Goal: Task Accomplishment & Management: Manage account settings

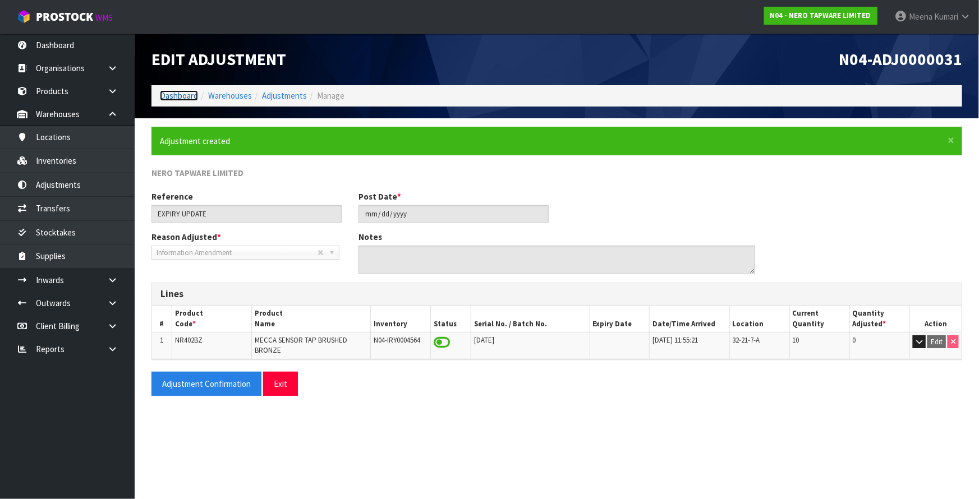
click at [174, 95] on link "Dashboard" at bounding box center [179, 95] width 38 height 11
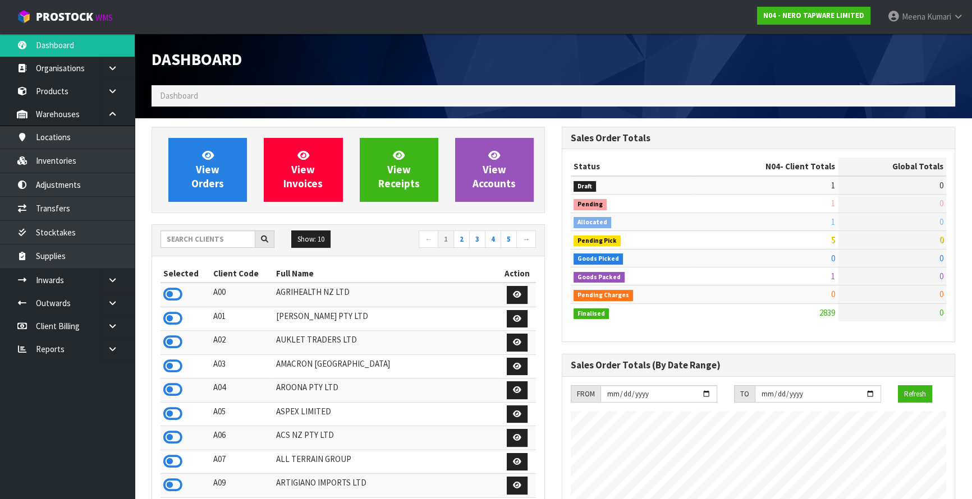
scroll to position [920, 410]
click at [212, 238] on input "text" at bounding box center [207, 239] width 95 height 17
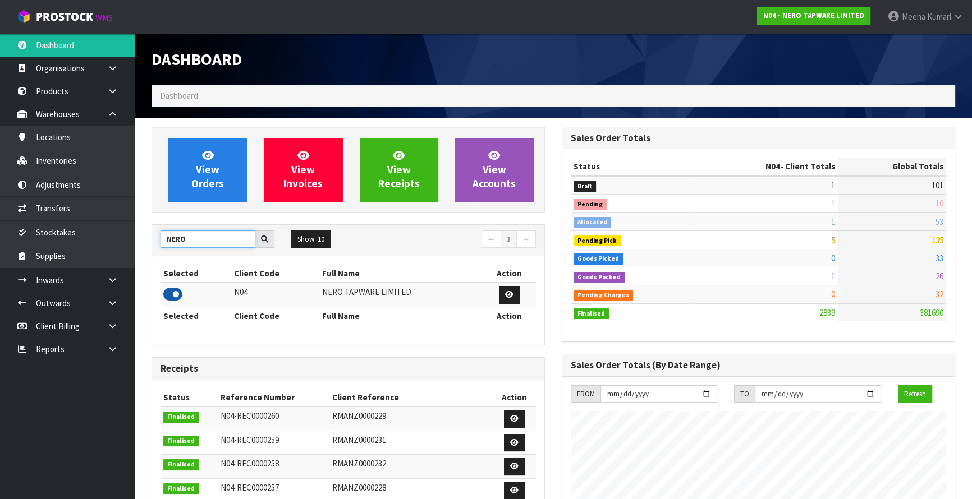
type input "NERO"
click at [176, 295] on icon at bounding box center [172, 294] width 19 height 17
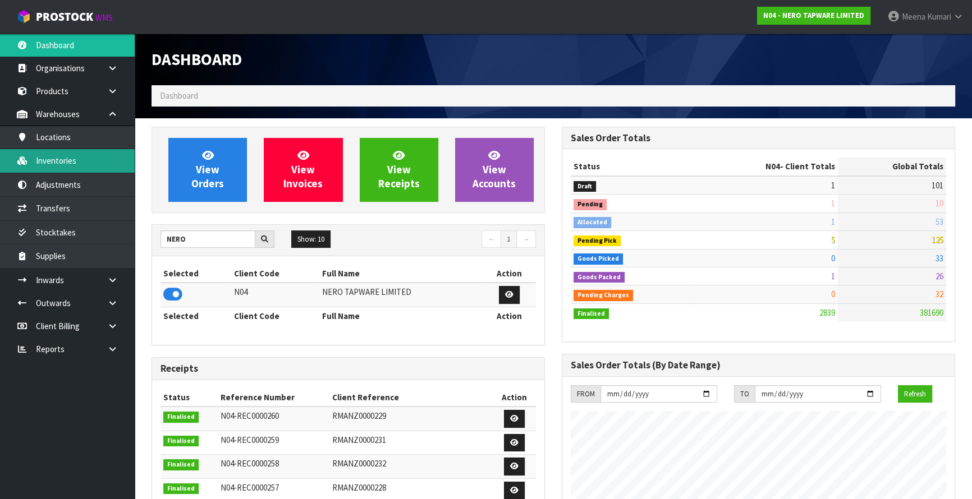
click at [72, 166] on link "Inventories" at bounding box center [67, 160] width 135 height 23
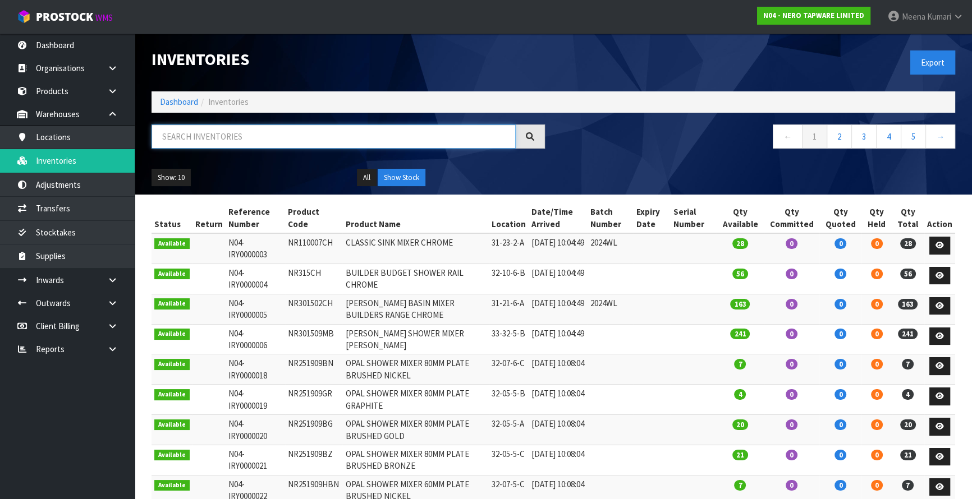
click at [218, 138] on input "text" at bounding box center [334, 137] width 364 height 24
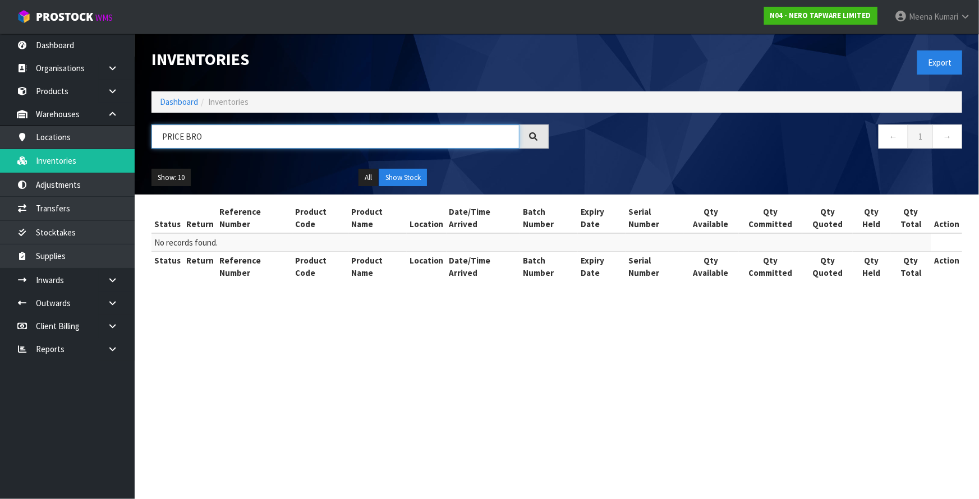
click at [262, 141] on input "PRICE BRO" at bounding box center [336, 137] width 368 height 24
paste input "2025NZ PRICE LIST"
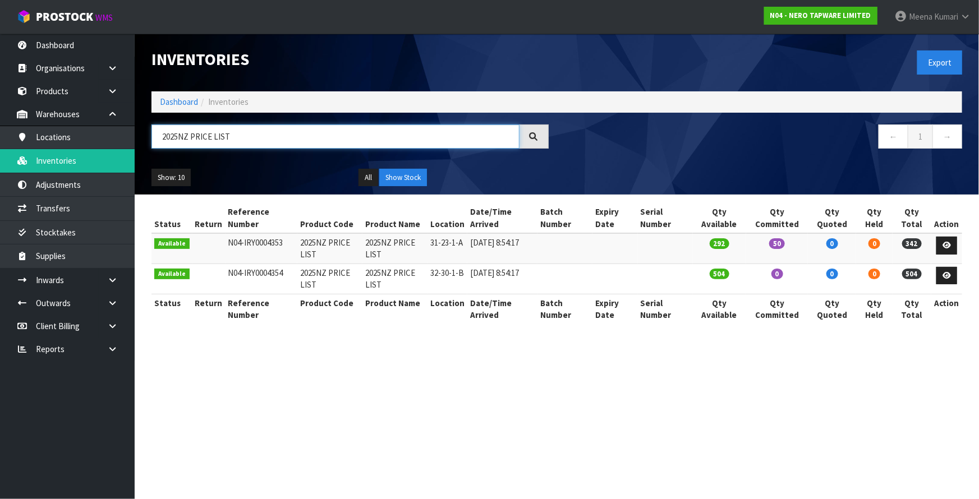
type input "2025NZ PRICE LIST"
click at [184, 101] on link "Dashboard" at bounding box center [179, 102] width 38 height 11
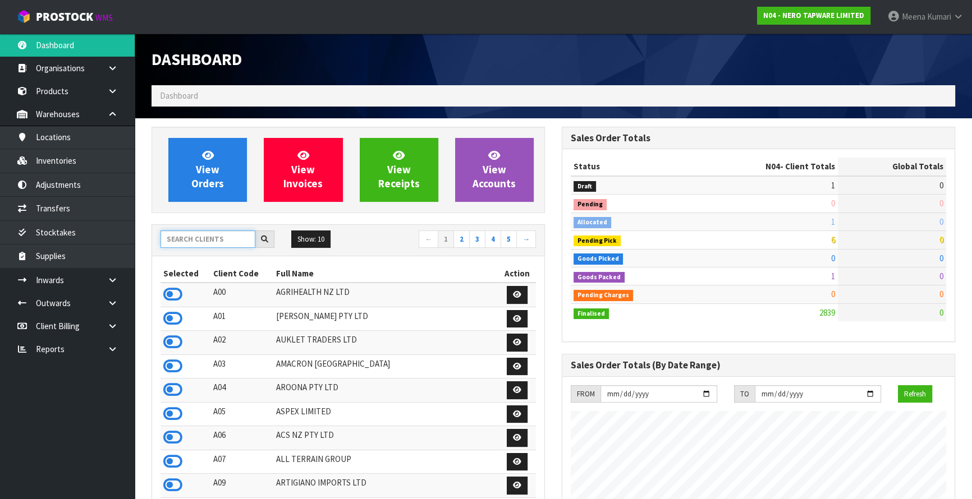
scroll to position [920, 410]
click at [188, 239] on input "text" at bounding box center [207, 239] width 95 height 17
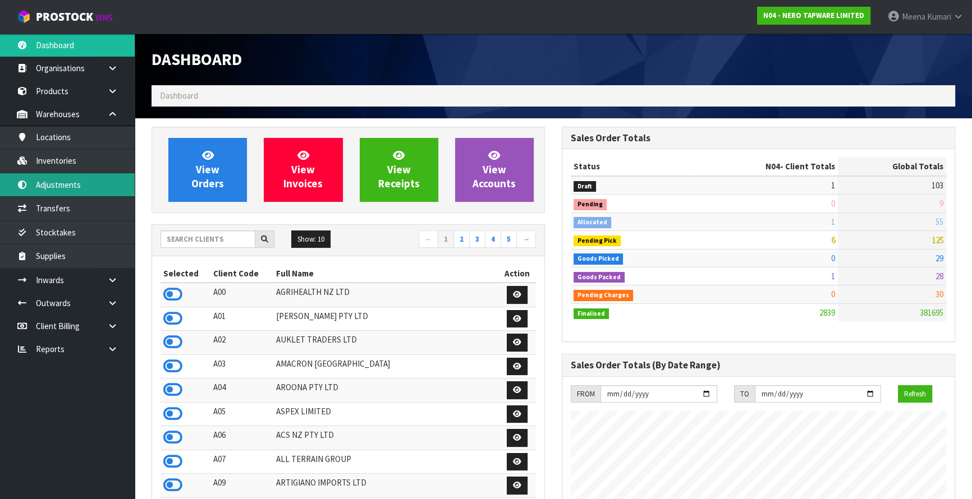
click at [104, 177] on link "Adjustments" at bounding box center [67, 184] width 135 height 23
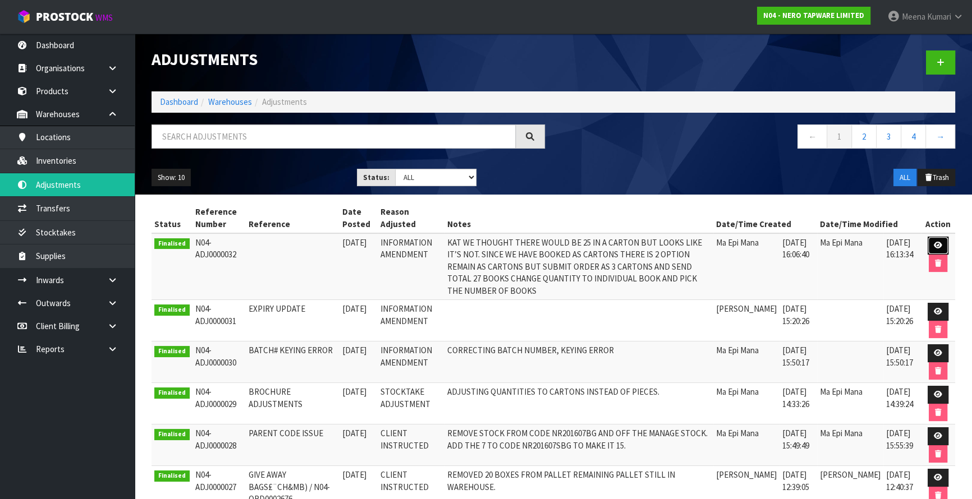
click at [935, 242] on icon at bounding box center [938, 245] width 8 height 7
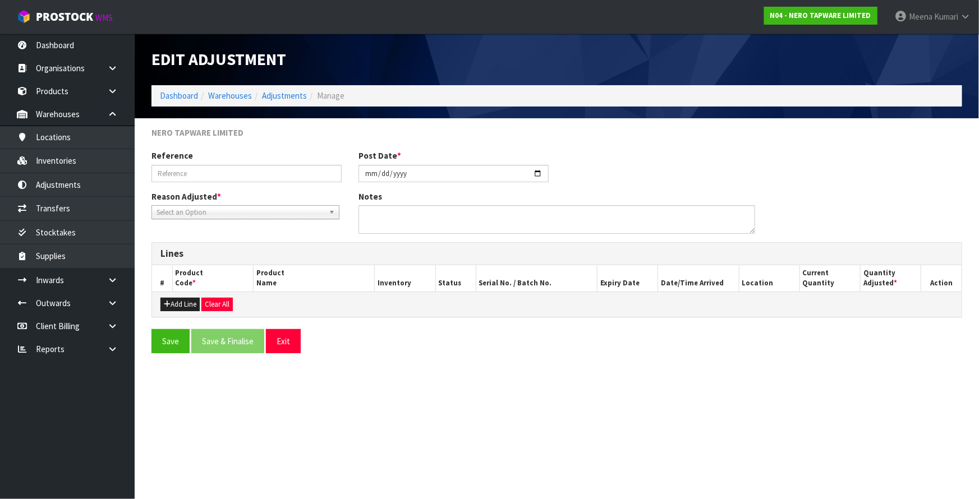
type input "2025-09-17"
type textarea "KAT WE THOUGHT THERE WOULD BE 25 IN A CARTON BUT LOOKS LIKE IT’S NOT. SINCE WE …"
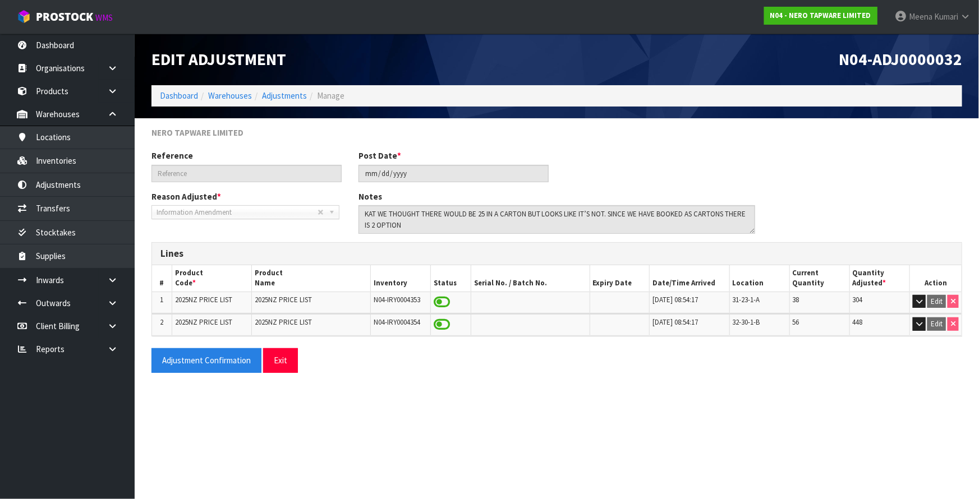
click at [213, 300] on span "2025NZ PRICE LIST" at bounding box center [203, 300] width 57 height 10
copy tr "2025NZ PRICE LIST"
click at [103, 169] on link "Inventories" at bounding box center [67, 160] width 135 height 23
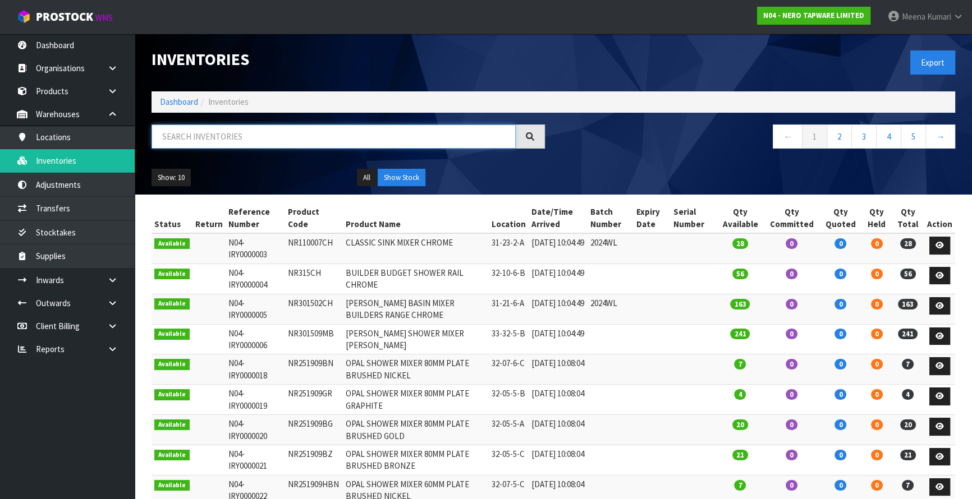
click at [208, 129] on input "text" at bounding box center [334, 137] width 364 height 24
paste input "2025NZ PRICE LIST"
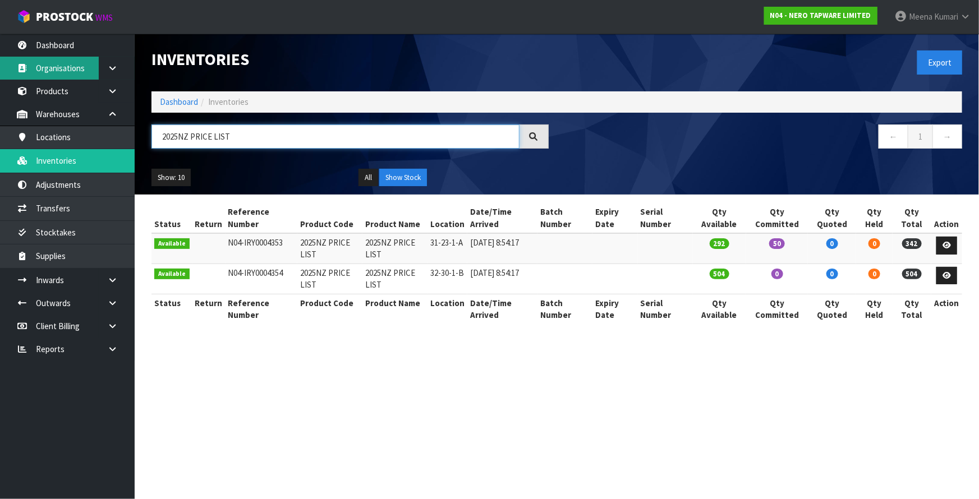
type input "2025NZ PRICE LIST"
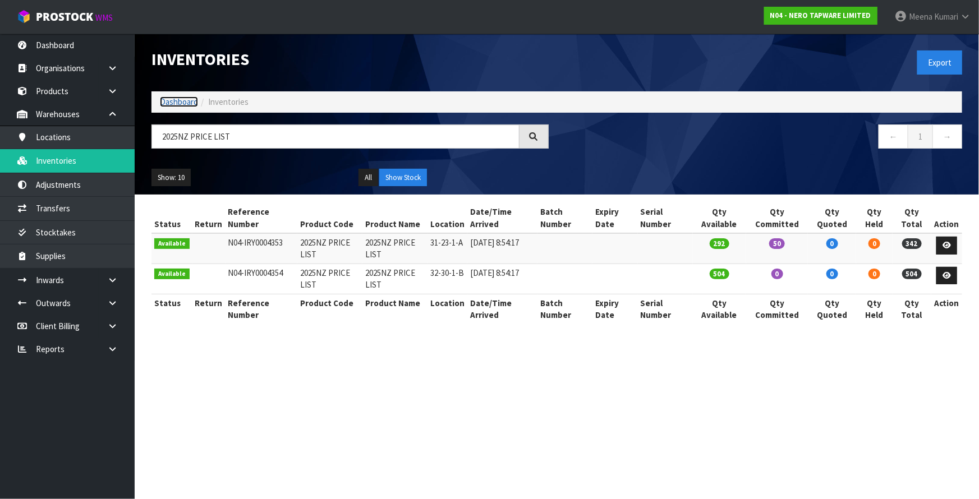
click at [190, 103] on link "Dashboard" at bounding box center [179, 102] width 38 height 11
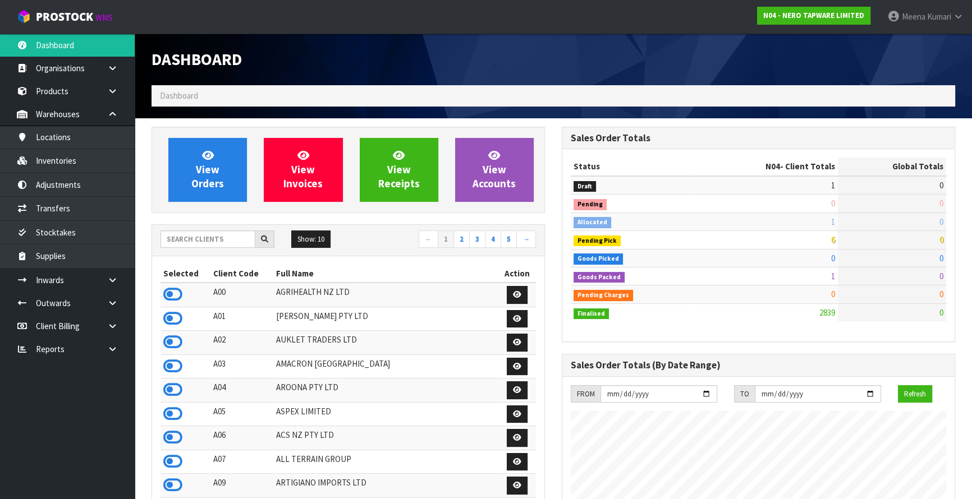
scroll to position [920, 410]
click at [229, 240] on input "text" at bounding box center [207, 239] width 95 height 17
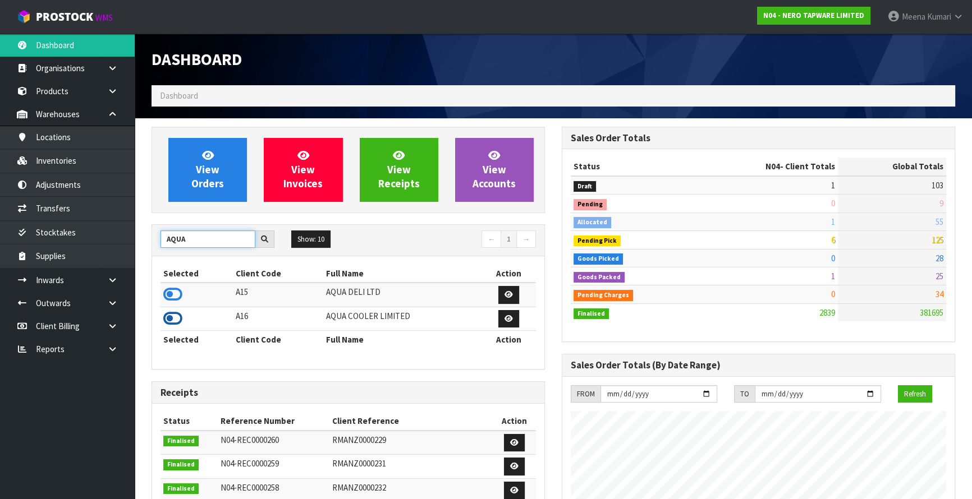
type input "AQUA"
click at [168, 319] on icon at bounding box center [172, 318] width 19 height 17
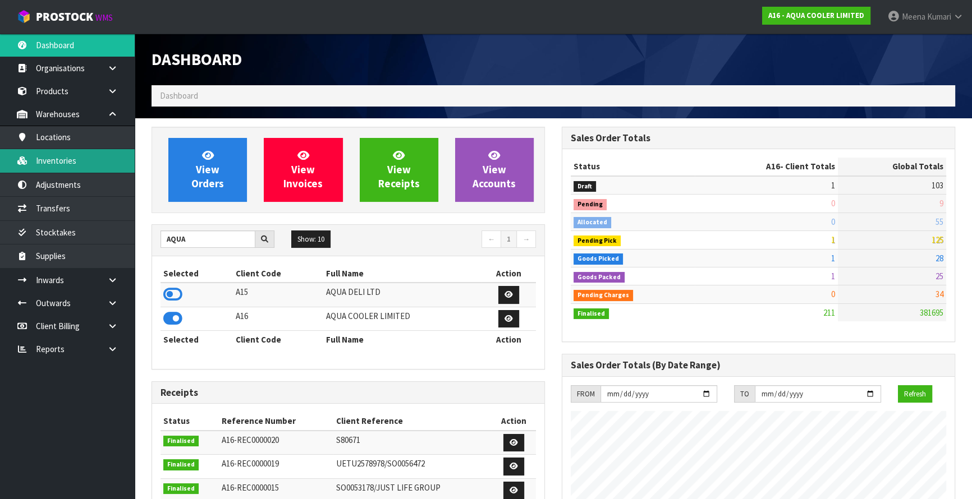
scroll to position [933, 410]
click at [83, 166] on link "Inventories" at bounding box center [67, 160] width 135 height 23
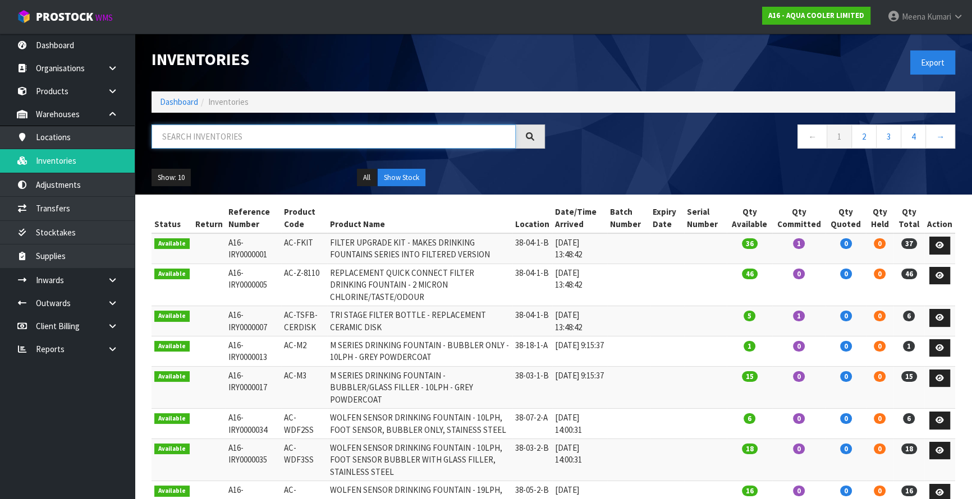
click at [231, 125] on input "text" at bounding box center [334, 137] width 364 height 24
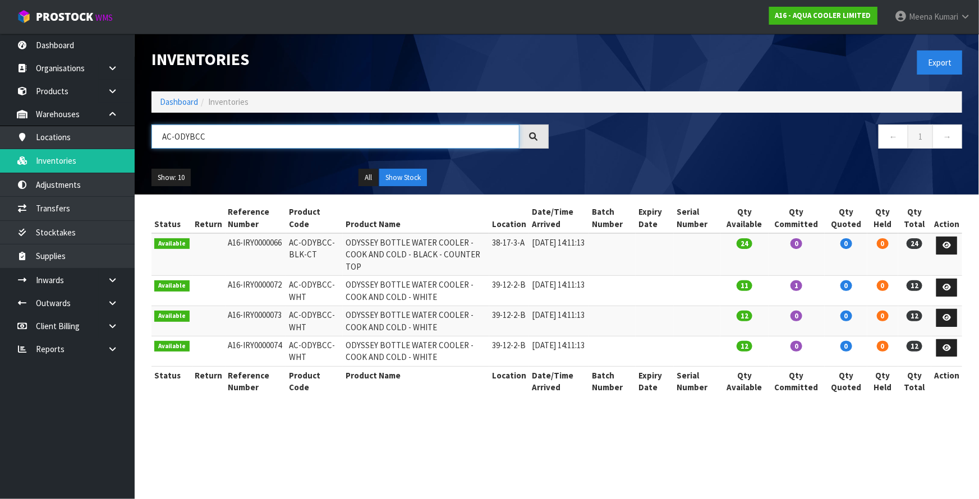
type input "AC-ODYBCC"
click at [297, 247] on td "AC-ODYBCC-BLK-CT" at bounding box center [314, 254] width 57 height 43
copy tr "AC-ODYBCC-BLK-CT"
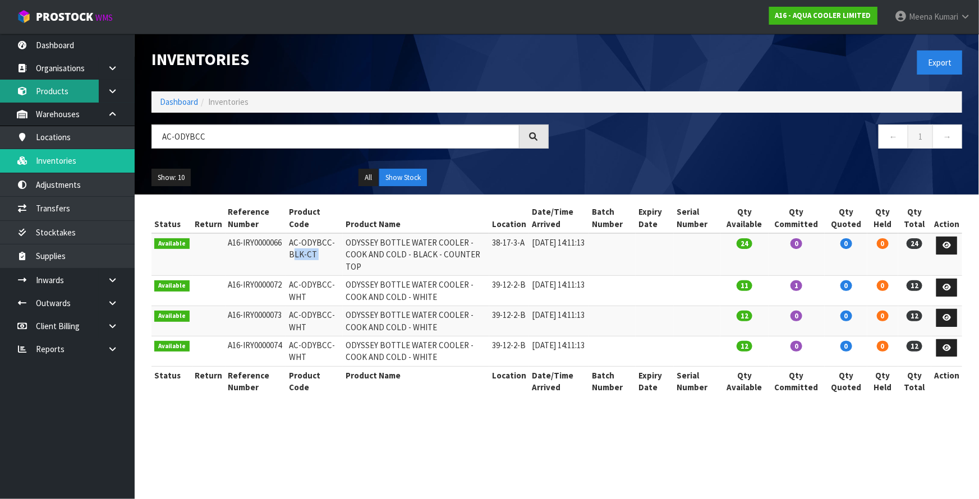
click at [82, 95] on link "Products" at bounding box center [67, 91] width 135 height 23
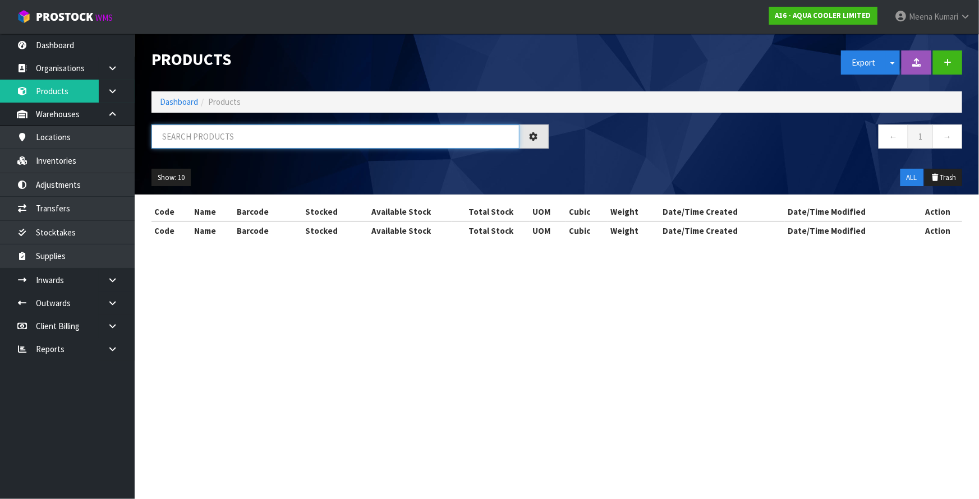
click at [230, 132] on input "text" at bounding box center [336, 137] width 368 height 24
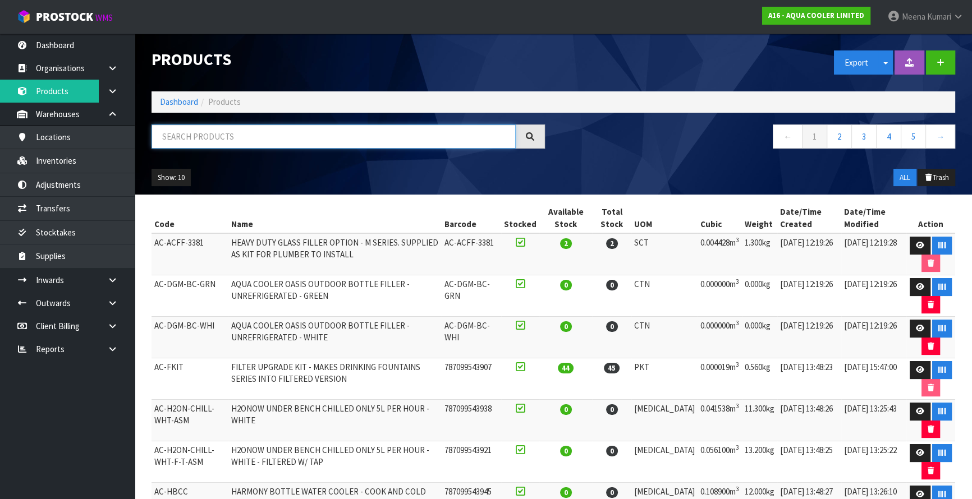
paste input "AC-ODYBCC-BLK-CT"
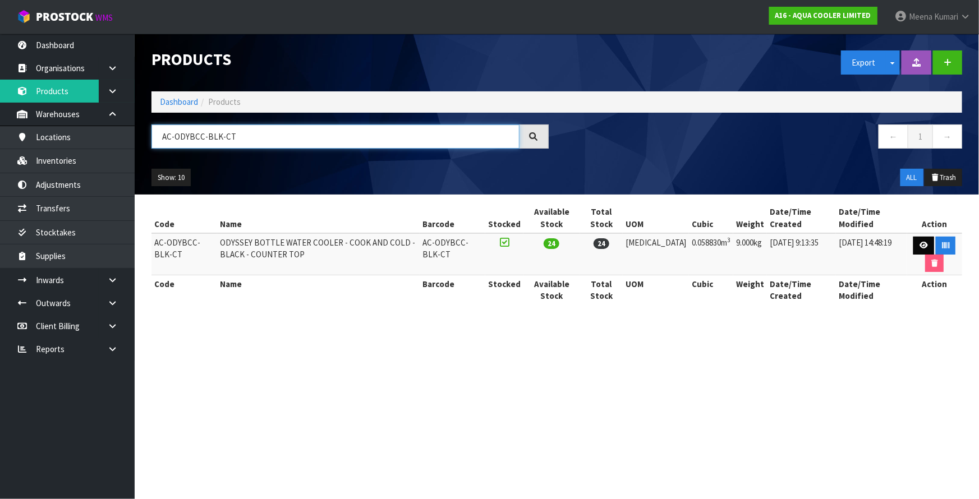
type input "AC-ODYBCC-BLK-CT"
click at [920, 242] on icon at bounding box center [924, 245] width 8 height 7
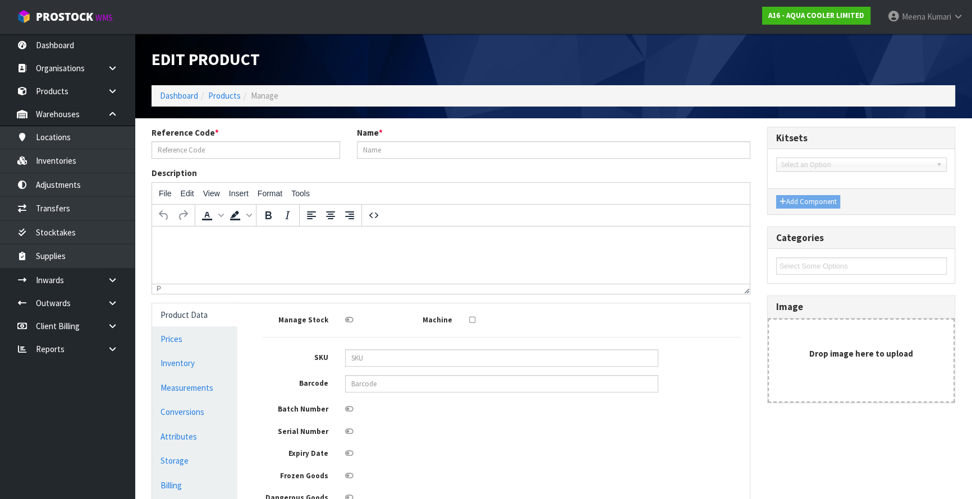
type input "AC-ODYBCC-BLK-CT"
type input "ODYSSEY BOTTLE WATER COOLER - COOK AND COLD - BLACK - COUNTER TOP"
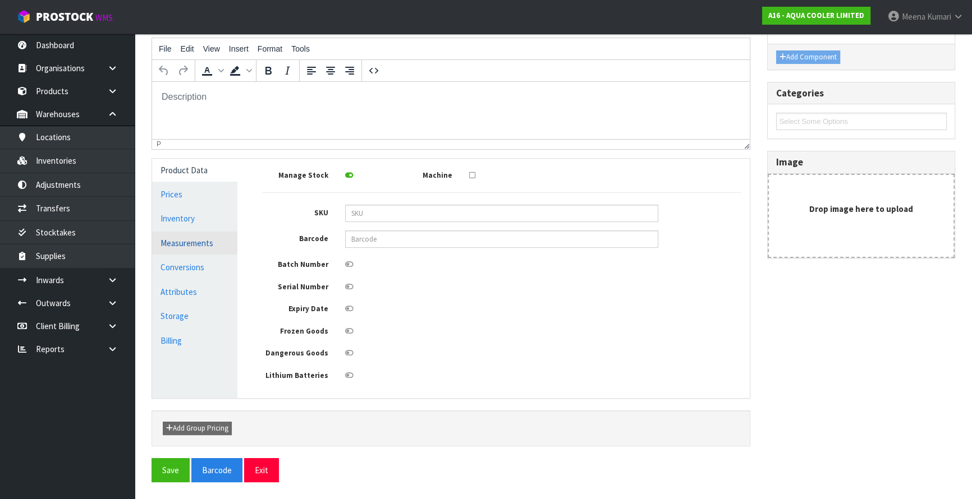
click at [235, 247] on link "Measurements" at bounding box center [194, 243] width 85 height 23
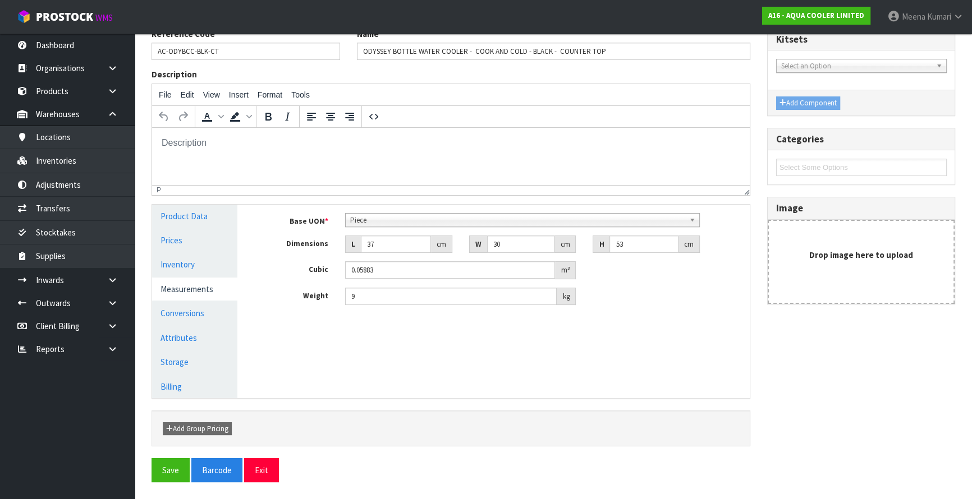
scroll to position [98, 0]
click at [202, 278] on link "Measurements" at bounding box center [194, 289] width 85 height 23
click at [190, 223] on link "Product Data" at bounding box center [194, 216] width 85 height 23
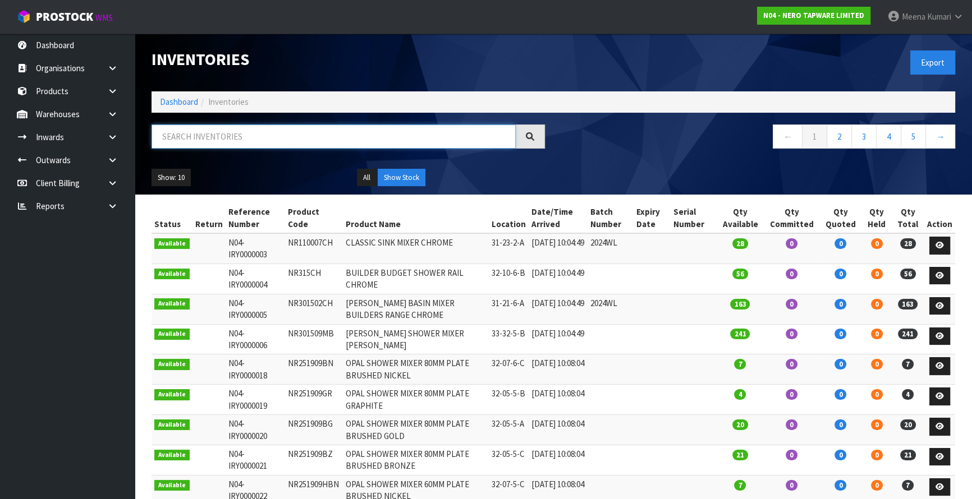
click at [184, 134] on input "text" at bounding box center [334, 137] width 364 height 24
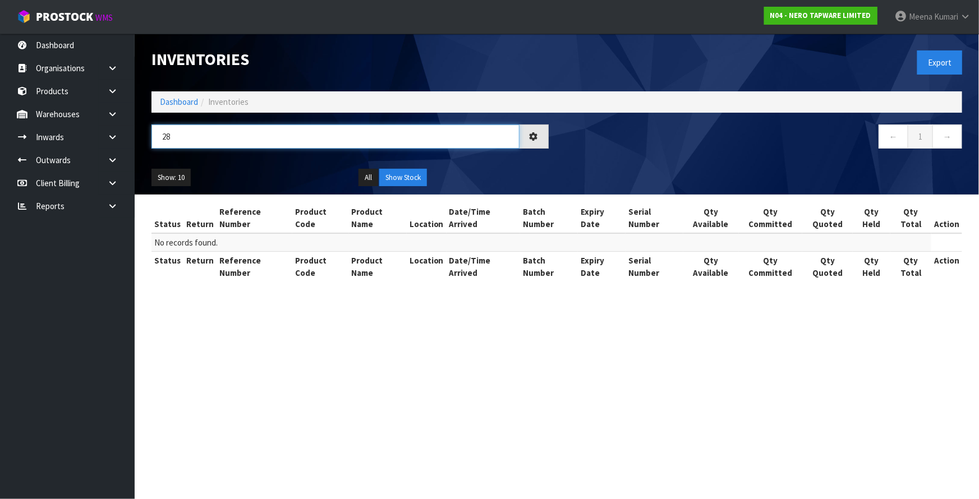
type input "2"
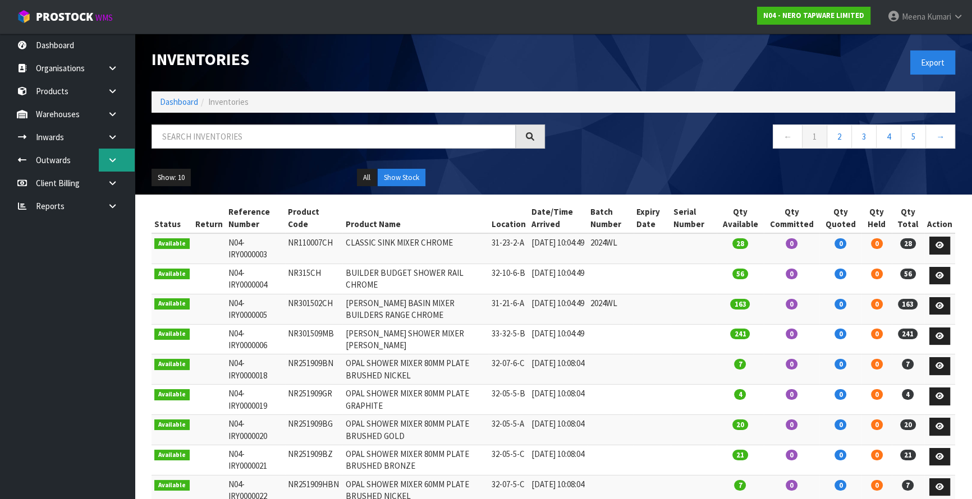
click at [113, 163] on icon at bounding box center [112, 160] width 11 height 8
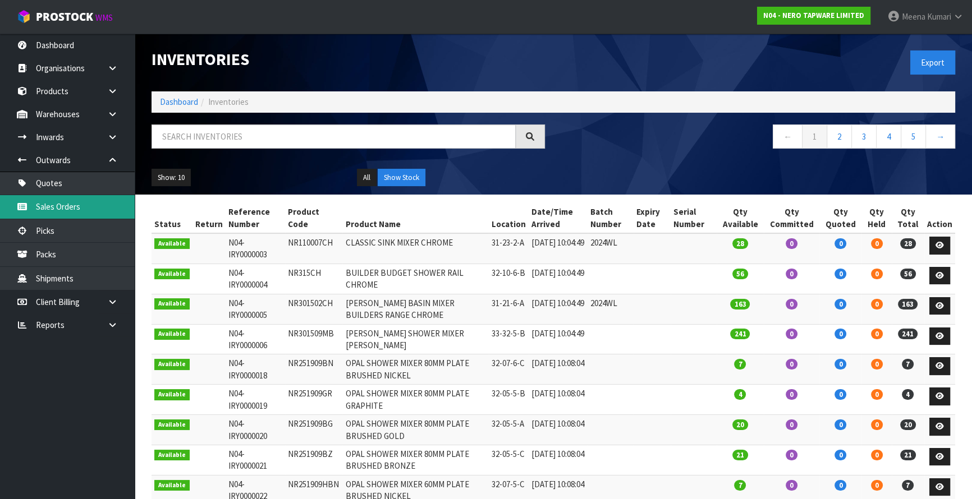
click at [90, 215] on link "Sales Orders" at bounding box center [67, 206] width 135 height 23
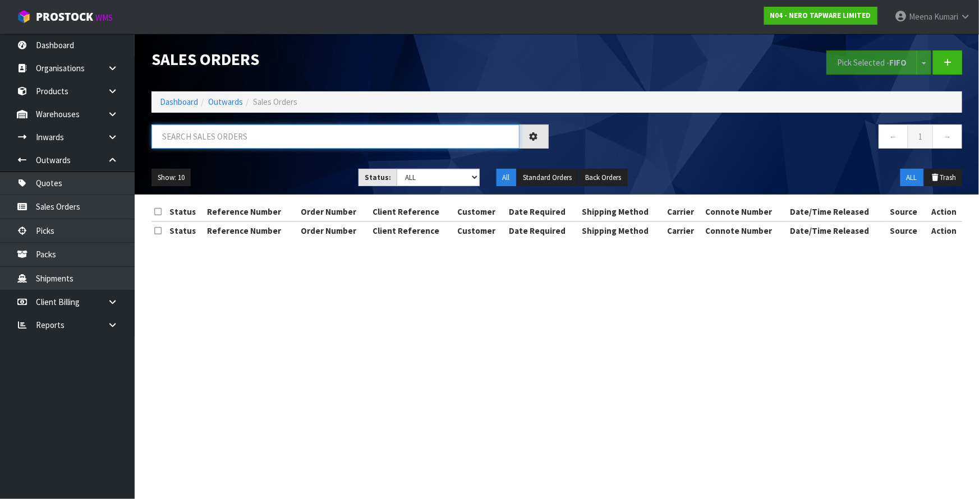
click at [264, 132] on input "text" at bounding box center [336, 137] width 368 height 24
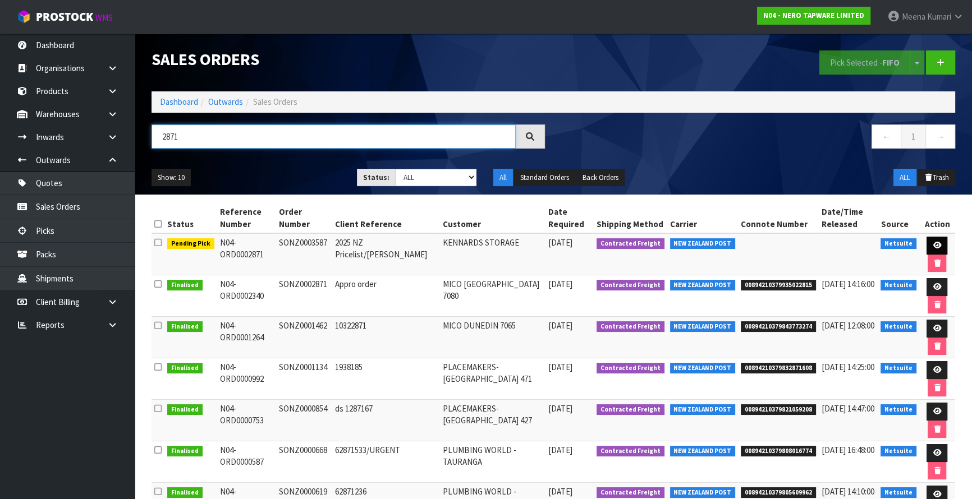
type input "2871"
click at [935, 244] on icon at bounding box center [937, 245] width 8 height 7
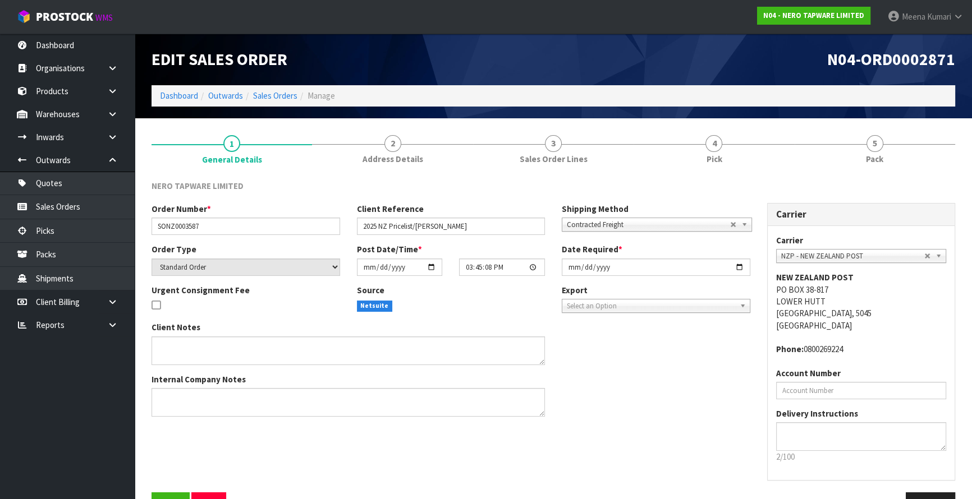
click at [631, 173] on div "NERO TAPWARE LIMITED Order Number * SONZ0003587 Client Reference 2025 NZ Pricel…" at bounding box center [554, 349] width 804 height 354
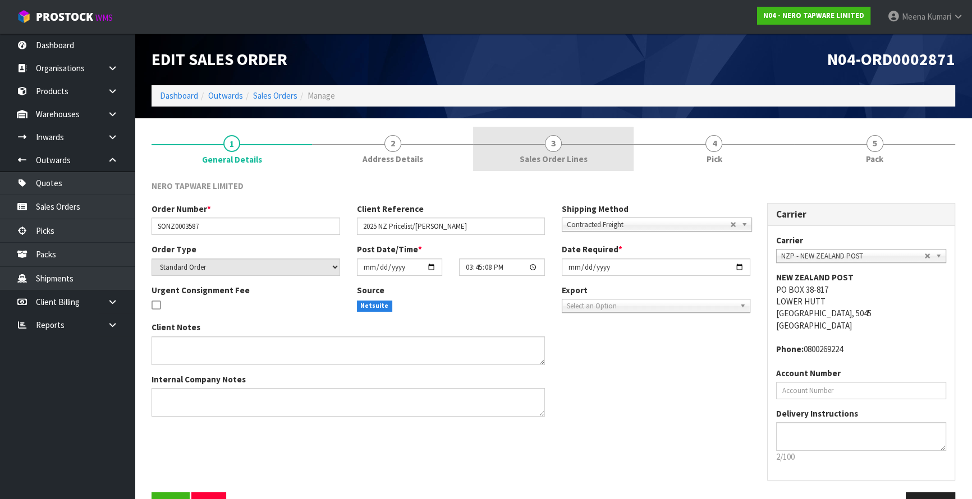
click at [552, 160] on span "Sales Order Lines" at bounding box center [554, 159] width 68 height 12
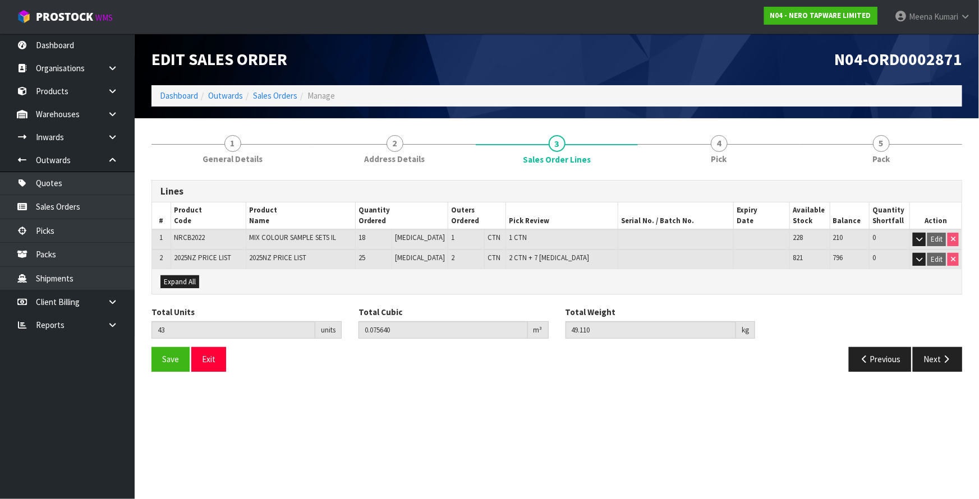
click at [219, 257] on span "2025NZ PRICE LIST" at bounding box center [202, 258] width 57 height 10
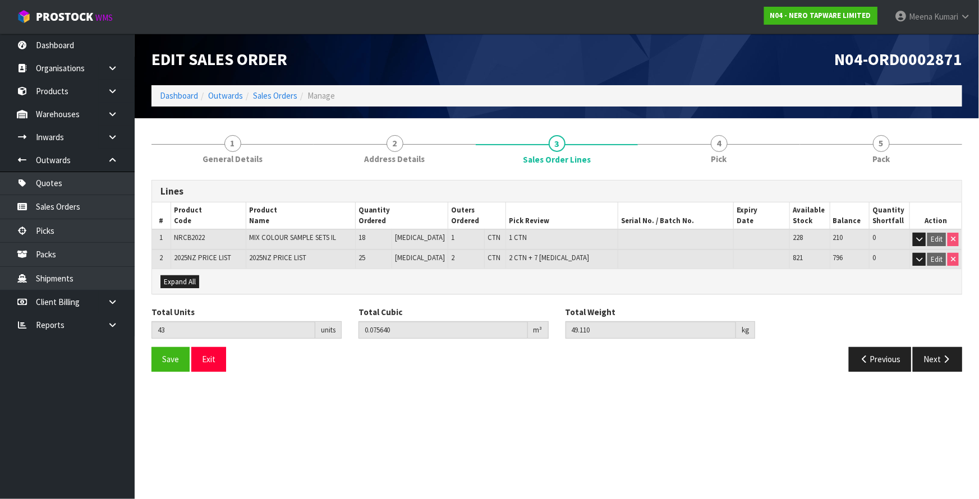
drag, startPoint x: 144, startPoint y: 6, endPoint x: 379, endPoint y: 54, distance: 240.1
click at [381, 57] on h1 "Edit Sales Order" at bounding box center [350, 60] width 397 height 18
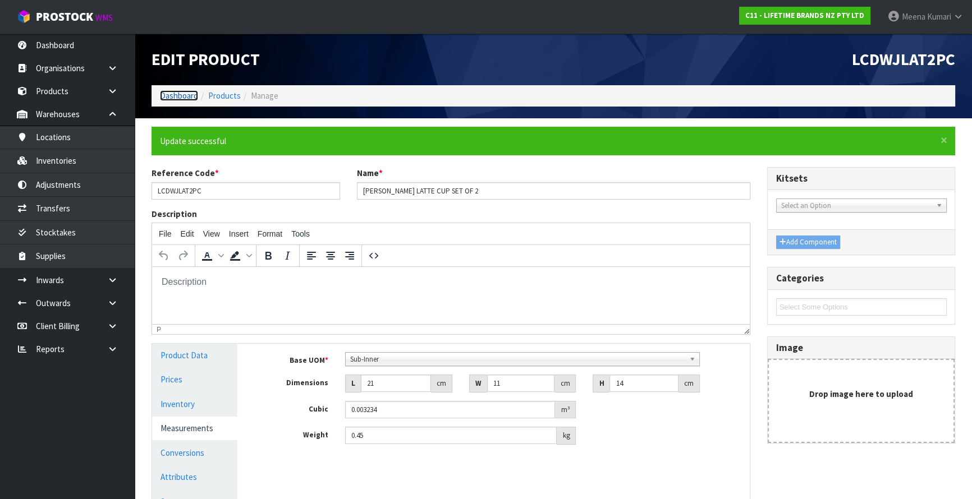
click at [184, 97] on link "Dashboard" at bounding box center [179, 95] width 38 height 11
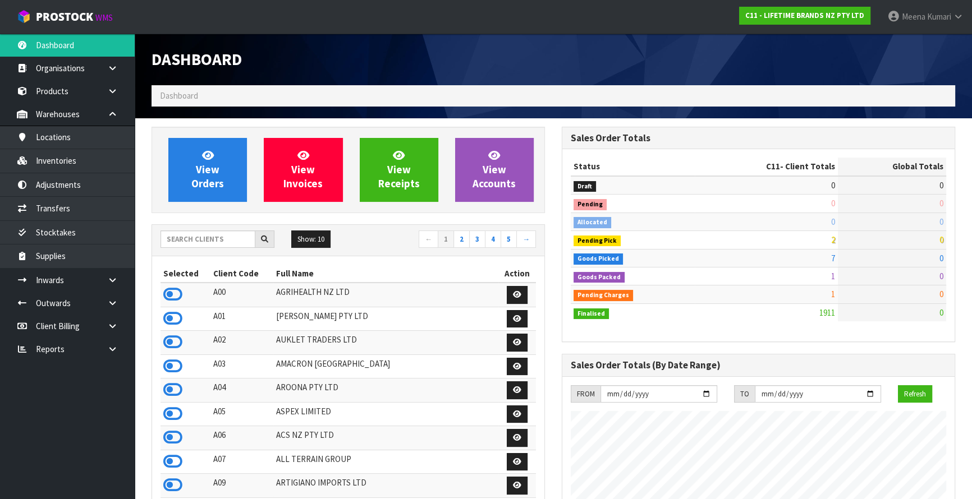
scroll to position [848, 410]
click at [210, 244] on input "text" at bounding box center [207, 239] width 95 height 17
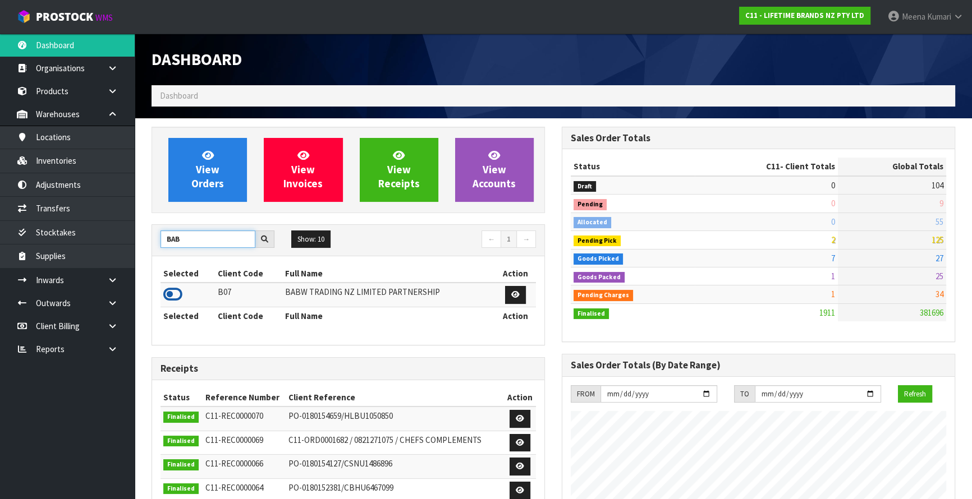
type input "BAB"
click at [175, 297] on icon at bounding box center [172, 294] width 19 height 17
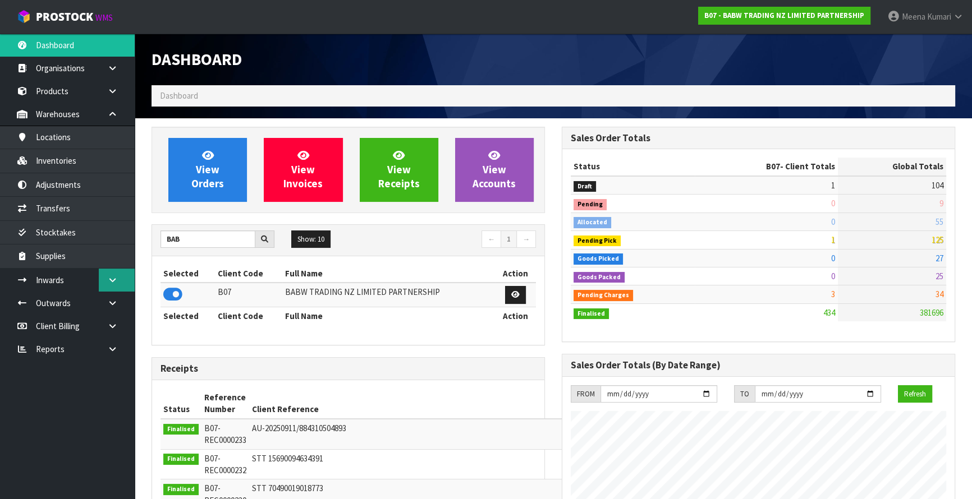
click at [129, 269] on link at bounding box center [117, 280] width 36 height 23
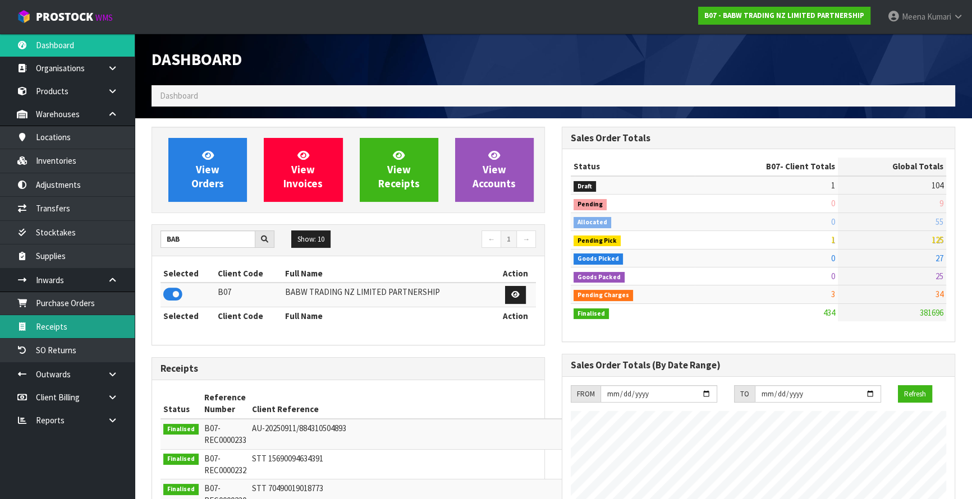
click at [74, 333] on link "Receipts" at bounding box center [67, 326] width 135 height 23
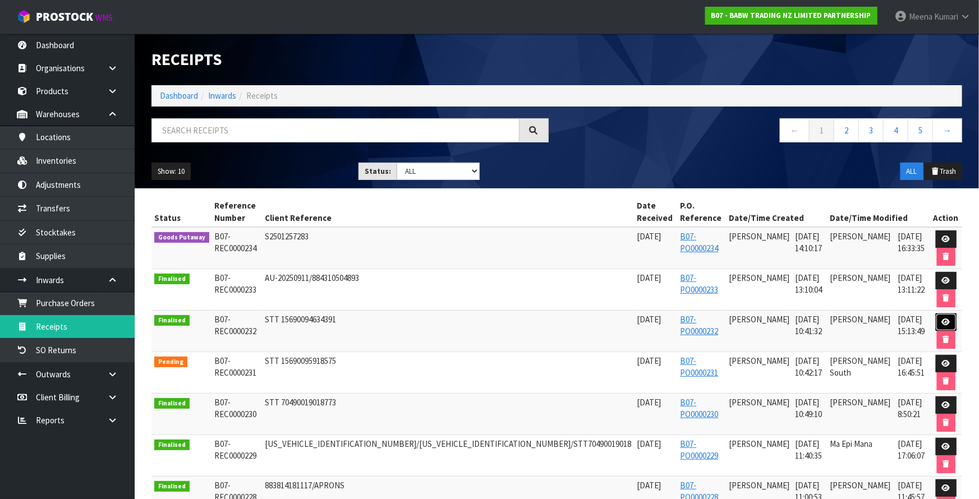
click at [942, 319] on icon at bounding box center [946, 322] width 8 height 7
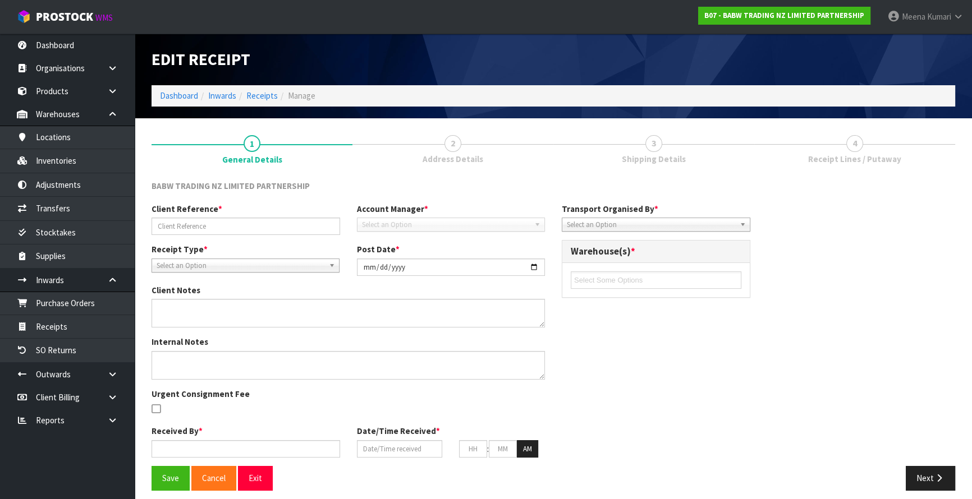
type input "STT 15690094634391"
type input "2025-09-16"
type input "Prabhneet Kaur"
type input "16/09/2025"
type input "10"
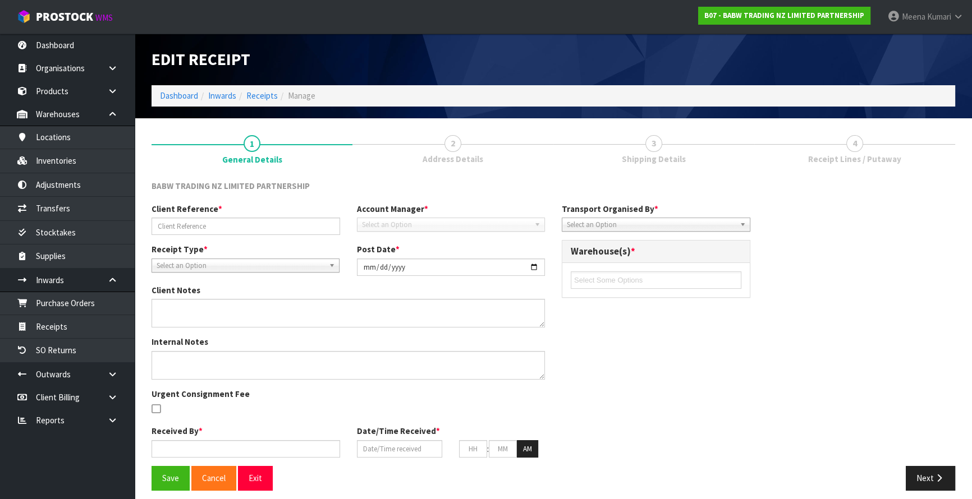
type input "41"
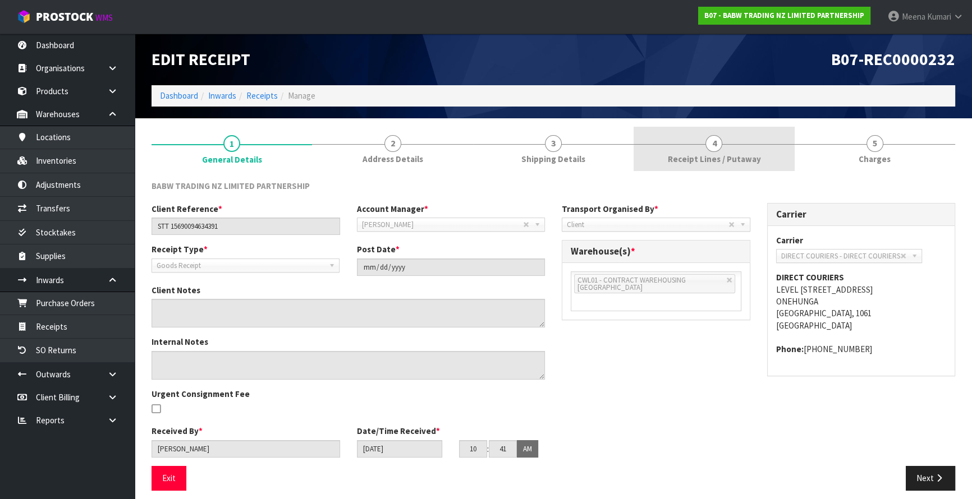
click at [705, 165] on link "4 Receipt Lines / Putaway" at bounding box center [714, 149] width 160 height 44
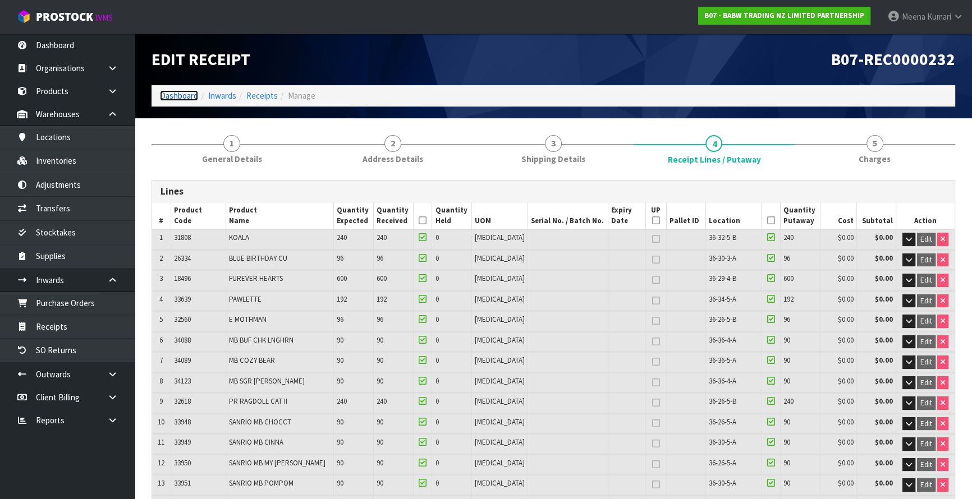
click at [178, 100] on link "Dashboard" at bounding box center [179, 95] width 38 height 11
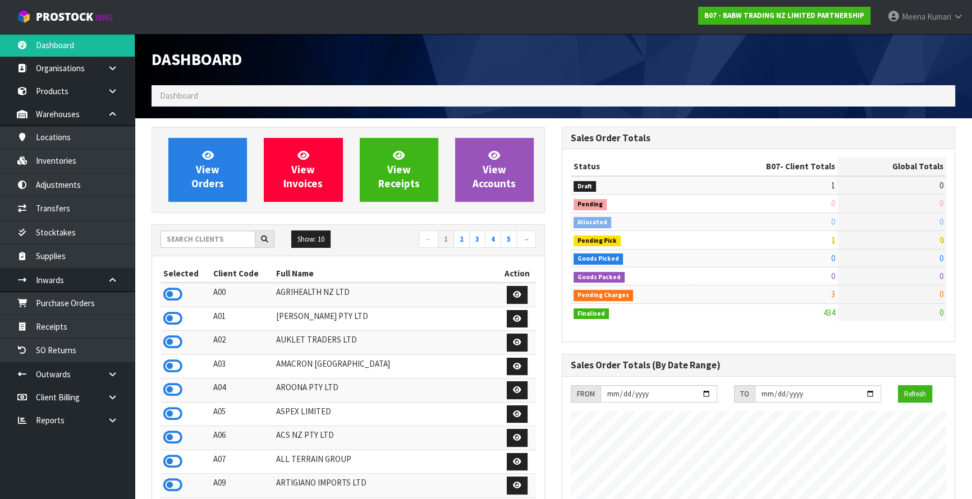
scroll to position [848, 410]
click at [199, 246] on input "text" at bounding box center [207, 239] width 95 height 17
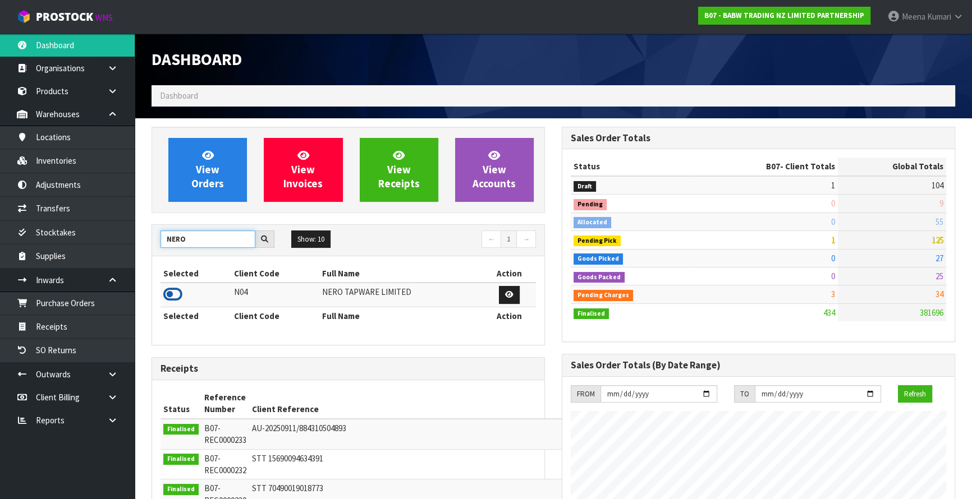
type input "NERO"
click at [171, 292] on icon at bounding box center [172, 294] width 19 height 17
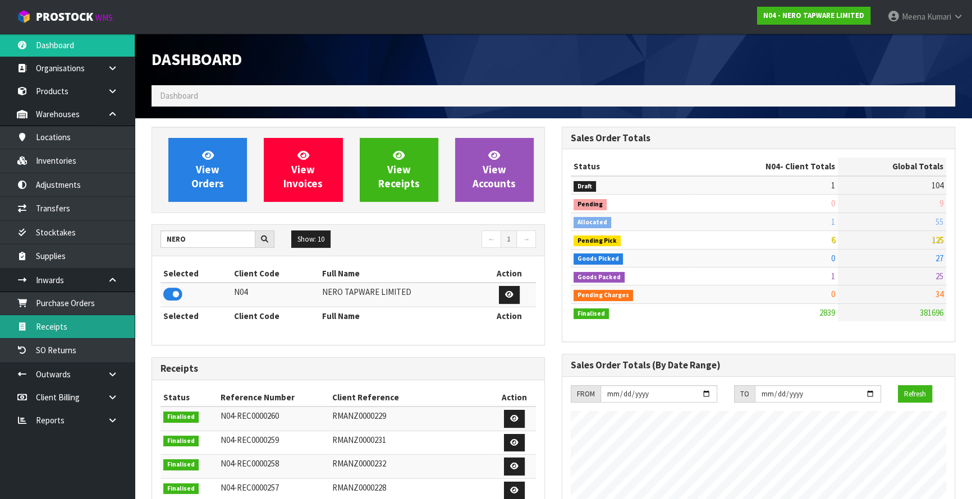
scroll to position [920, 410]
click at [108, 324] on link "Receipts" at bounding box center [67, 326] width 135 height 23
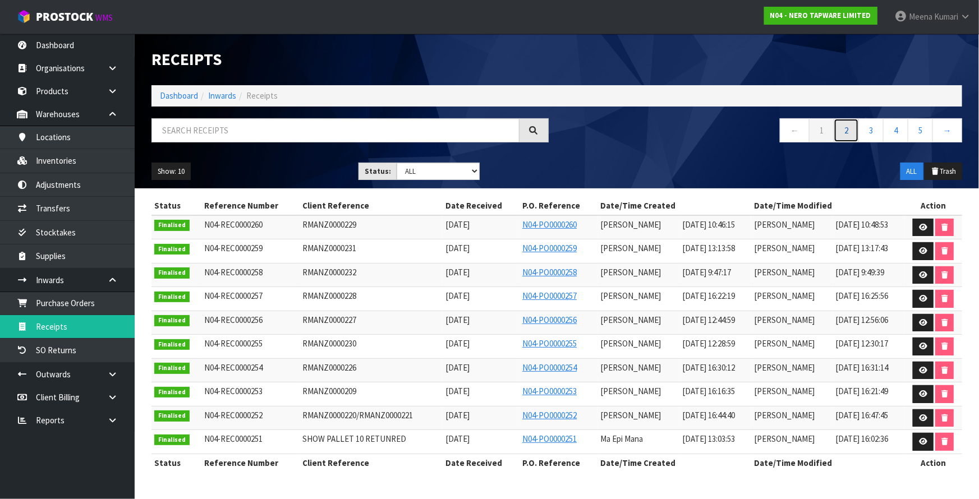
click at [846, 134] on link "2" at bounding box center [846, 130] width 25 height 24
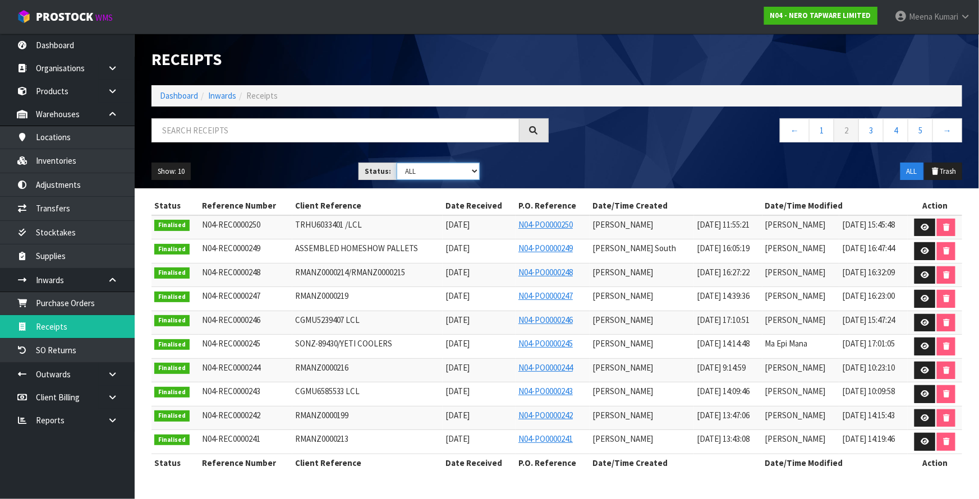
click at [427, 172] on select "Draft Pending Goods Checked Goods Putaway Pending Charges Finalised Cancelled A…" at bounding box center [438, 171] width 83 height 17
select select "string:4"
click at [397, 163] on select "Draft Pending Goods Checked Goods Putaway Pending Charges Finalised Cancelled A…" at bounding box center [438, 171] width 83 height 17
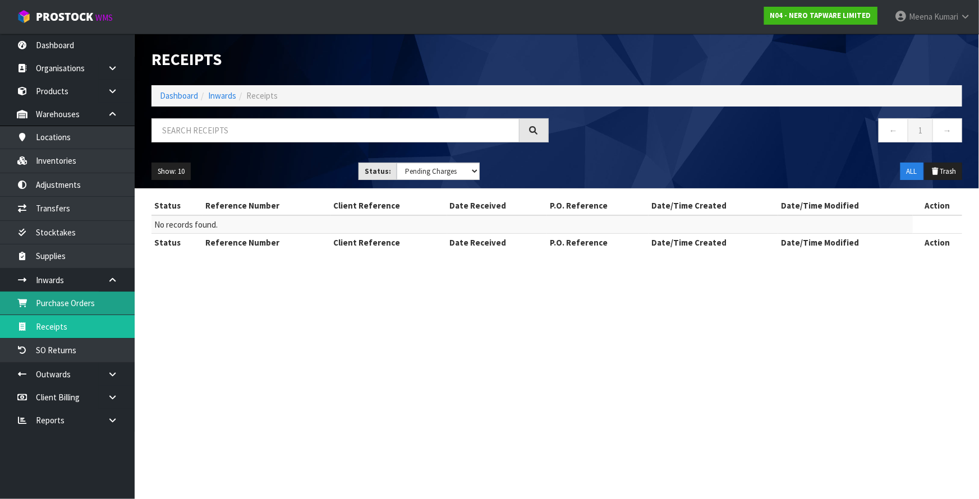
click at [102, 295] on link "Purchase Orders" at bounding box center [67, 303] width 135 height 23
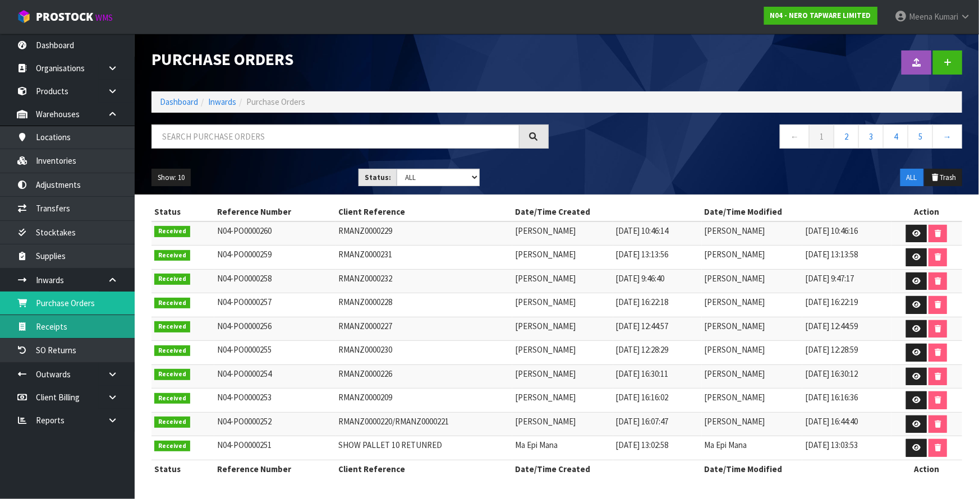
click at [93, 325] on link "Receipts" at bounding box center [67, 326] width 135 height 23
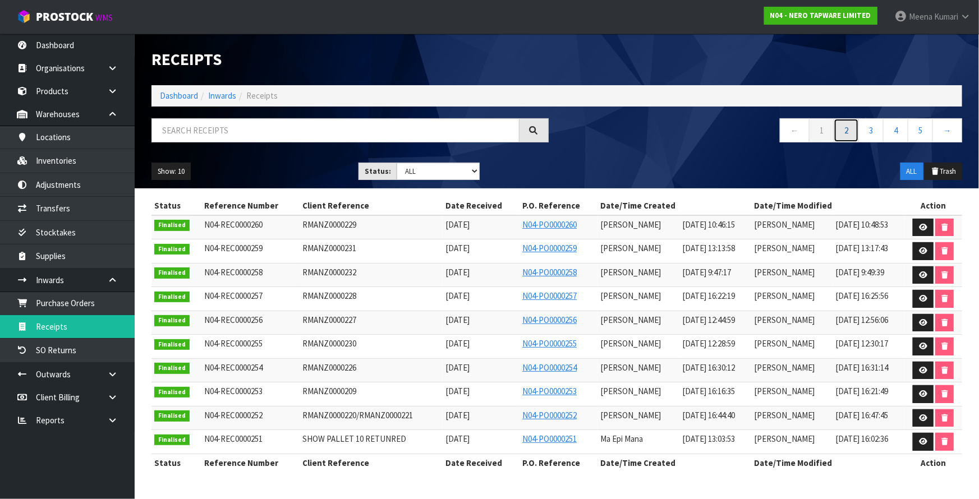
click at [842, 134] on link "2" at bounding box center [846, 130] width 25 height 24
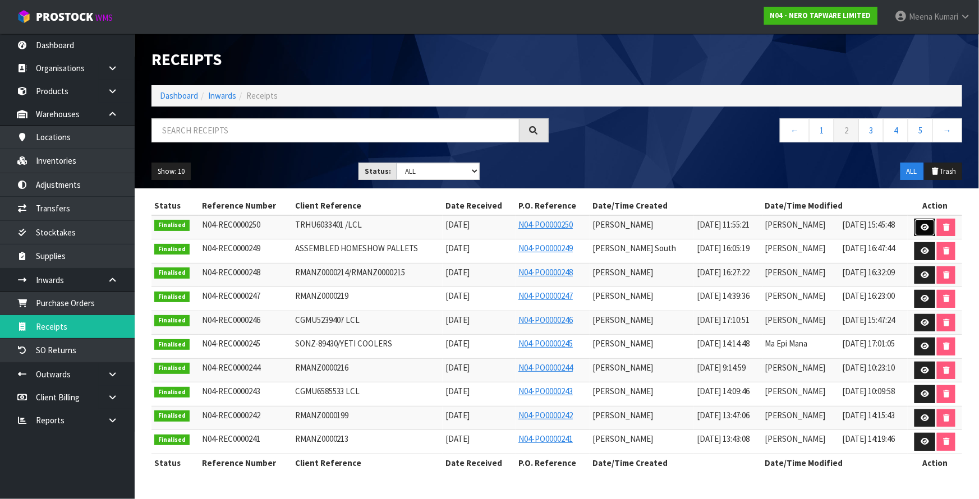
click at [929, 225] on link at bounding box center [925, 228] width 21 height 18
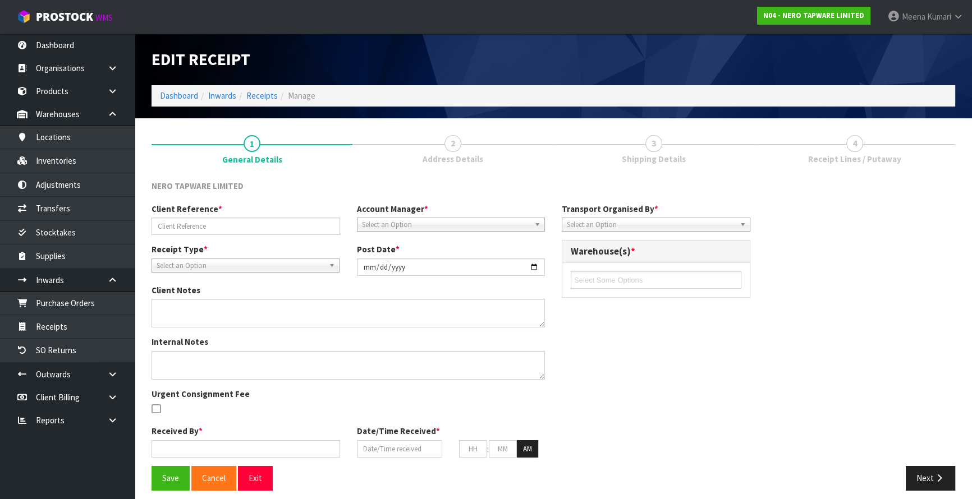
type input "TRHU6033401 /LCL"
type input "2025-09-17"
type input "Prabhneet Kaur"
type input "17/09/2025"
type input "11"
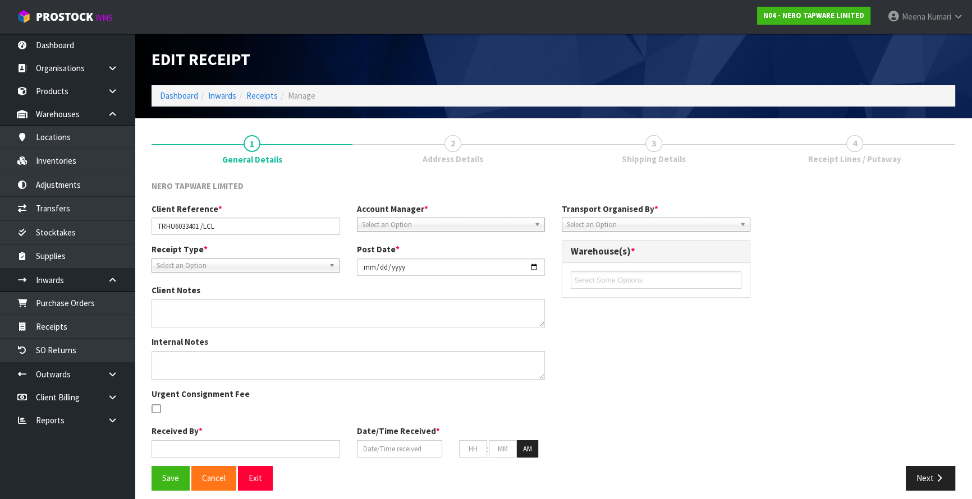
type input "55"
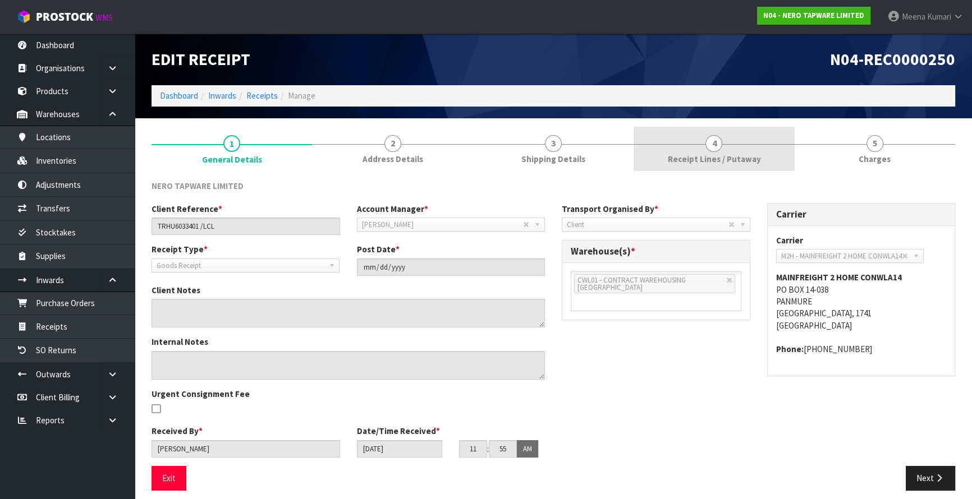
click at [771, 150] on link "4 Receipt Lines / Putaway" at bounding box center [714, 149] width 160 height 44
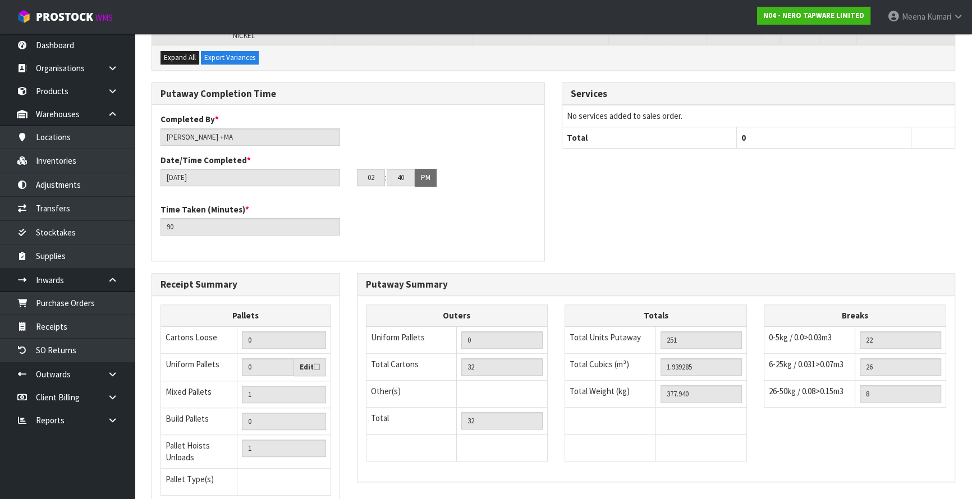
scroll to position [864, 0]
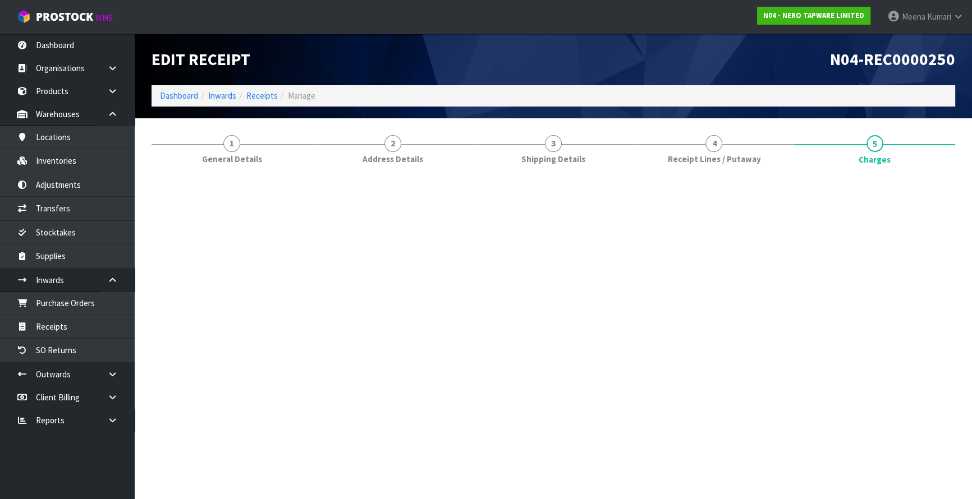
scroll to position [0, 0]
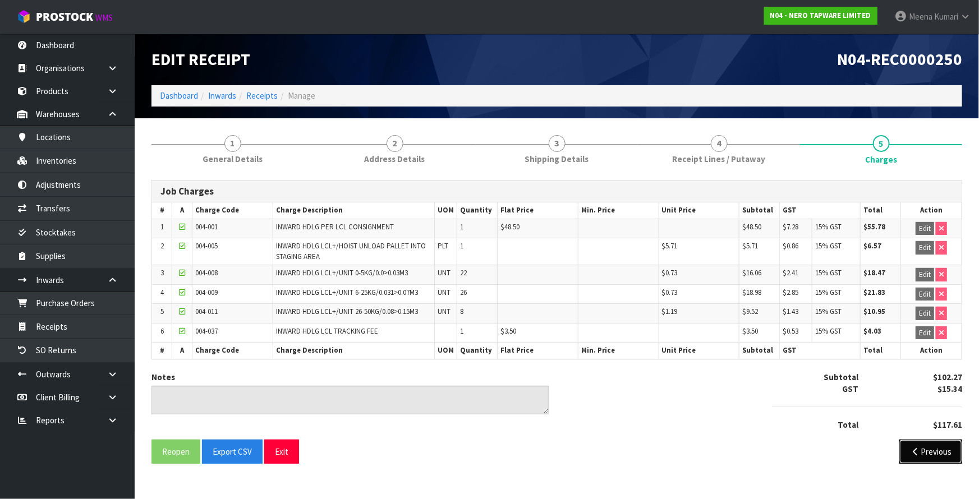
click at [929, 443] on button "Previous" at bounding box center [931, 452] width 63 height 24
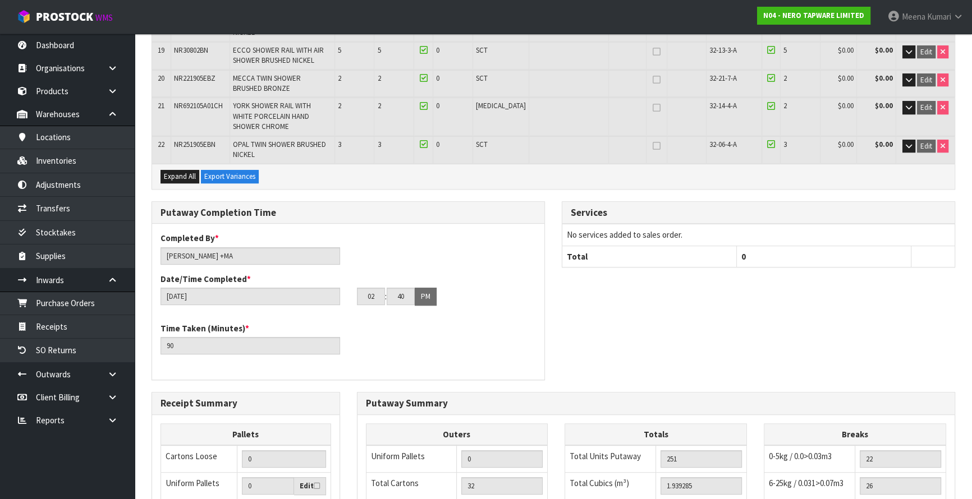
scroll to position [557, 0]
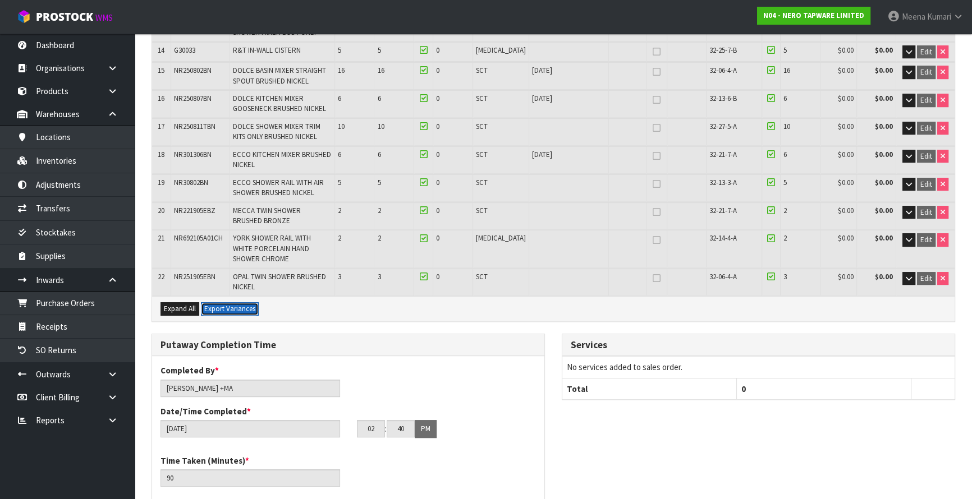
click at [224, 302] on button "Export Variances" at bounding box center [230, 308] width 58 height 13
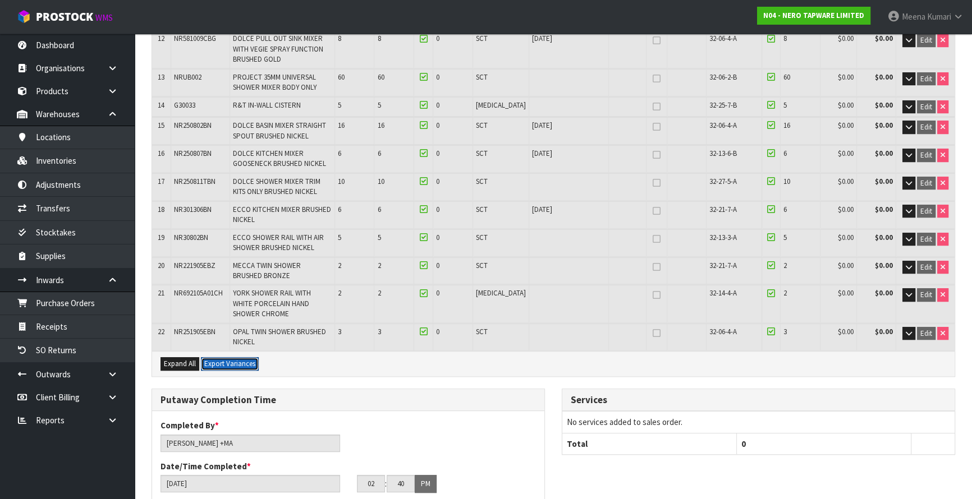
scroll to position [561, 0]
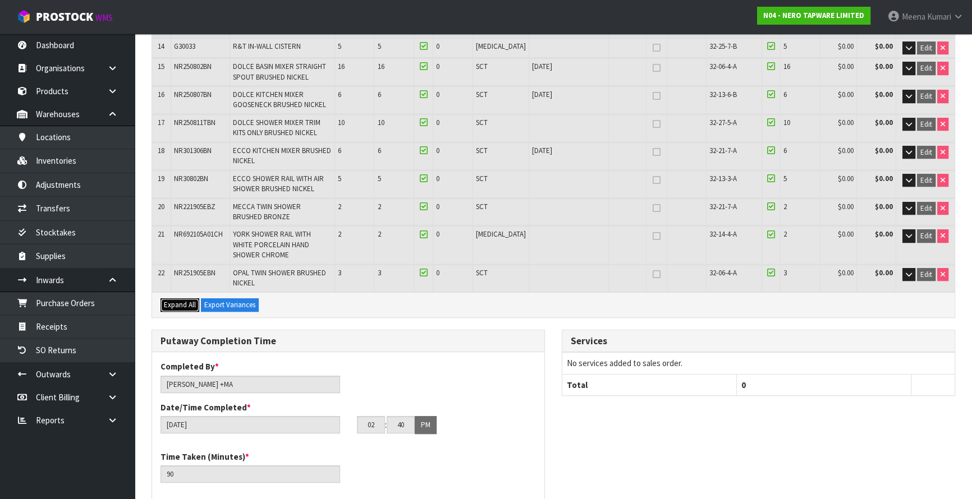
click at [171, 300] on span "Expand All" at bounding box center [180, 305] width 32 height 10
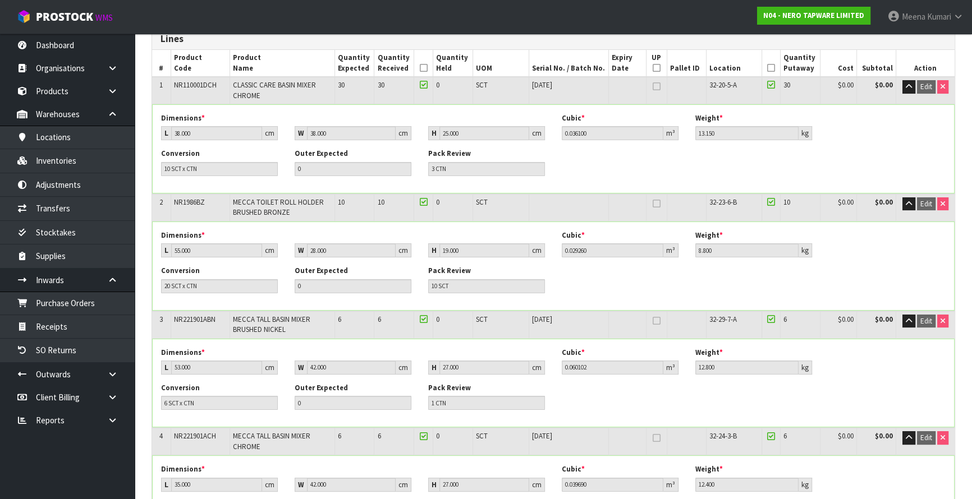
scroll to position [0, 0]
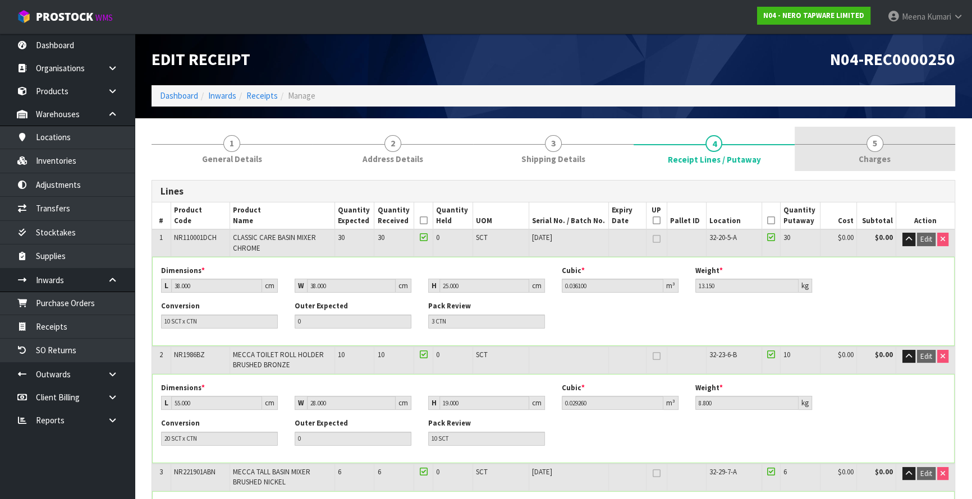
click at [879, 161] on span "Charges" at bounding box center [875, 159] width 32 height 12
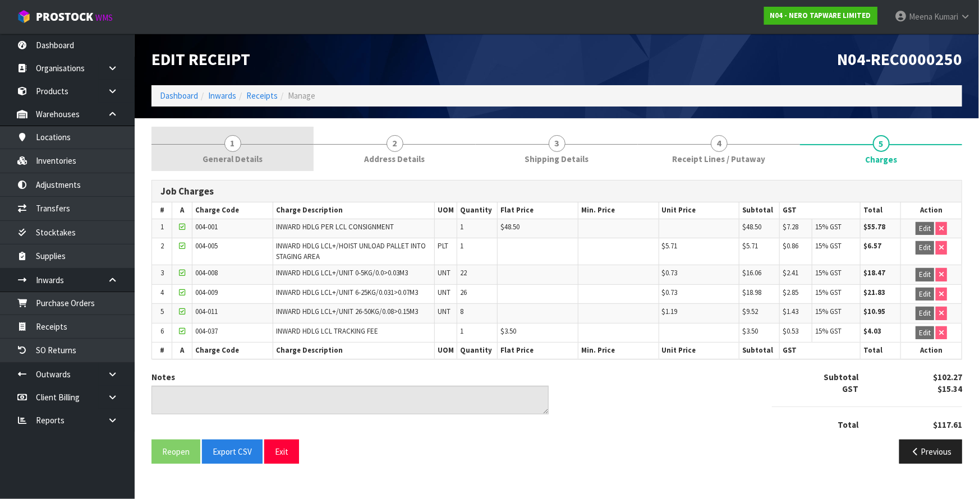
click at [234, 158] on span "General Details" at bounding box center [233, 159] width 60 height 12
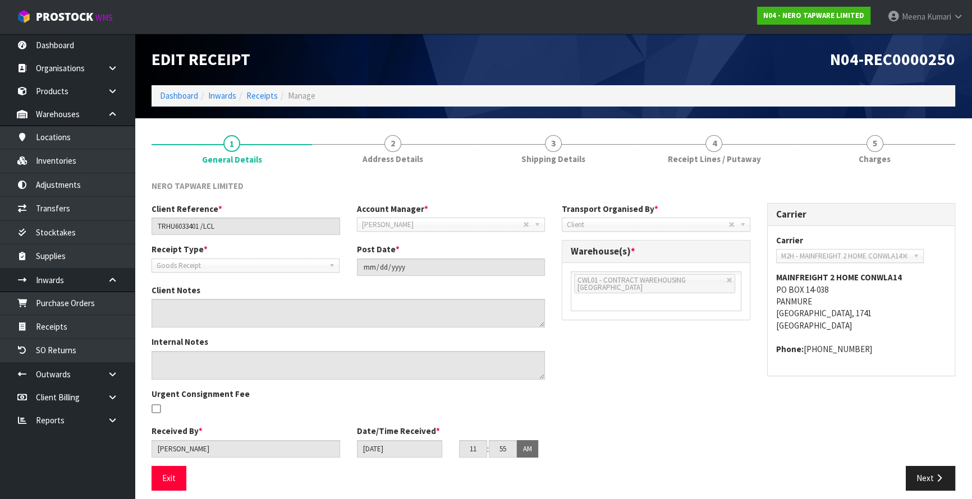
click at [247, 237] on div "Client Reference * TRHU6033401 /LCL Account Manager * Zubair Moolla Rod Giles K…" at bounding box center [348, 223] width 410 height 40
click at [243, 228] on input "TRHU6033401 /LCL" at bounding box center [246, 226] width 189 height 17
click at [263, 95] on link "Receipts" at bounding box center [261, 95] width 31 height 11
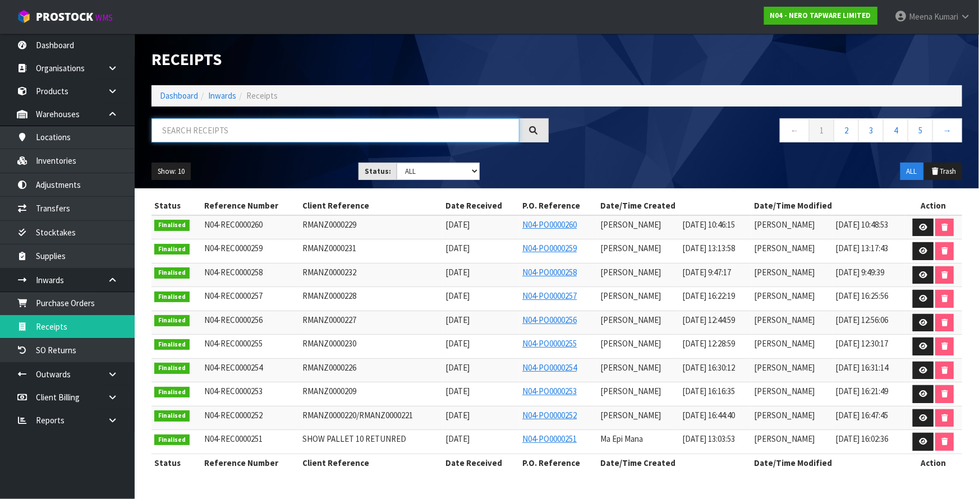
click at [266, 137] on input "text" at bounding box center [336, 130] width 368 height 24
paste input "TRHU6033401 /LCL"
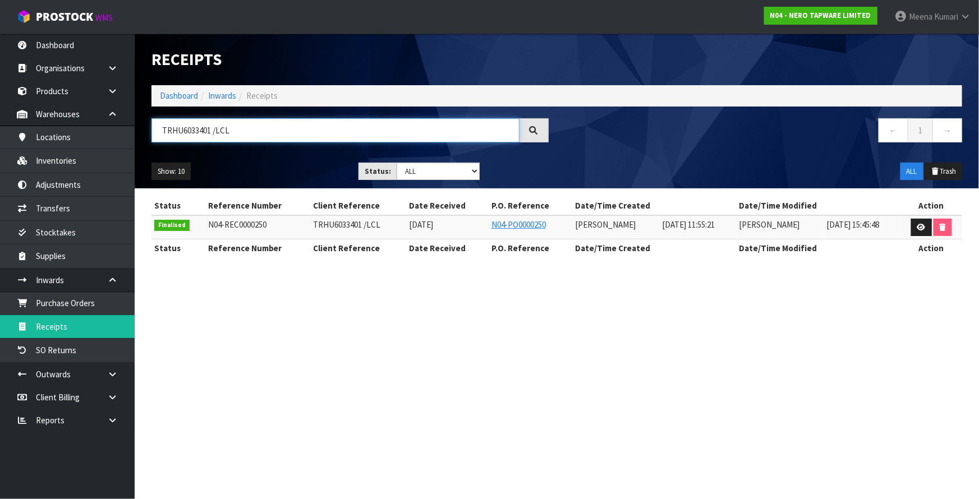
type input "TRHU6033401 /LCL"
click at [175, 95] on link "Dashboard" at bounding box center [179, 95] width 38 height 11
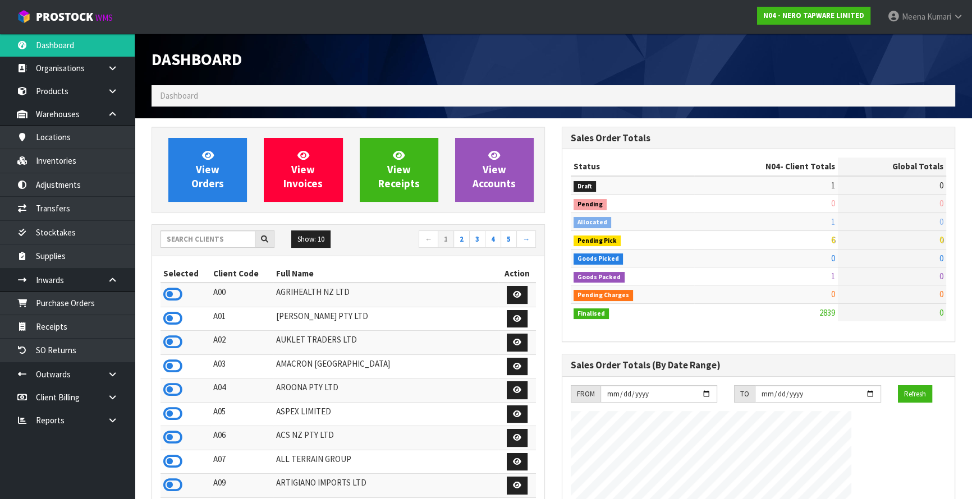
scroll to position [920, 410]
click at [72, 161] on link "Inventories" at bounding box center [67, 160] width 135 height 23
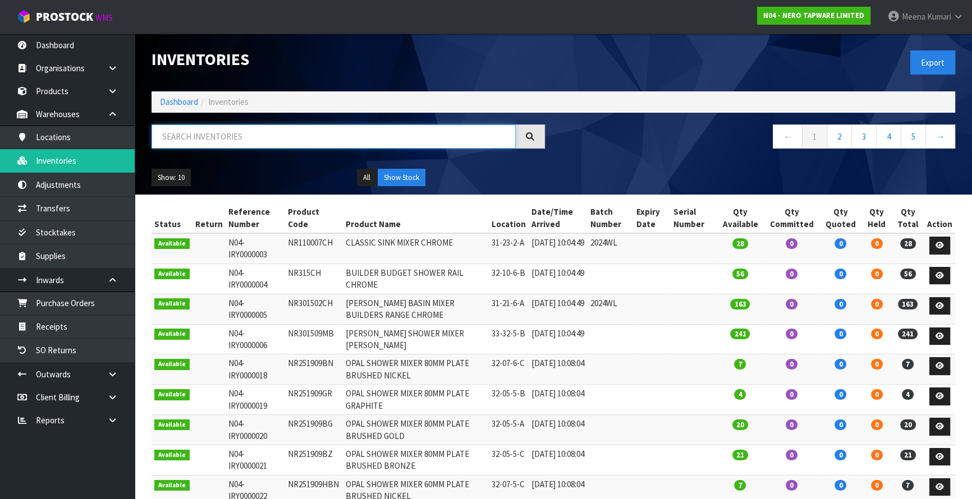
click at [247, 141] on input "text" at bounding box center [334, 137] width 364 height 24
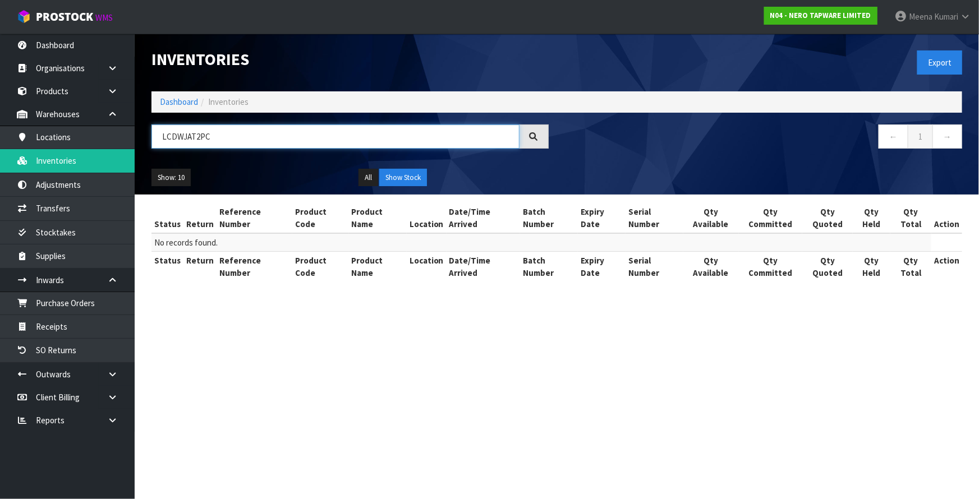
click at [247, 141] on input "LCDWJAT2PC" at bounding box center [336, 137] width 368 height 24
type input "LCDWJAT2PC"
click at [169, 101] on link "Dashboard" at bounding box center [179, 102] width 38 height 11
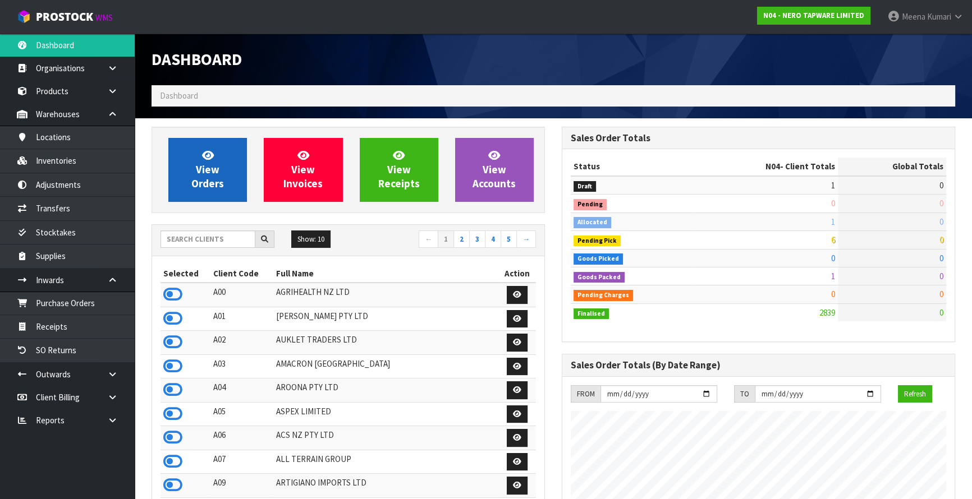
scroll to position [920, 410]
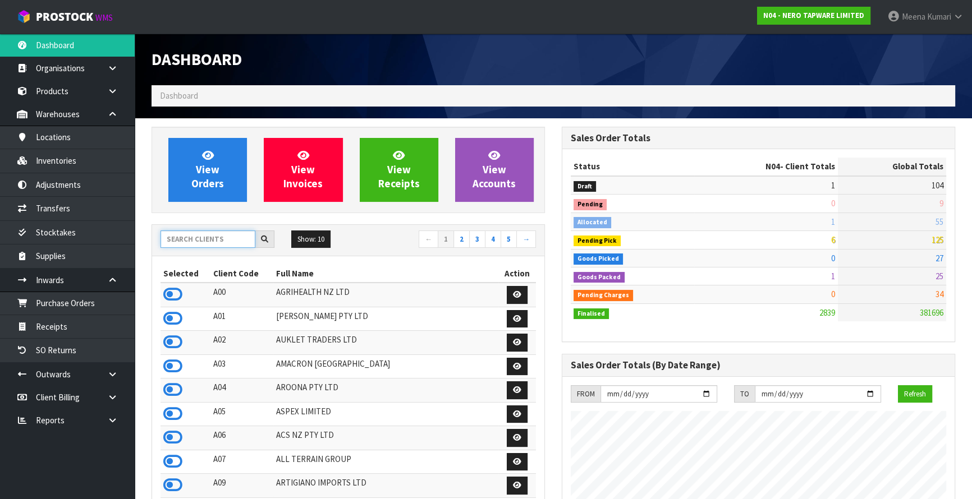
click at [215, 238] on input "text" at bounding box center [207, 239] width 95 height 17
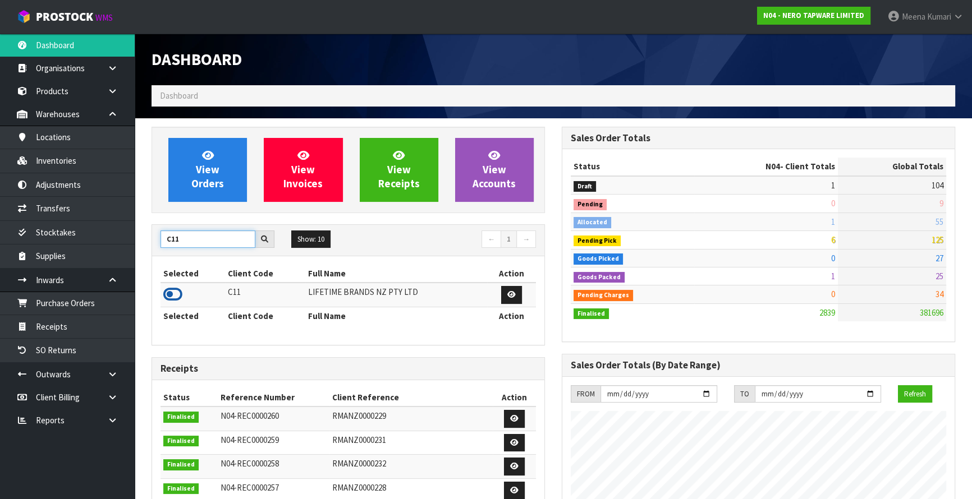
type input "C11"
click at [173, 298] on icon at bounding box center [172, 294] width 19 height 17
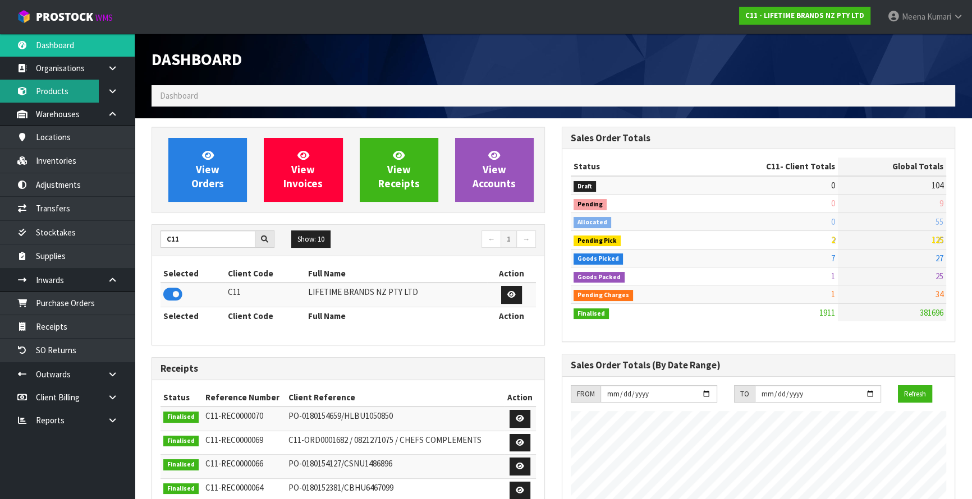
scroll to position [848, 410]
click at [79, 88] on link "Products" at bounding box center [67, 91] width 135 height 23
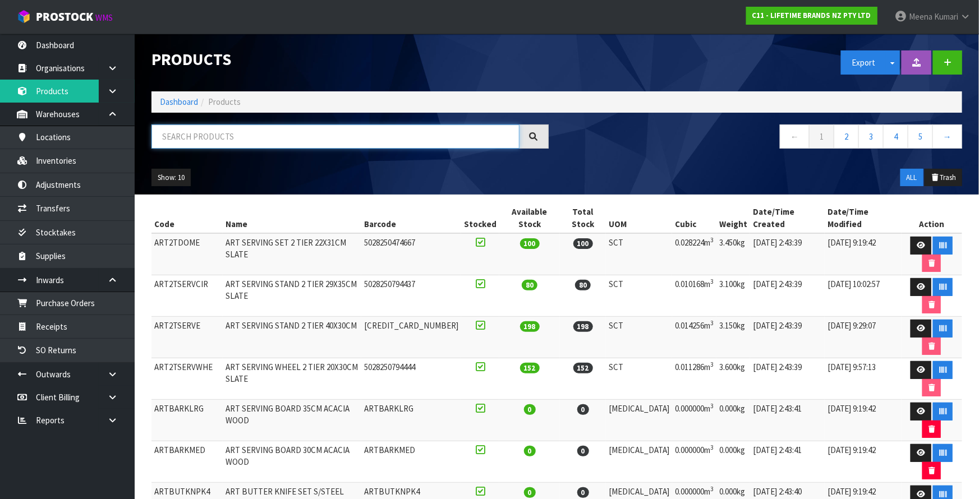
click at [228, 125] on input "text" at bounding box center [336, 137] width 368 height 24
paste input "LCDWJAT2PC"
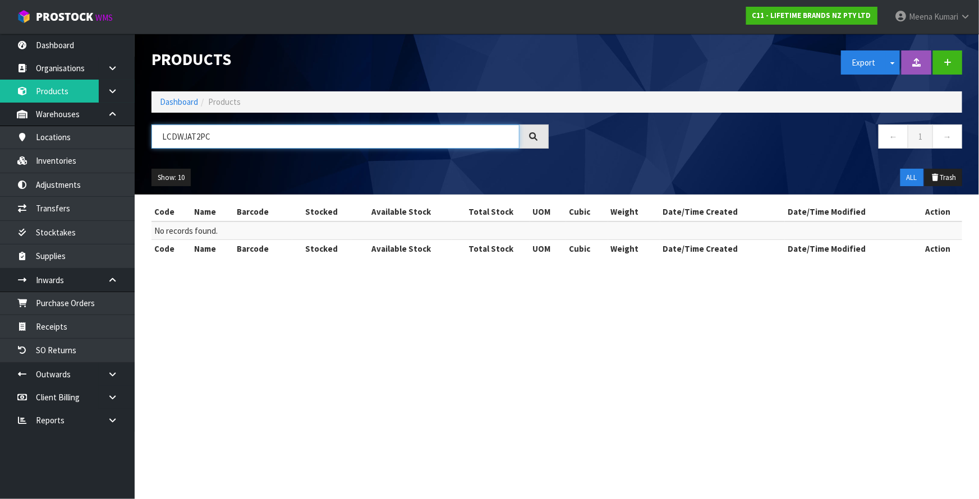
click at [216, 135] on input "LCDWJAT2PC" at bounding box center [336, 137] width 368 height 24
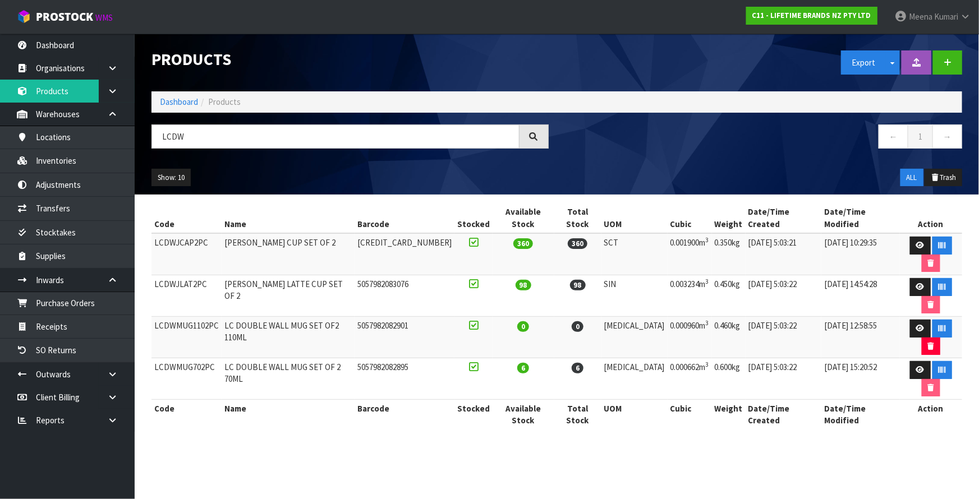
click at [191, 276] on td "LCDWJLAT2PC" at bounding box center [187, 297] width 70 height 42
copy td "LCDWJLAT2PC"
click at [222, 132] on input "LCDW" at bounding box center [336, 137] width 368 height 24
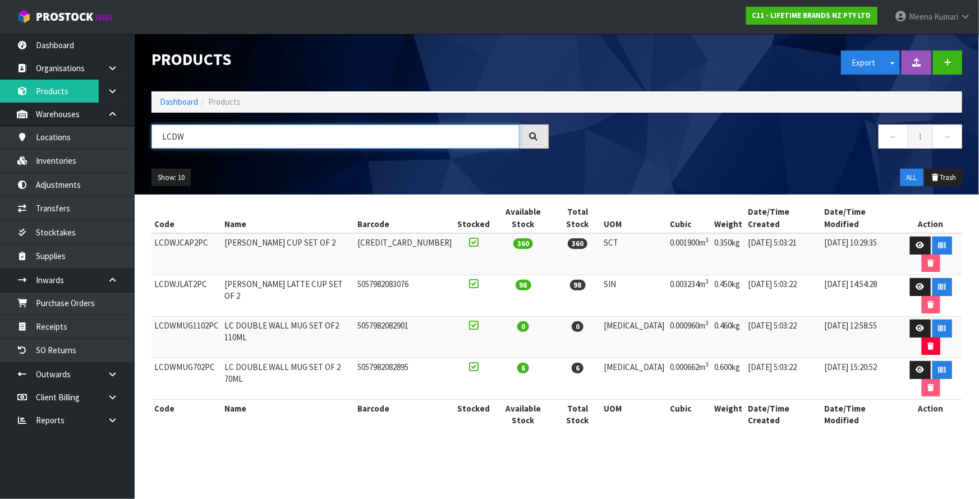
paste input "JLAT2PC"
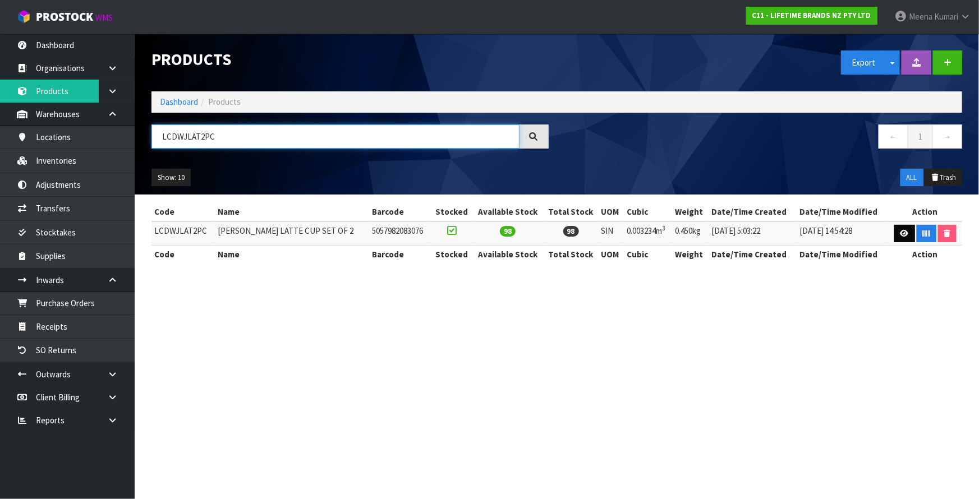
type input "LCDWJLAT2PC"
click at [907, 231] on link at bounding box center [905, 234] width 21 height 18
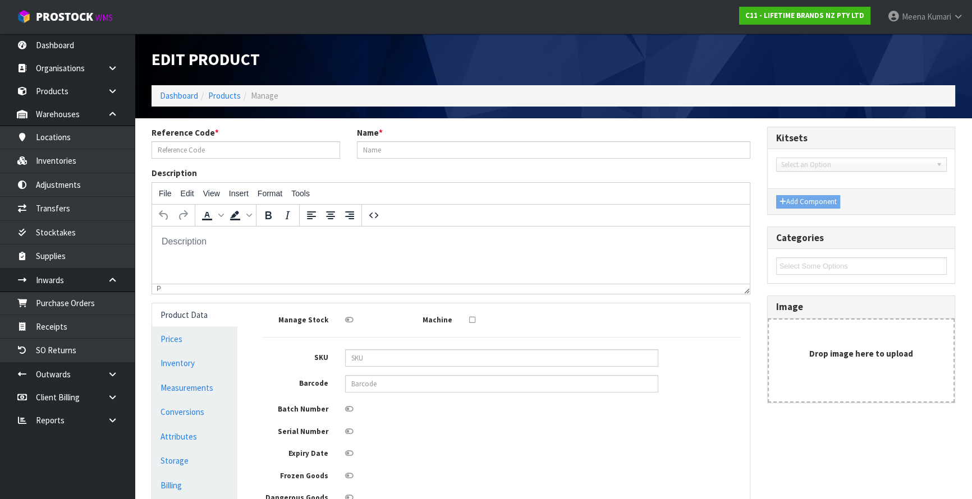
type input "LCDWJLAT2PC"
type input "LC JACK LATTE CUP SET OF 2"
type input "5057982083076"
type input "21"
type input "11"
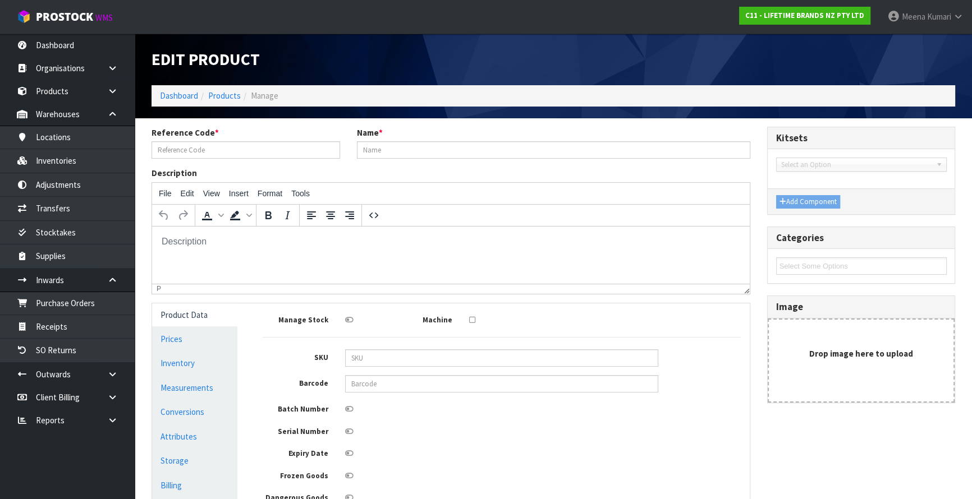
type input "14"
type input "0.003234"
type input "0.45"
click at [191, 373] on link "Inventory" at bounding box center [194, 363] width 85 height 23
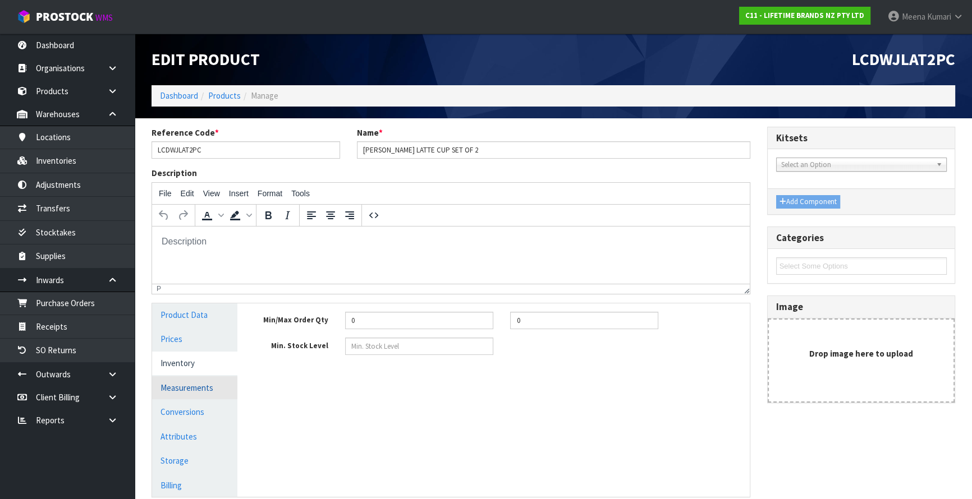
click at [192, 387] on link "Measurements" at bounding box center [194, 388] width 85 height 23
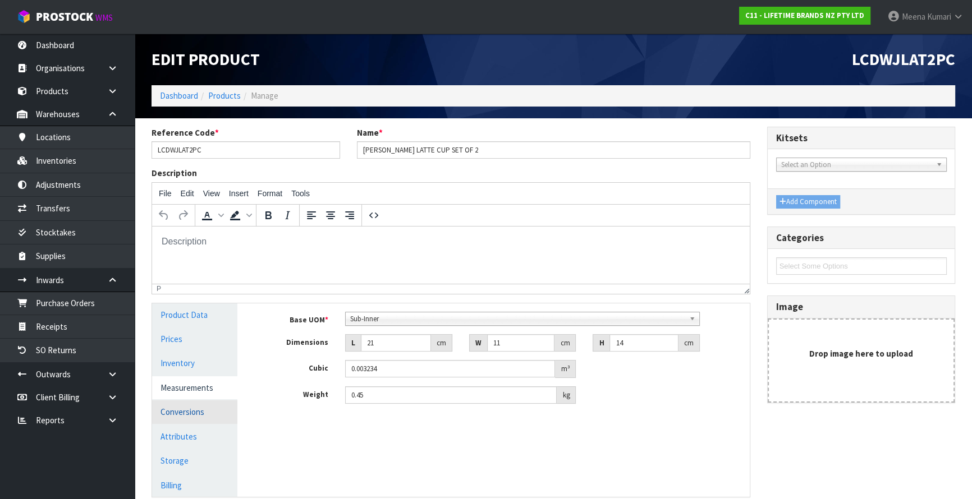
click at [227, 412] on link "Conversions" at bounding box center [194, 412] width 85 height 23
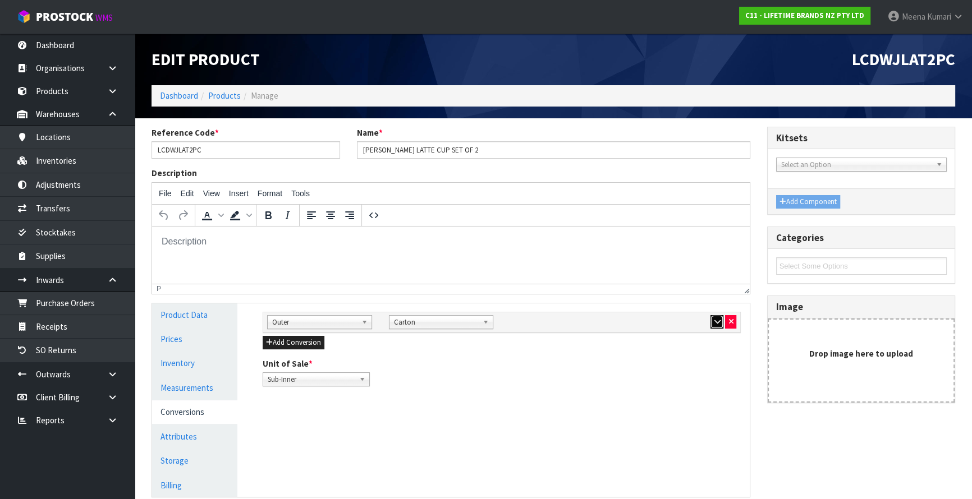
click at [721, 322] on button "button" at bounding box center [716, 321] width 13 height 13
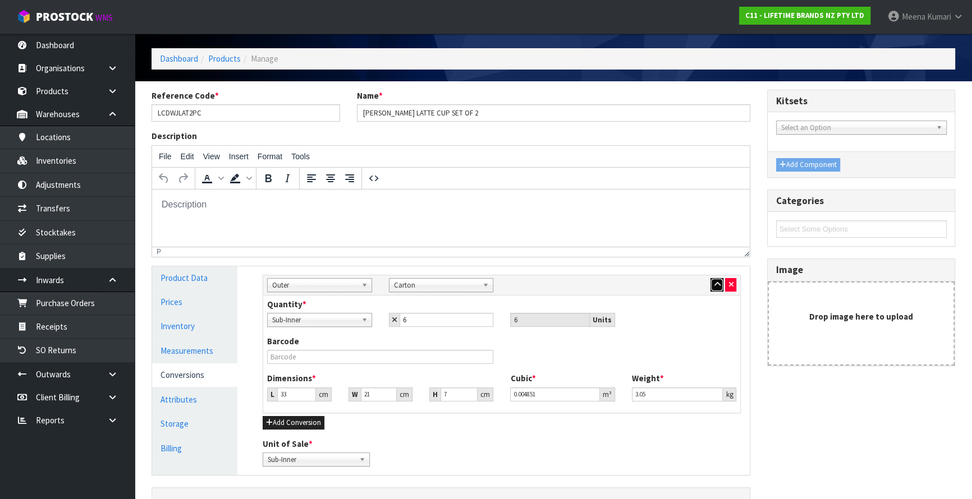
scroll to position [113, 0]
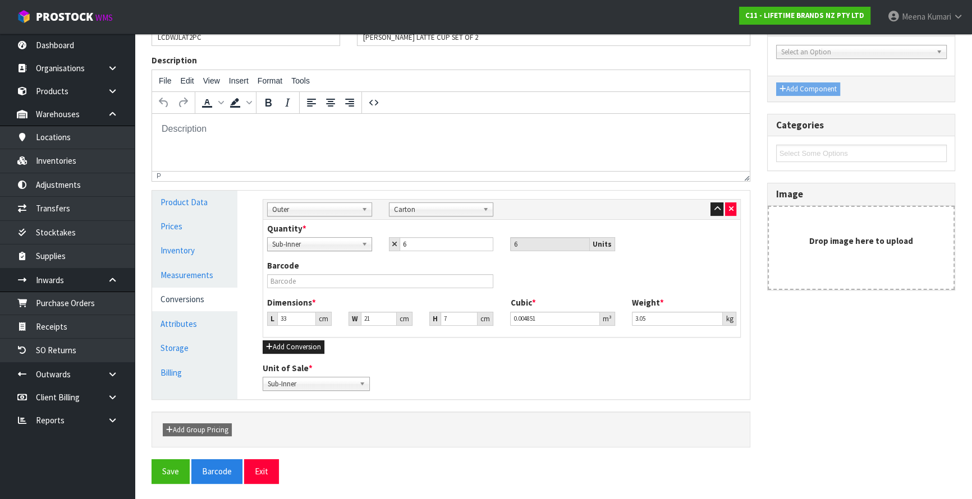
click at [318, 242] on span "Sub-Inner" at bounding box center [314, 244] width 85 height 13
type input "SU"
click at [729, 209] on icon "button" at bounding box center [730, 208] width 4 height 7
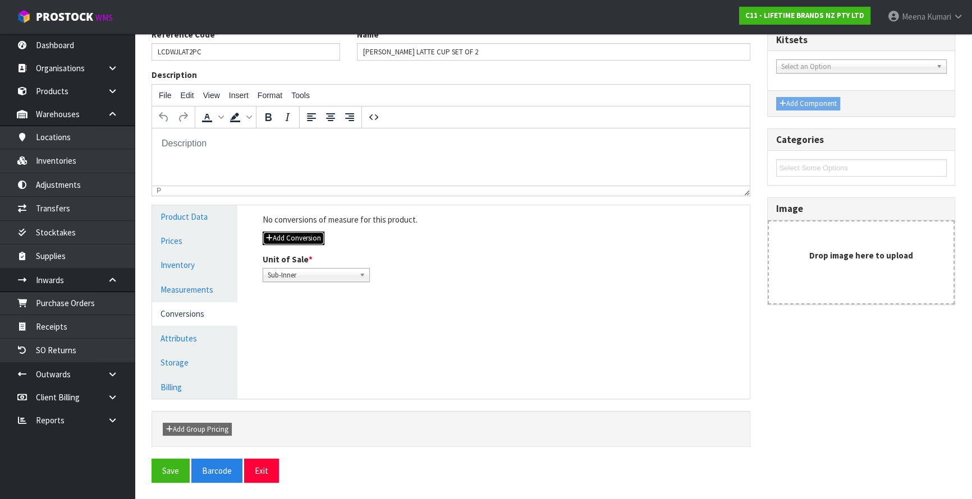
click at [299, 237] on button "Add Conversion" at bounding box center [294, 238] width 62 height 13
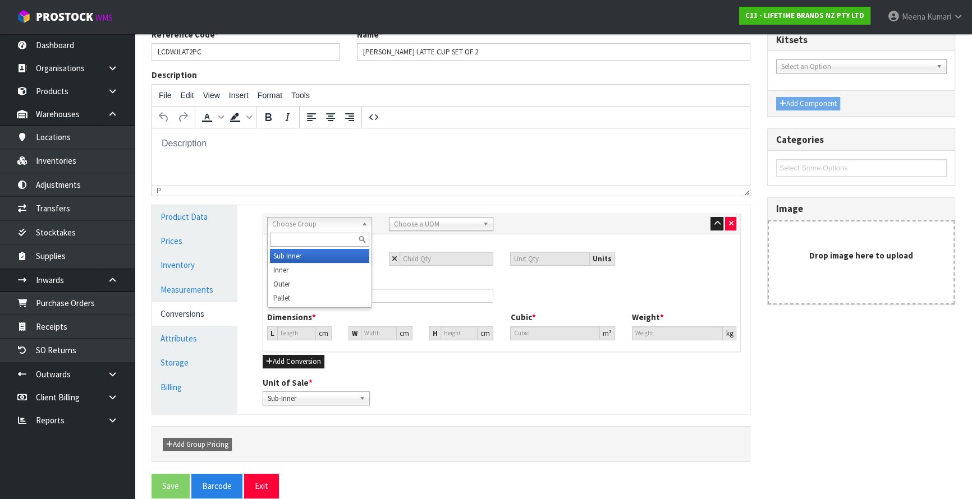
click at [302, 221] on span "Choose Group" at bounding box center [314, 224] width 85 height 13
click at [309, 286] on li "Outer" at bounding box center [319, 284] width 99 height 14
click at [427, 224] on span "Choose a UOM" at bounding box center [436, 224] width 85 height 13
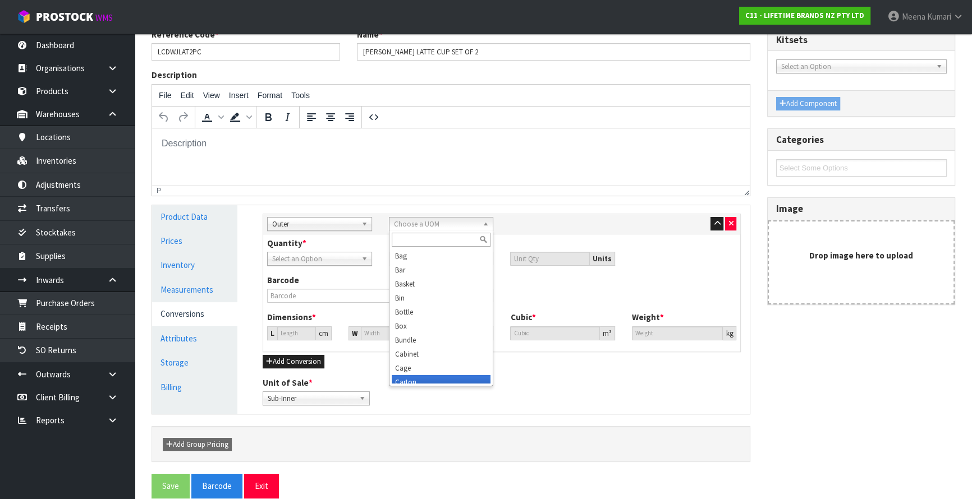
scroll to position [6, 0]
click at [430, 379] on li "Carton" at bounding box center [441, 377] width 99 height 14
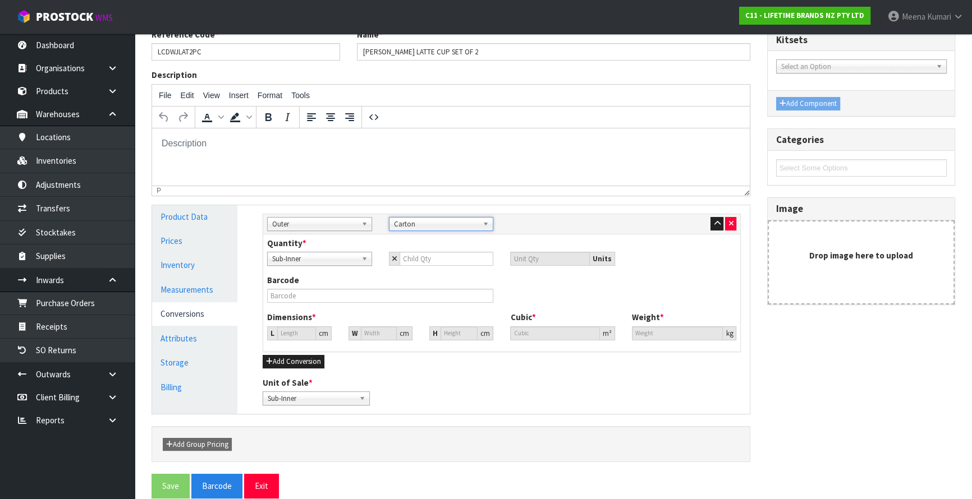
click at [322, 256] on span "Sub-Inner" at bounding box center [314, 259] width 85 height 13
click at [168, 294] on link "Measurements" at bounding box center [194, 289] width 85 height 23
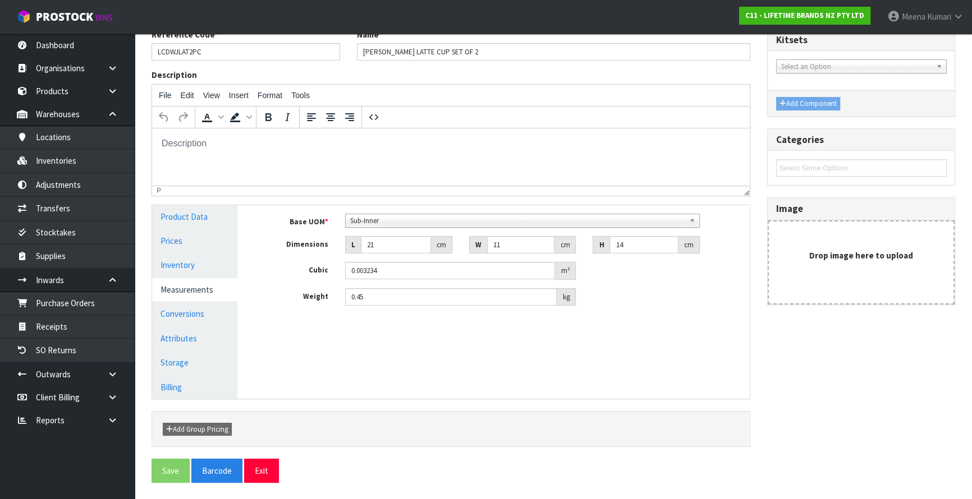
click at [432, 222] on span "Sub-Inner" at bounding box center [517, 220] width 334 height 13
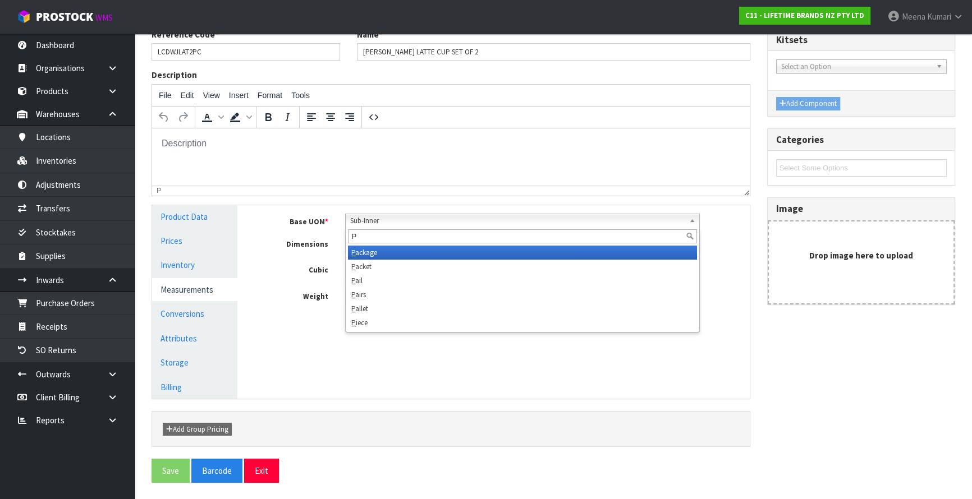
scroll to position [0, 0]
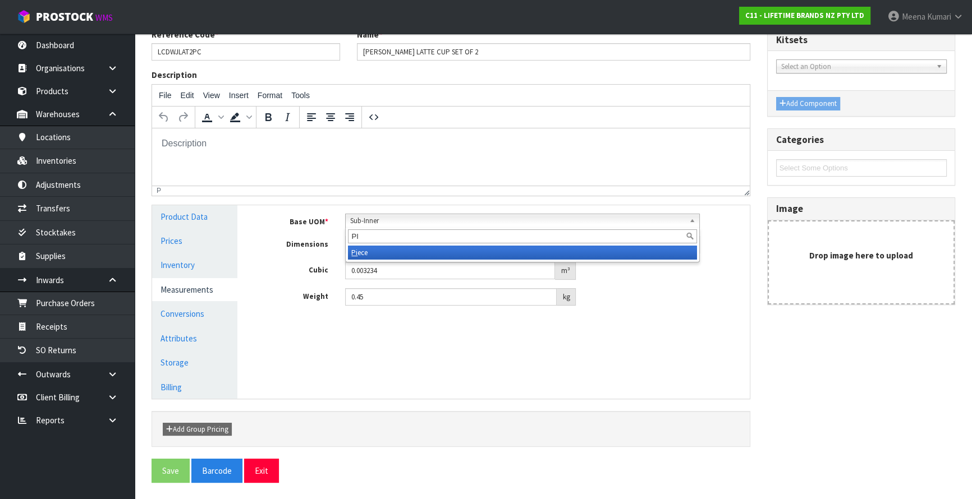
type input "PI"
click at [430, 251] on li "Pi ece" at bounding box center [522, 253] width 349 height 14
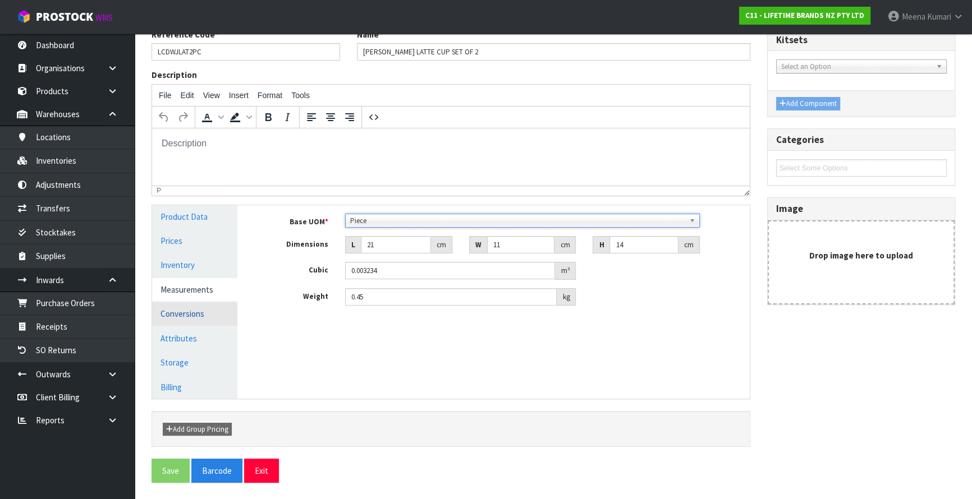
click at [190, 311] on link "Conversions" at bounding box center [194, 313] width 85 height 23
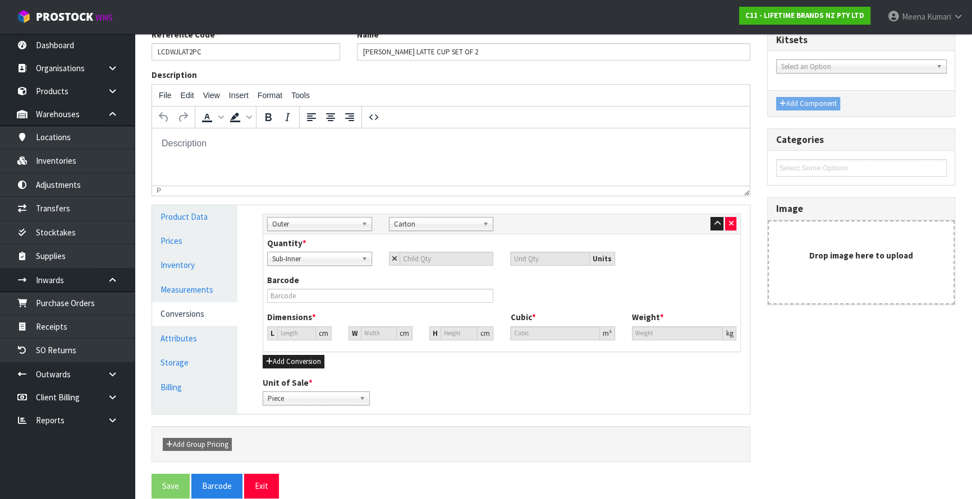
click at [345, 257] on span "Sub-Inner" at bounding box center [314, 259] width 85 height 13
click at [730, 218] on button "button" at bounding box center [730, 223] width 11 height 13
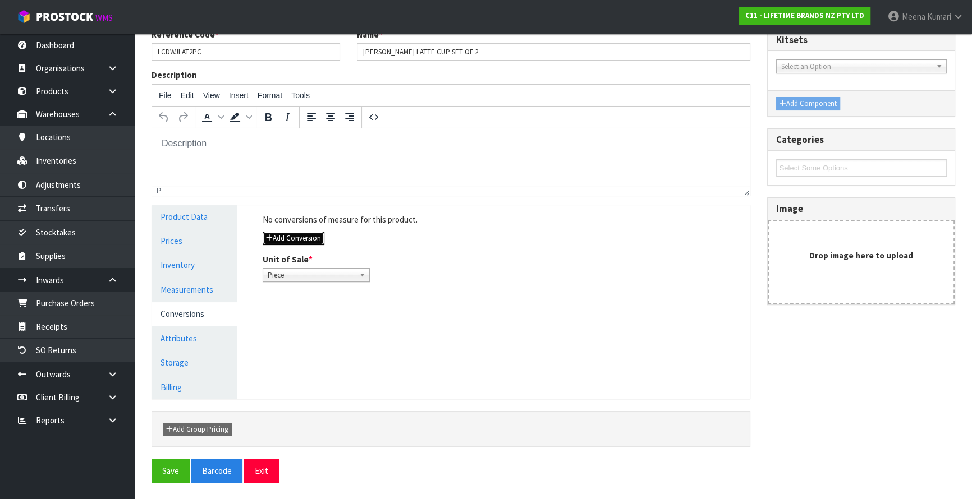
click at [308, 240] on button "Add Conversion" at bounding box center [294, 238] width 62 height 13
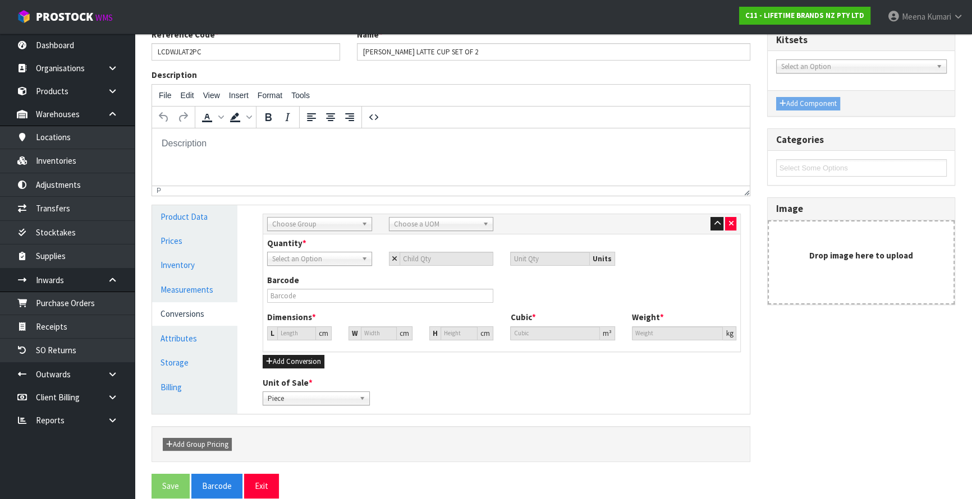
click at [305, 227] on span "Choose Group" at bounding box center [314, 224] width 85 height 13
click at [301, 283] on li "Outer" at bounding box center [319, 284] width 99 height 14
click at [419, 225] on span "Choose a UOM" at bounding box center [436, 224] width 85 height 13
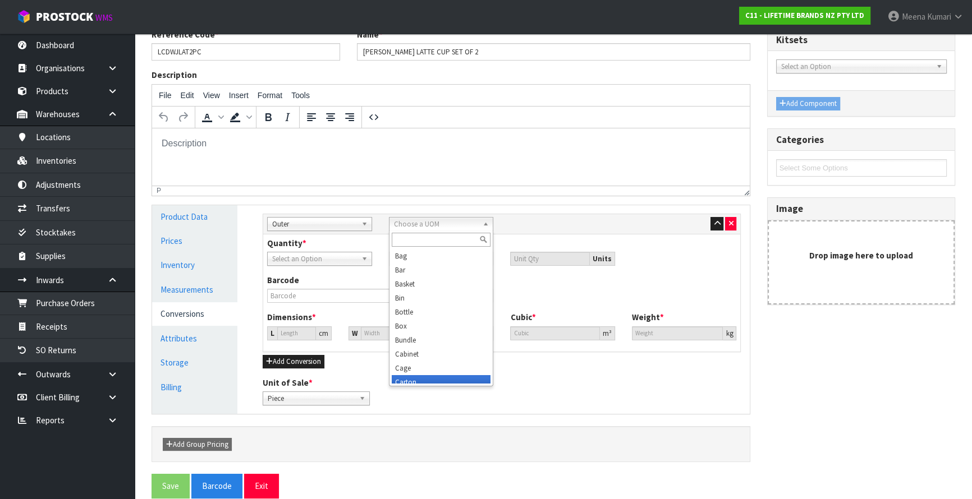
scroll to position [6, 0]
click at [411, 375] on li "Carton" at bounding box center [441, 377] width 99 height 14
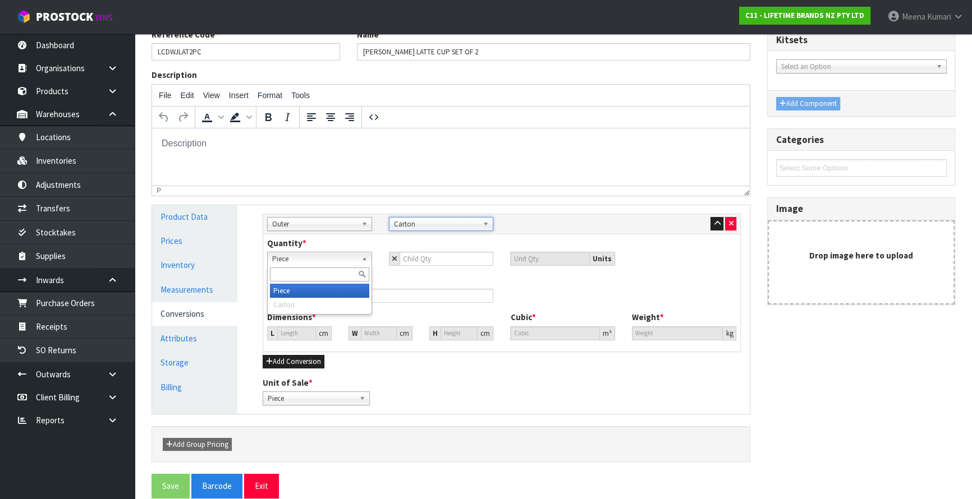
click at [298, 260] on span "Piece" at bounding box center [314, 259] width 85 height 13
click at [727, 220] on button "button" at bounding box center [730, 223] width 11 height 13
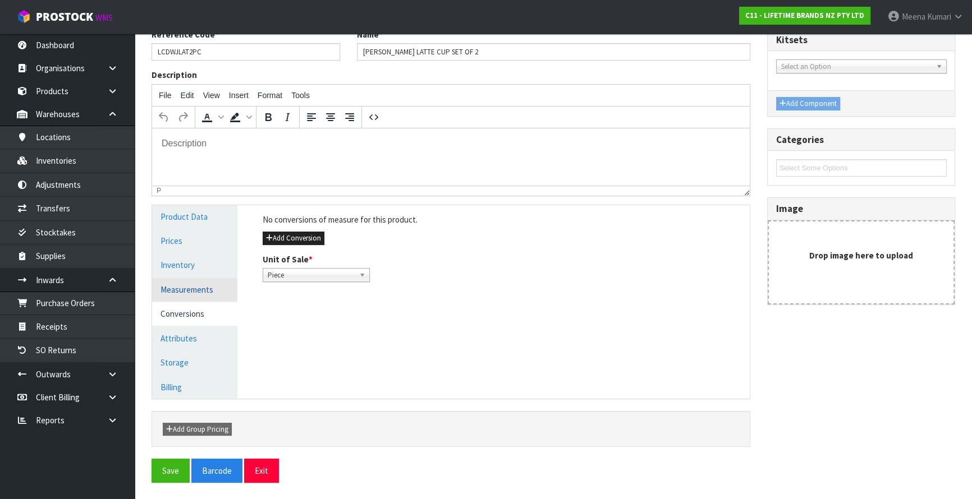
click at [205, 297] on link "Measurements" at bounding box center [194, 289] width 85 height 23
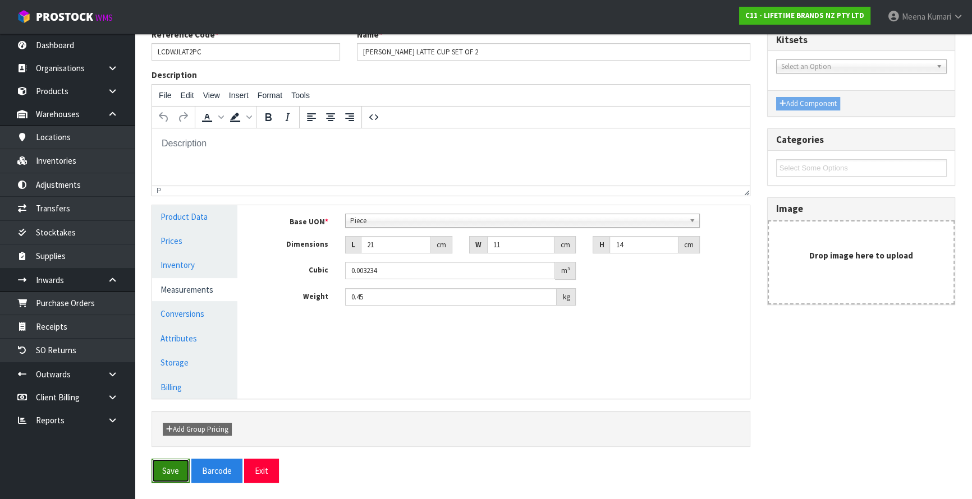
click at [171, 470] on button "Save" at bounding box center [171, 471] width 38 height 24
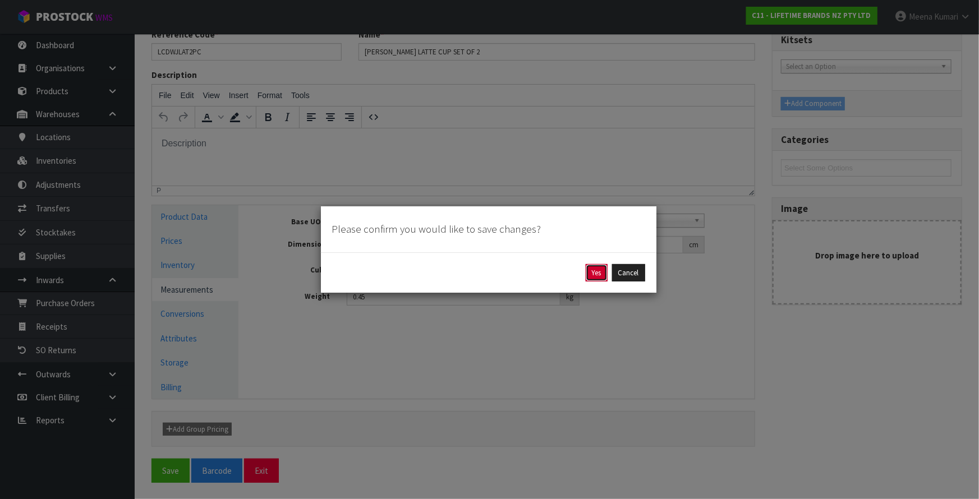
click at [590, 274] on button "Yes" at bounding box center [597, 273] width 22 height 18
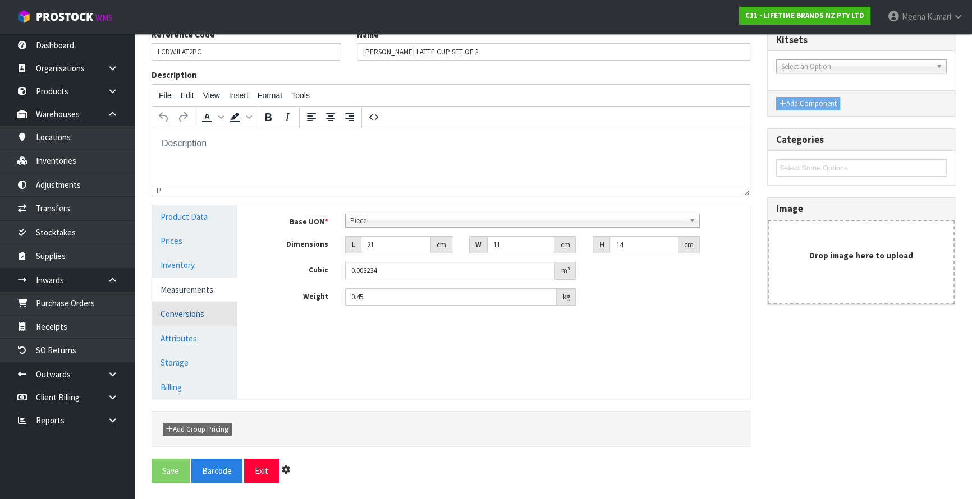
scroll to position [0, 0]
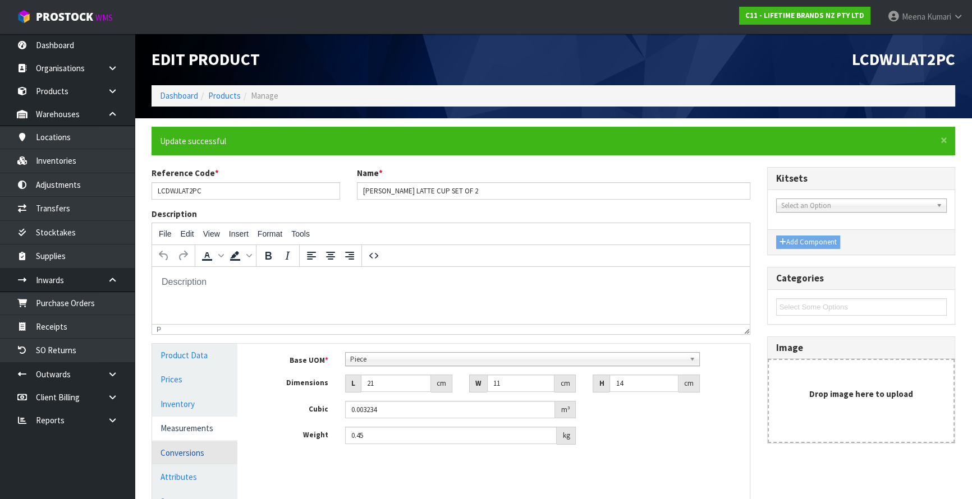
click at [198, 445] on link "Conversions" at bounding box center [194, 453] width 85 height 23
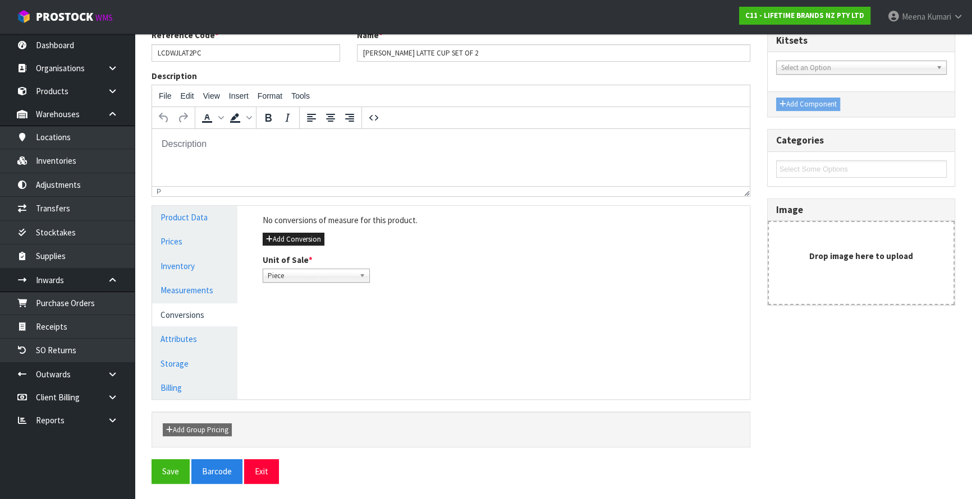
scroll to position [139, 0]
click at [312, 236] on button "Add Conversion" at bounding box center [294, 238] width 62 height 13
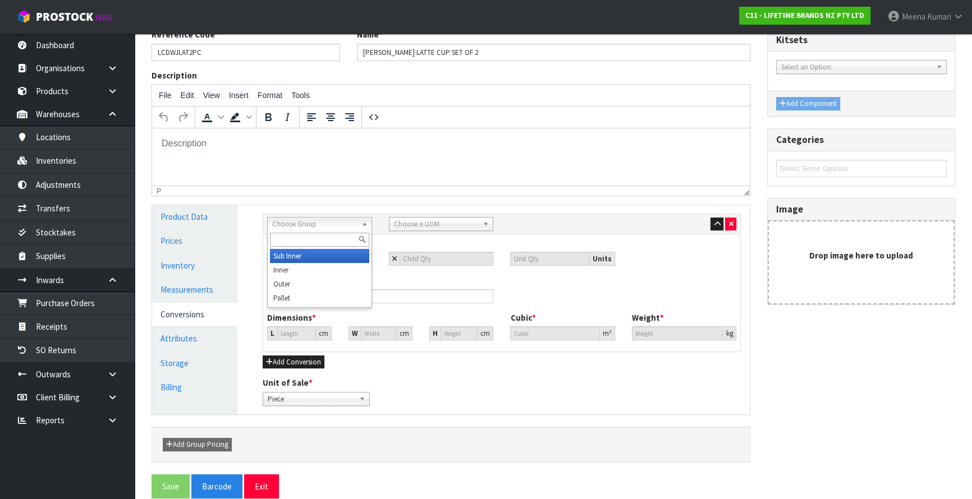
click at [317, 223] on span "Choose Group" at bounding box center [314, 224] width 85 height 13
click at [300, 275] on li "Inner" at bounding box center [319, 270] width 99 height 14
click at [411, 223] on span "Choose a UOM" at bounding box center [436, 224] width 85 height 13
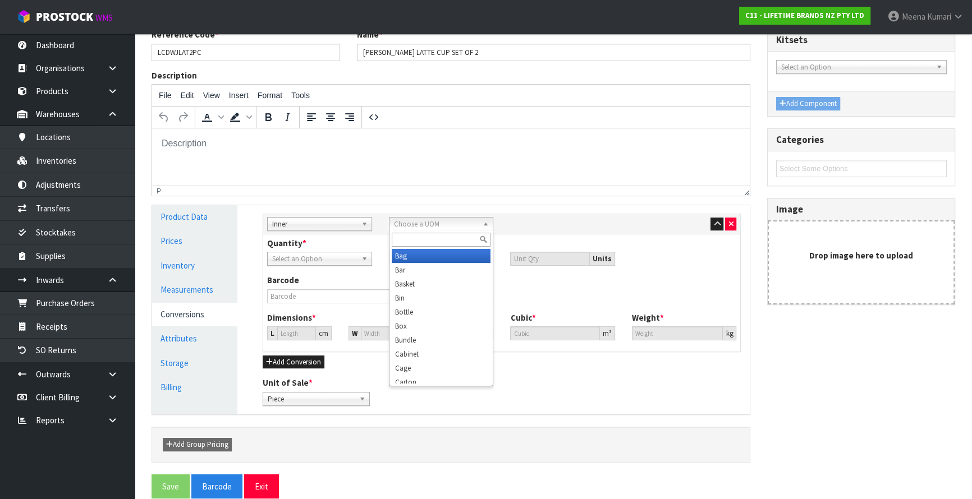
click at [338, 224] on span "Inner" at bounding box center [314, 224] width 85 height 13
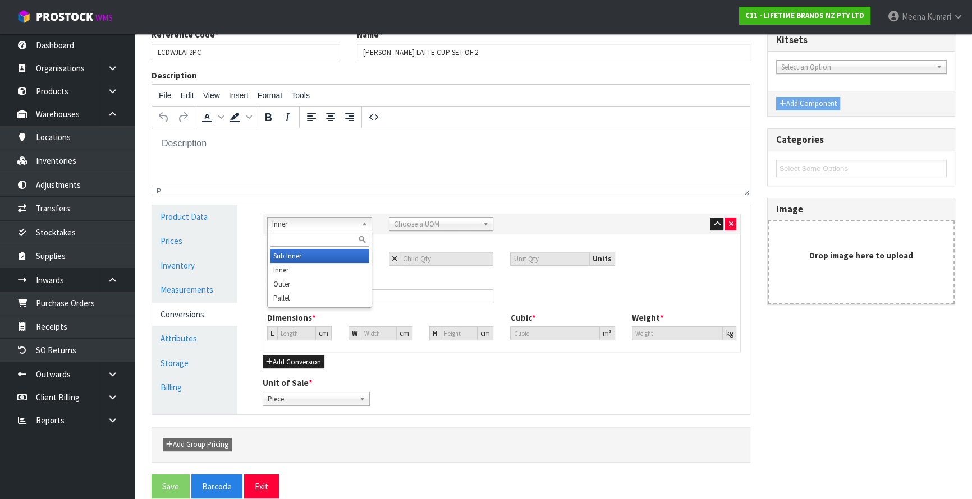
click at [308, 253] on li "Sub Inner" at bounding box center [319, 256] width 99 height 14
click at [422, 220] on span "Choose a UOM" at bounding box center [436, 224] width 85 height 13
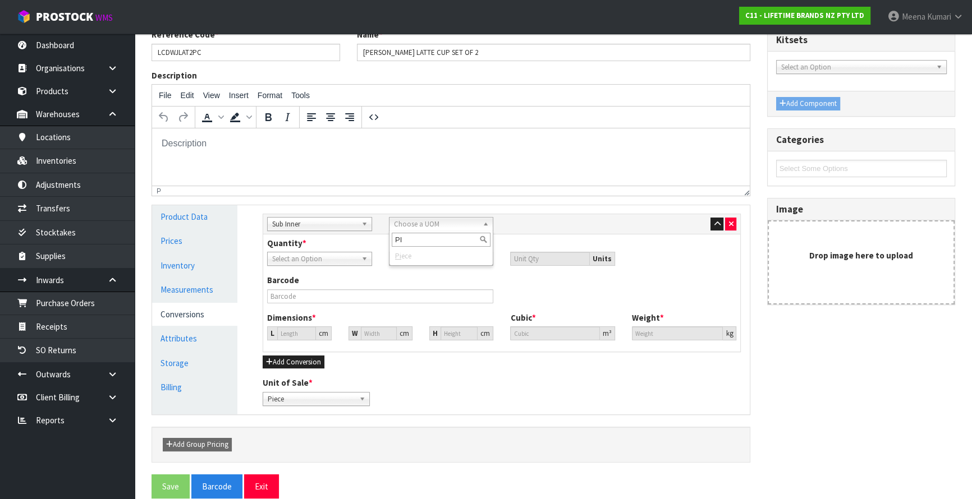
click at [439, 240] on input "PI" at bounding box center [441, 240] width 99 height 14
type input "PI"
click at [426, 257] on li "Pi ece" at bounding box center [441, 256] width 99 height 14
click at [421, 252] on li "Pi ece" at bounding box center [441, 256] width 99 height 14
click at [423, 241] on input "PI" at bounding box center [441, 240] width 99 height 14
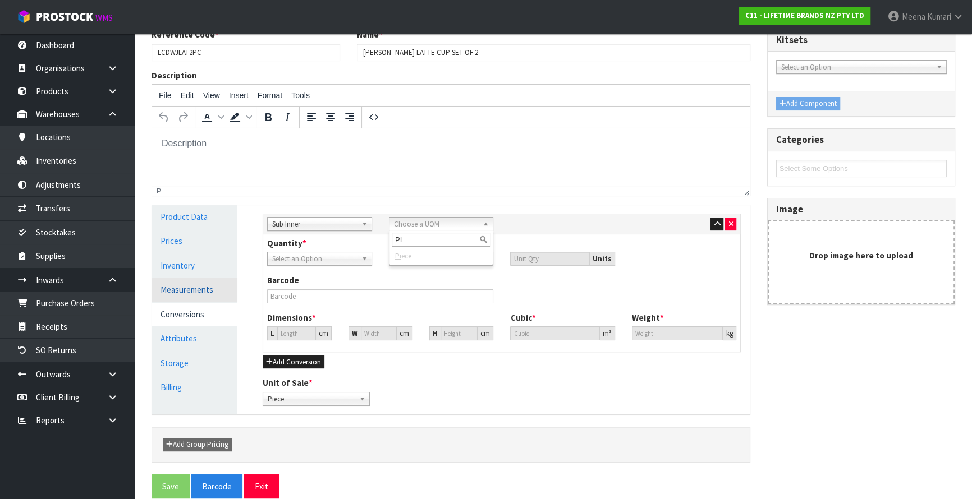
click at [199, 293] on link "Measurements" at bounding box center [194, 289] width 85 height 23
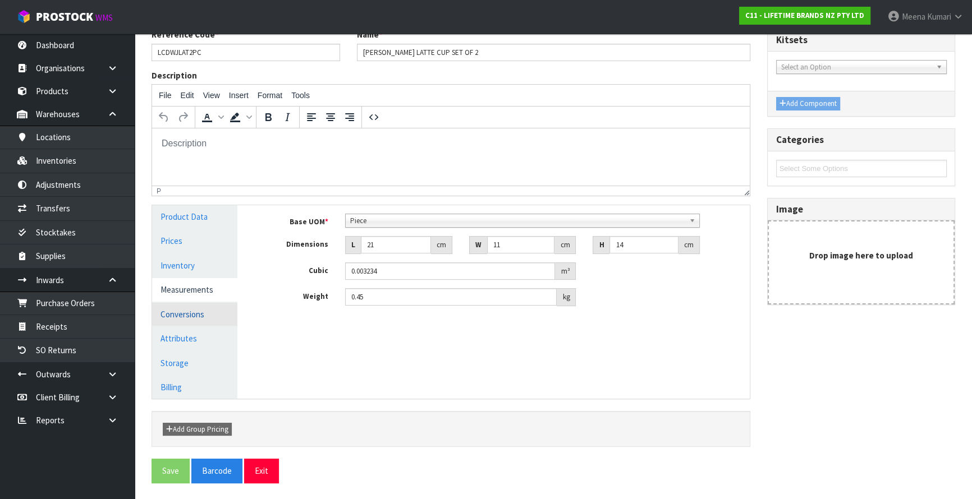
click at [206, 310] on link "Conversions" at bounding box center [194, 314] width 85 height 23
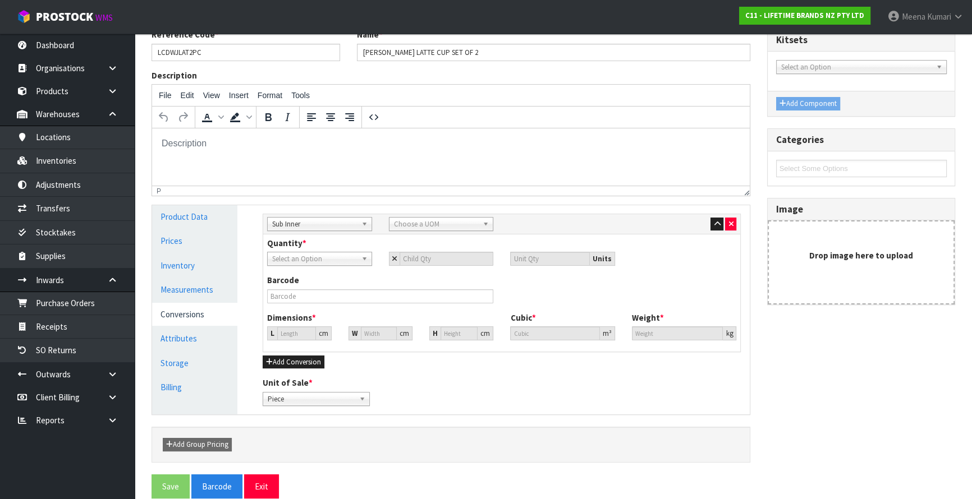
click at [432, 223] on span "Choose a UOM" at bounding box center [436, 224] width 85 height 13
type input "PI"
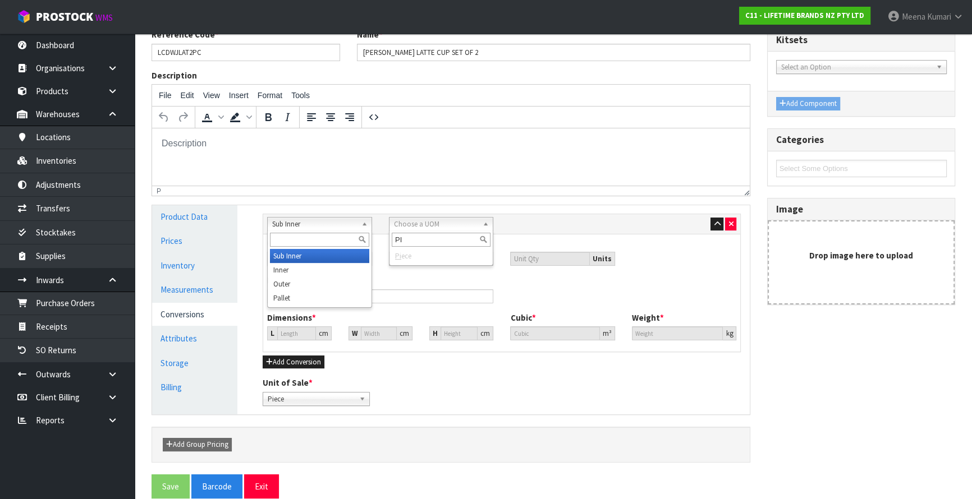
click at [340, 226] on span "Sub Inner" at bounding box center [314, 224] width 85 height 13
click at [306, 270] on li "Inner" at bounding box center [319, 270] width 99 height 14
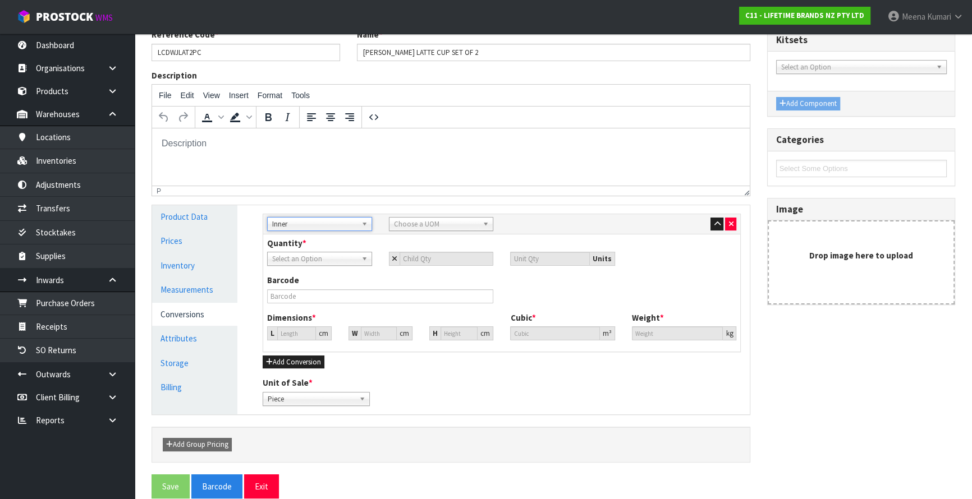
click at [438, 223] on span "Choose a UOM" at bounding box center [436, 224] width 85 height 13
type input "SU"
click at [415, 252] on li "Su b-carton" at bounding box center [441, 256] width 99 height 14
click at [337, 260] on span "Piece" at bounding box center [314, 259] width 85 height 13
click at [320, 277] on input "text" at bounding box center [319, 275] width 99 height 14
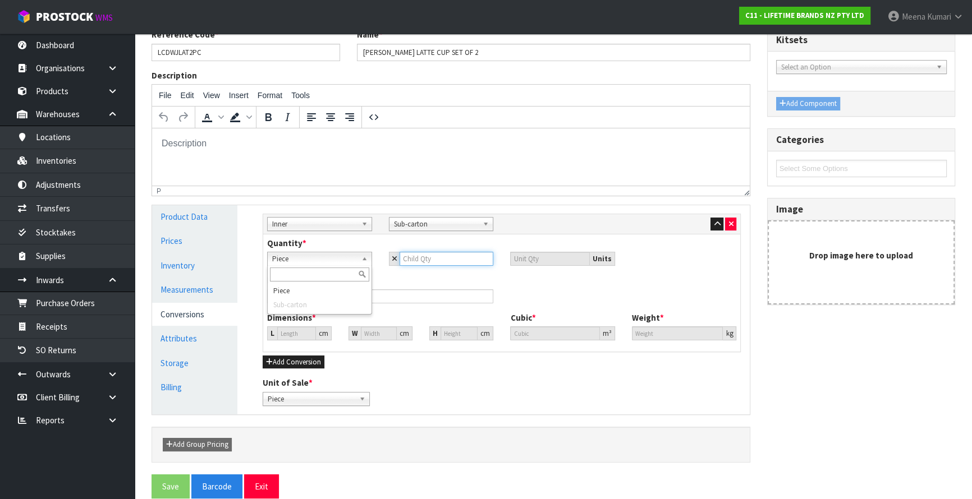
click at [452, 255] on input "number" at bounding box center [447, 259] width 94 height 14
click at [286, 256] on span "Piece" at bounding box center [314, 259] width 85 height 13
type input "S"
click at [224, 288] on link "Measurements" at bounding box center [194, 289] width 85 height 23
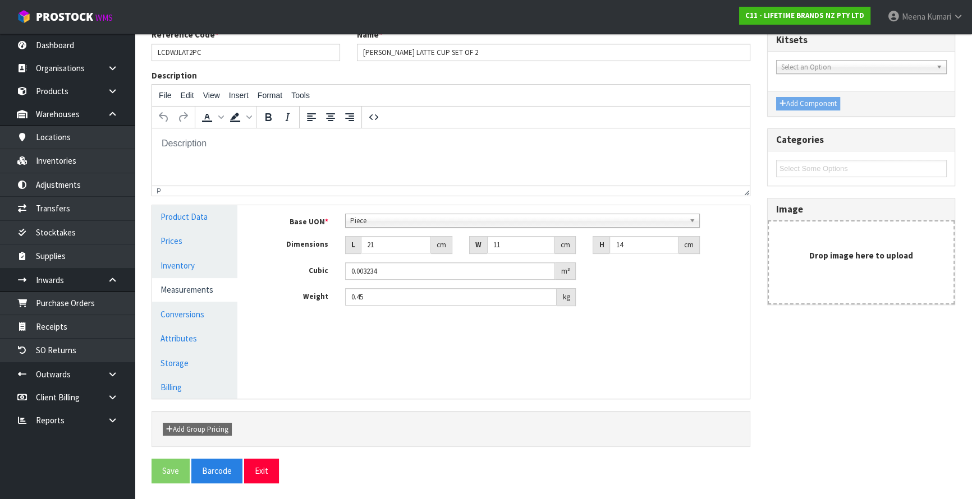
click at [401, 219] on span "Piece" at bounding box center [517, 220] width 334 height 13
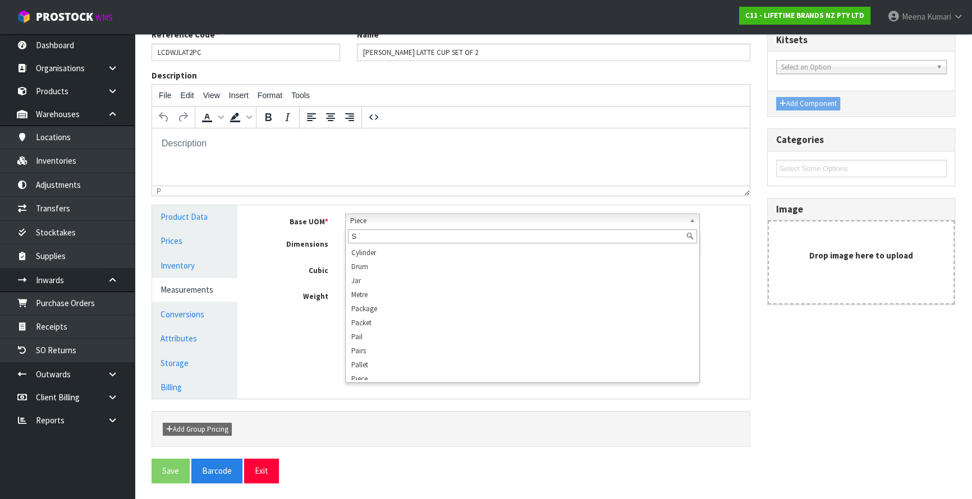
scroll to position [0, 0]
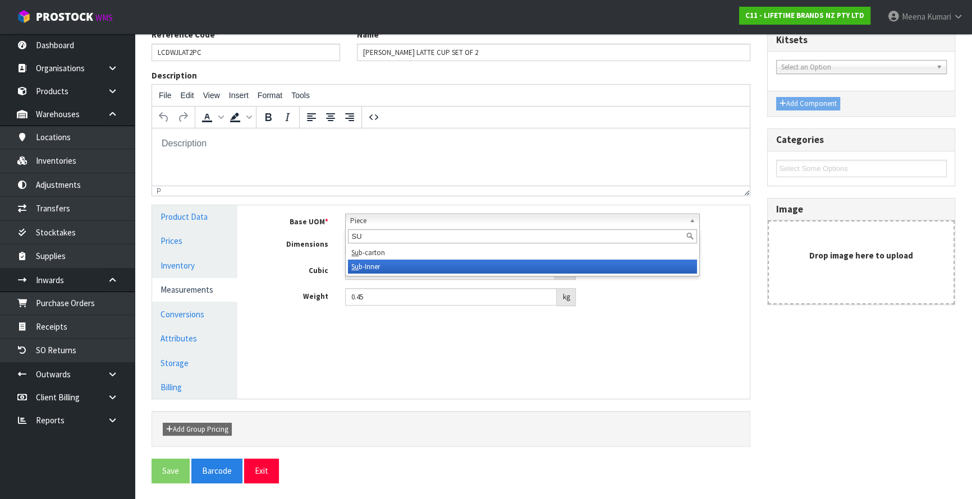
type input "SU"
click at [380, 263] on li "Su b-Inner" at bounding box center [522, 267] width 349 height 14
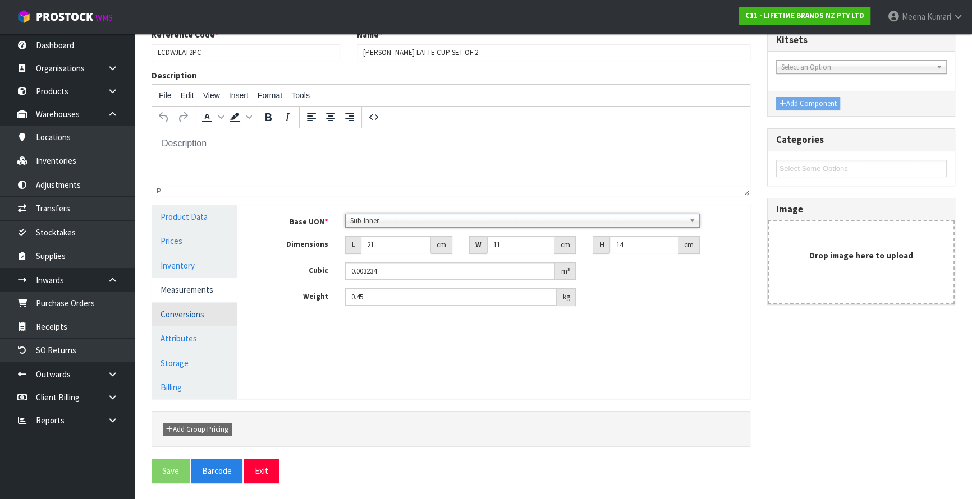
click at [200, 312] on link "Conversions" at bounding box center [194, 314] width 85 height 23
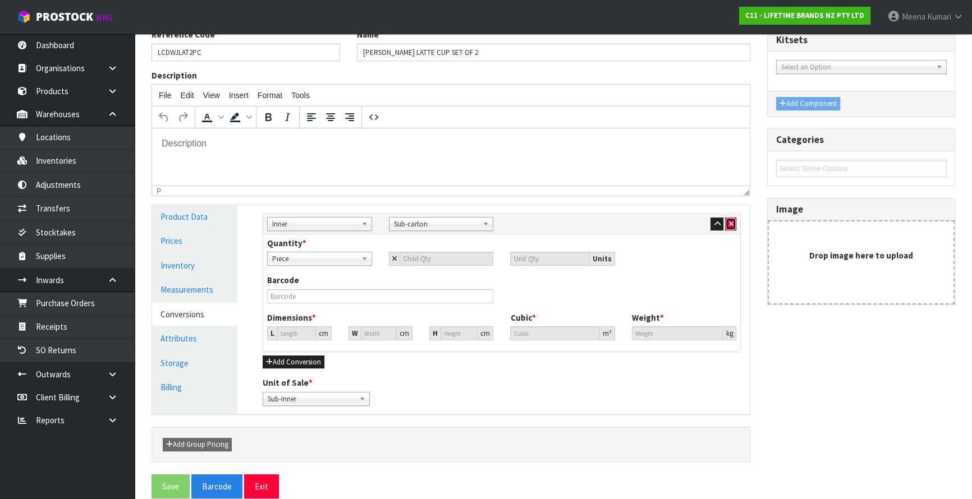
click at [730, 223] on icon "button" at bounding box center [730, 224] width 4 height 7
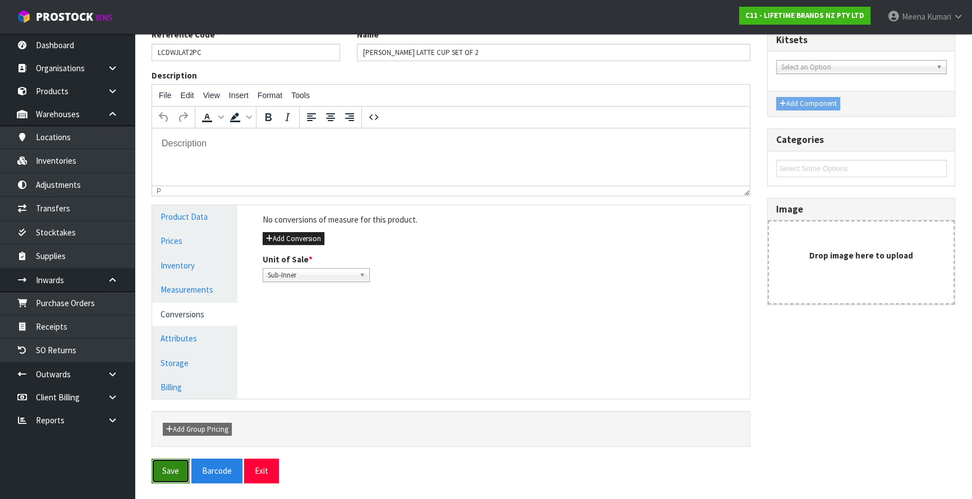
click at [168, 477] on button "Save" at bounding box center [171, 471] width 38 height 24
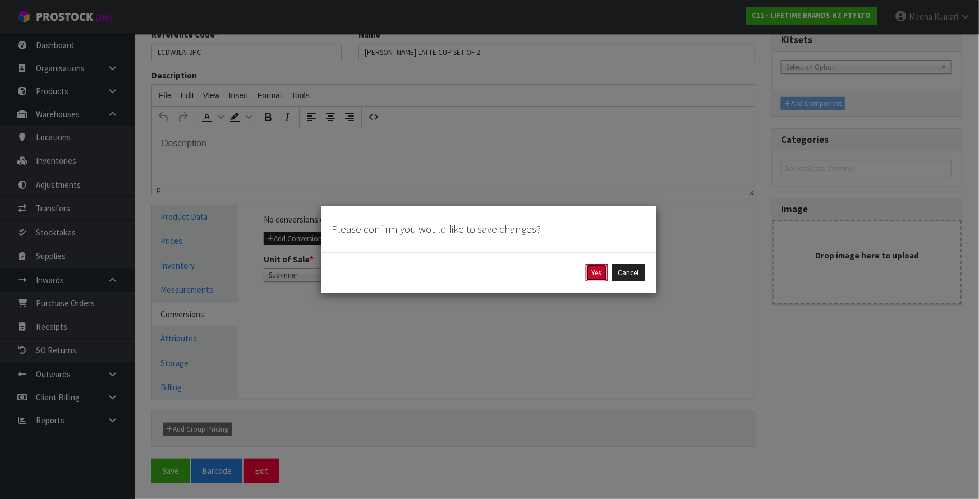
click at [591, 273] on button "Yes" at bounding box center [597, 273] width 22 height 18
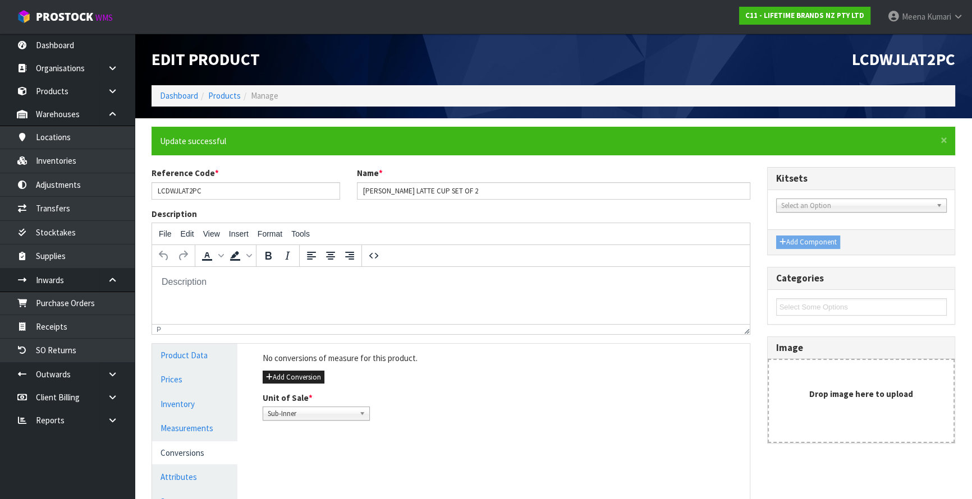
click at [202, 453] on link "Conversions" at bounding box center [194, 453] width 85 height 23
click at [311, 374] on button "Add Conversion" at bounding box center [294, 377] width 62 height 13
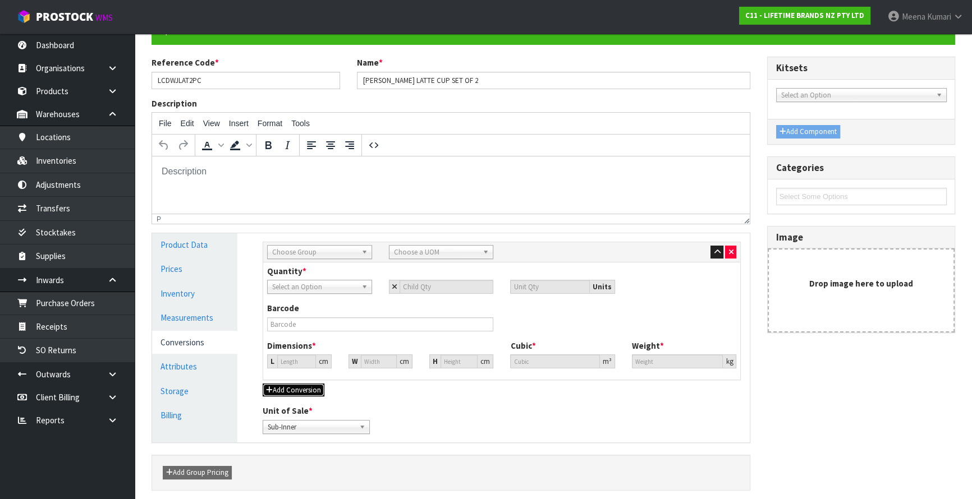
scroll to position [153, 0]
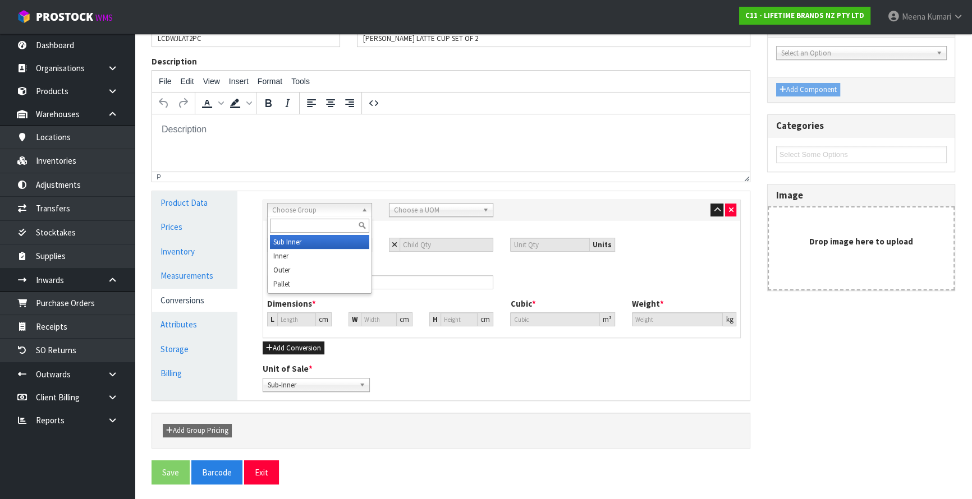
click at [288, 213] on span "Choose Group" at bounding box center [314, 210] width 85 height 13
click at [291, 255] on li "Inner" at bounding box center [319, 256] width 99 height 14
click at [408, 209] on span "Choose a UOM" at bounding box center [436, 210] width 85 height 13
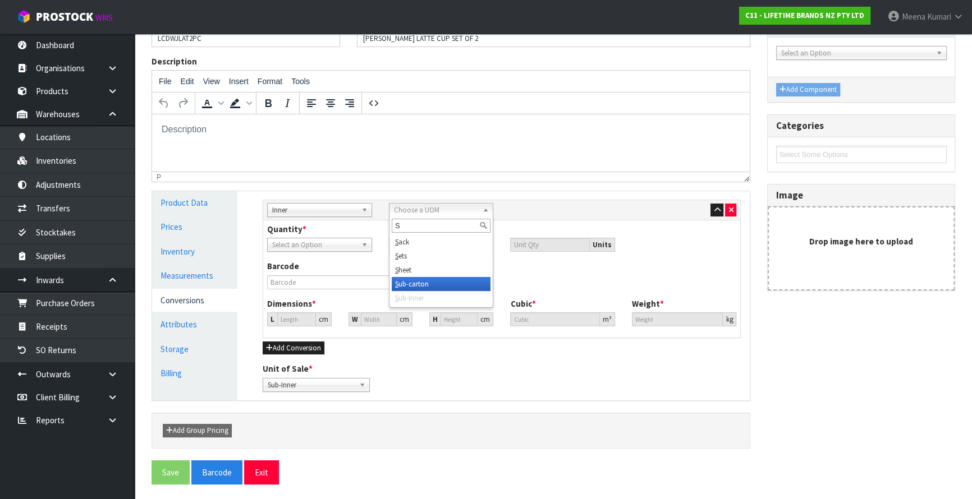
type input "S"
click at [420, 286] on li "S ub-carton" at bounding box center [441, 284] width 99 height 14
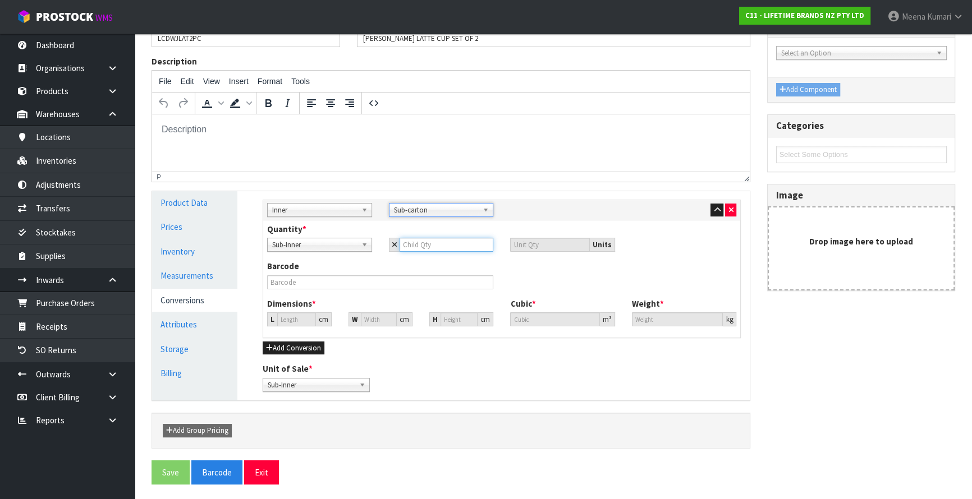
click at [428, 244] on input "number" at bounding box center [447, 245] width 94 height 14
type input "6"
type input "26.872"
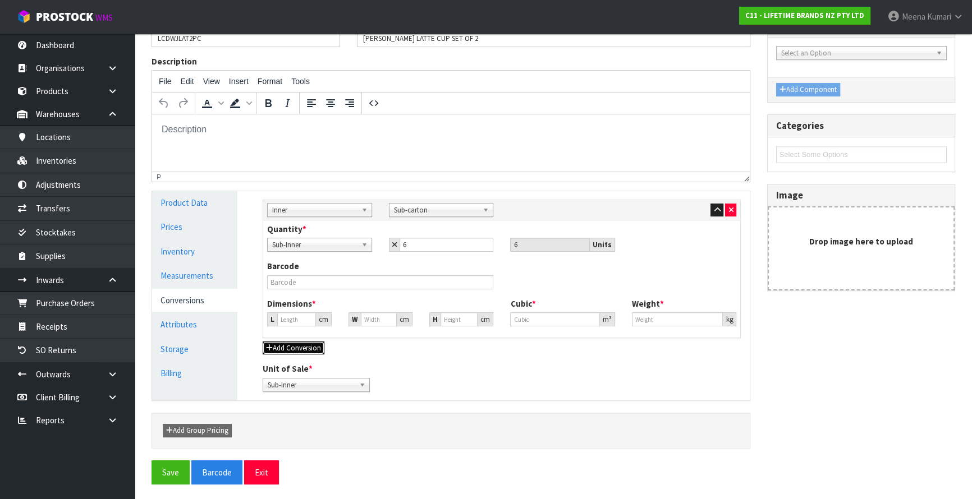
type input "26.872"
type input "0.019404"
type input "2.7"
click at [292, 345] on button "Add Conversion" at bounding box center [294, 348] width 62 height 13
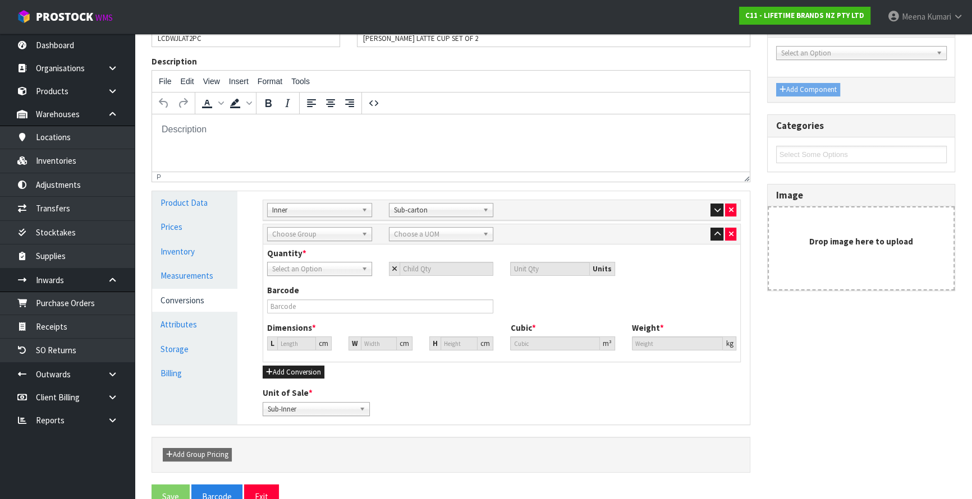
click at [309, 240] on div "Choose Group" at bounding box center [319, 234] width 105 height 14
click at [304, 292] on li "Outer" at bounding box center [319, 294] width 99 height 14
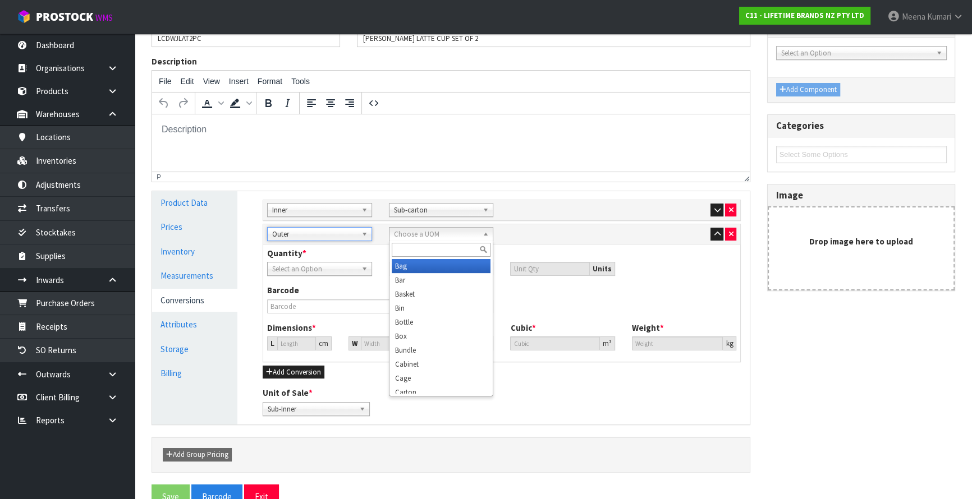
click at [434, 236] on span "Choose a UOM" at bounding box center [436, 234] width 85 height 13
click at [428, 386] on li "Carton" at bounding box center [441, 387] width 99 height 14
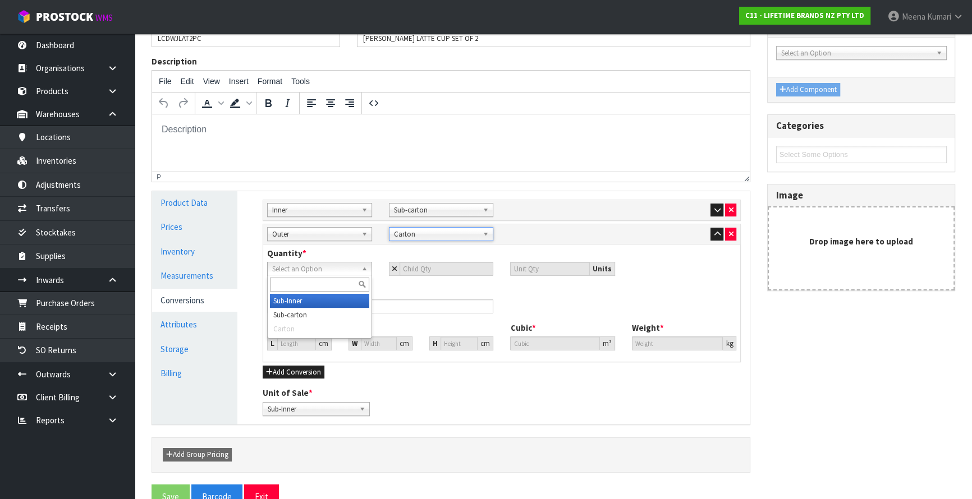
click at [319, 272] on span "Select an Option" at bounding box center [314, 269] width 85 height 13
click at [318, 318] on li "Sub-carton" at bounding box center [319, 315] width 99 height 14
click at [426, 270] on input "number" at bounding box center [447, 269] width 94 height 14
type input "4"
type input "24"
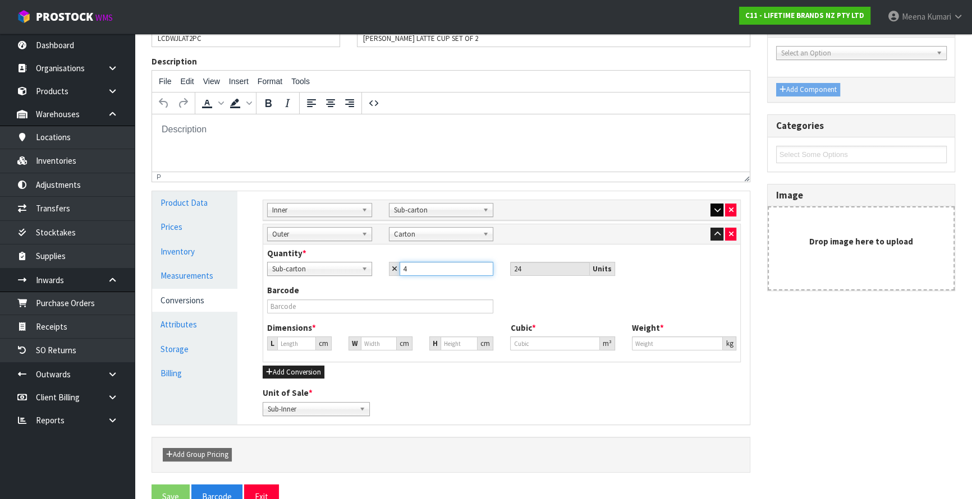
type input "4"
type input "42.656"
type input "0.077616"
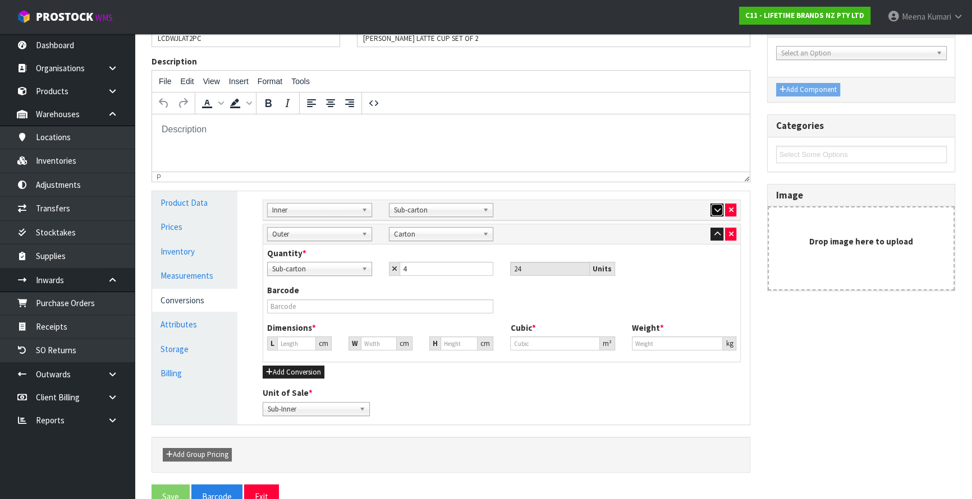
type input "10.8"
click at [714, 212] on icon "button" at bounding box center [717, 210] width 6 height 7
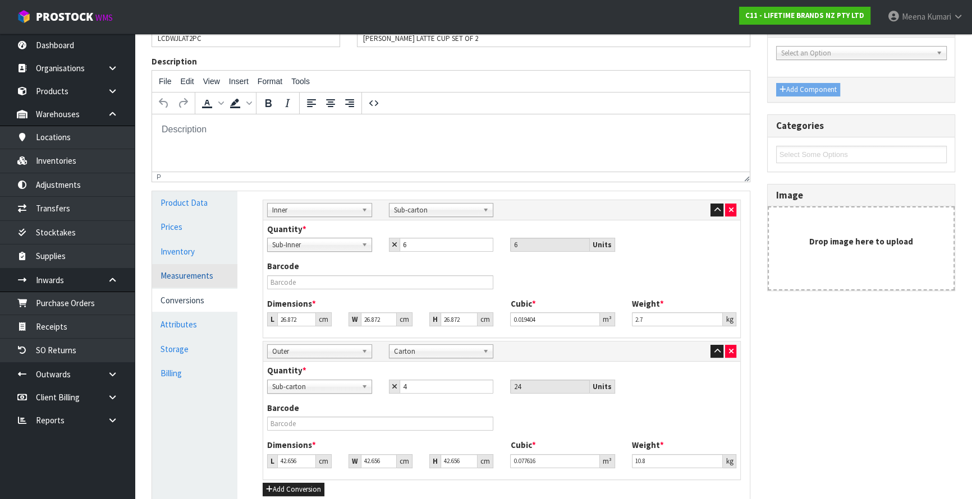
click at [226, 275] on link "Measurements" at bounding box center [194, 275] width 85 height 23
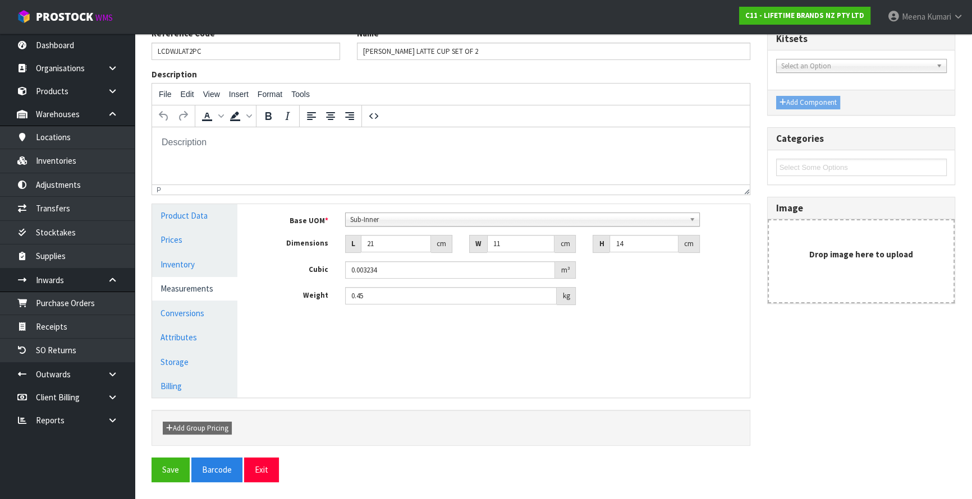
scroll to position [139, 0]
click at [197, 313] on link "Conversions" at bounding box center [194, 314] width 85 height 23
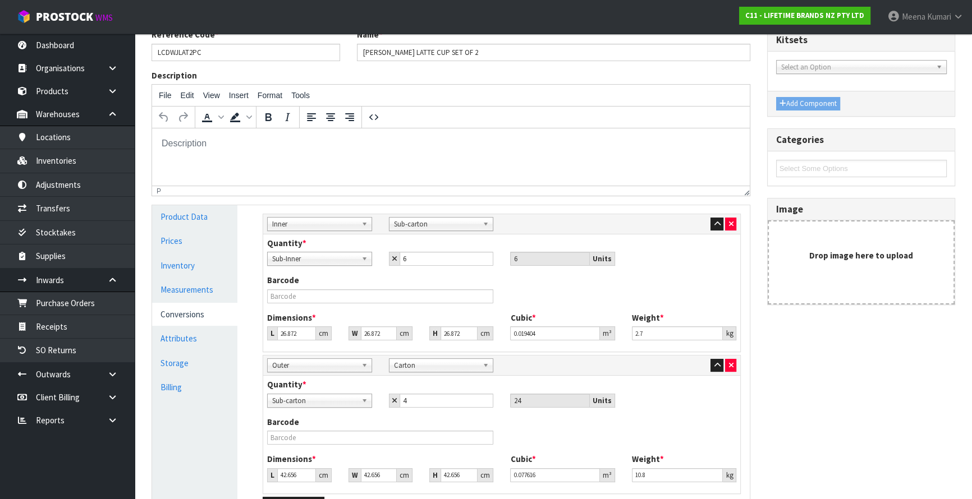
scroll to position [153, 0]
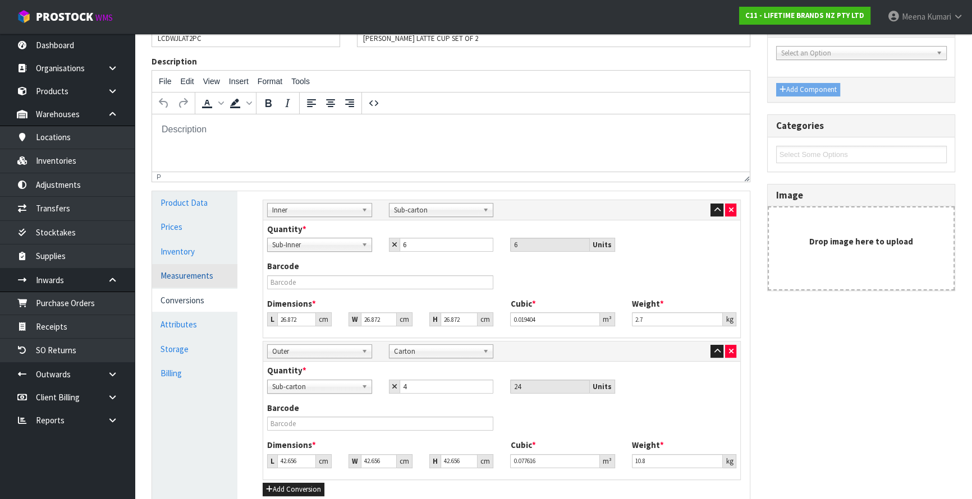
click at [191, 281] on link "Measurements" at bounding box center [194, 275] width 85 height 23
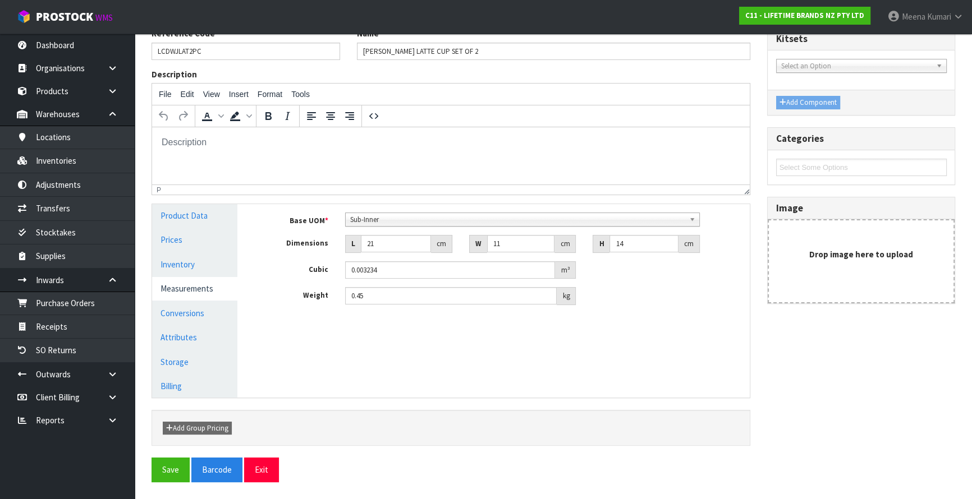
scroll to position [139, 0]
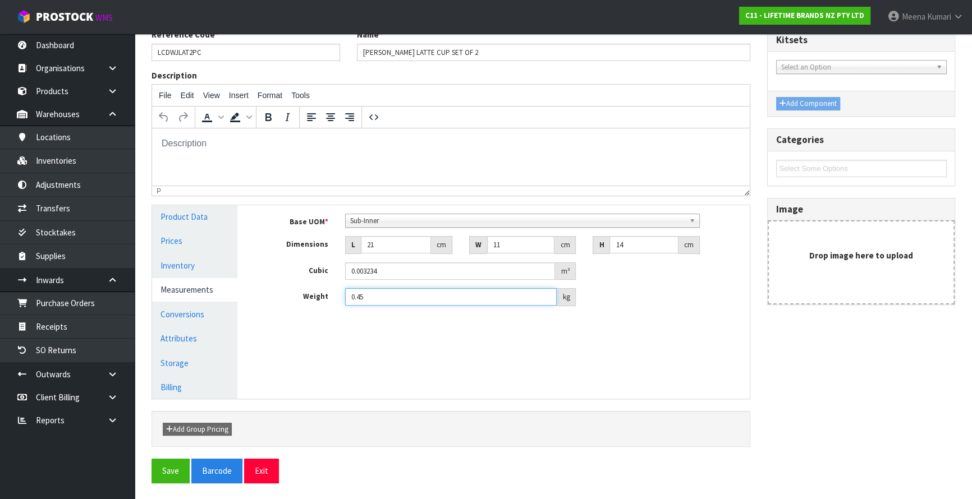
drag, startPoint x: 378, startPoint y: 301, endPoint x: 318, endPoint y: 303, distance: 60.1
click at [318, 303] on div "Weight 0.45 kg" at bounding box center [501, 297] width 495 height 18
type input "0.50"
click at [225, 316] on link "Conversions" at bounding box center [194, 314] width 85 height 23
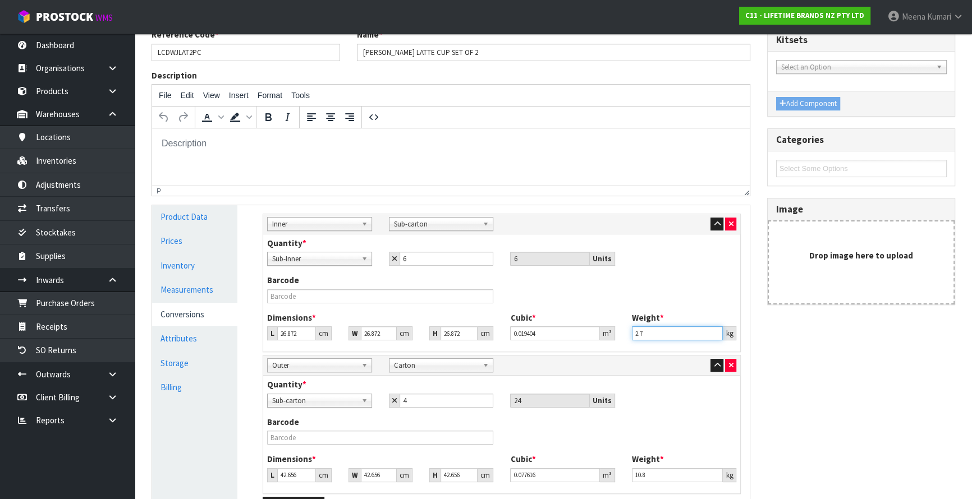
drag, startPoint x: 659, startPoint y: 334, endPoint x: 558, endPoint y: 338, distance: 101.1
click at [558, 338] on div "Dimensions * L 26.872 cm W 26.872 cm H 26.872 cm Cubic * 0.019404 m³ Weight * 2…" at bounding box center [502, 330] width 486 height 37
type input "2"
type input "3"
click at [365, 304] on div "Barcode" at bounding box center [502, 292] width 486 height 37
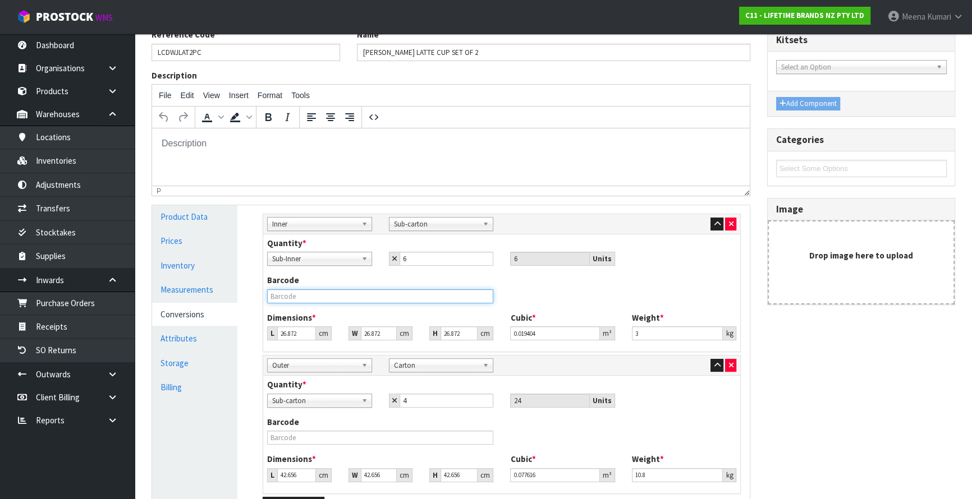
click at [361, 297] on input "text" at bounding box center [380, 297] width 226 height 14
type input "15057982083073"
type input "3"
type input "0.002166"
type input "33"
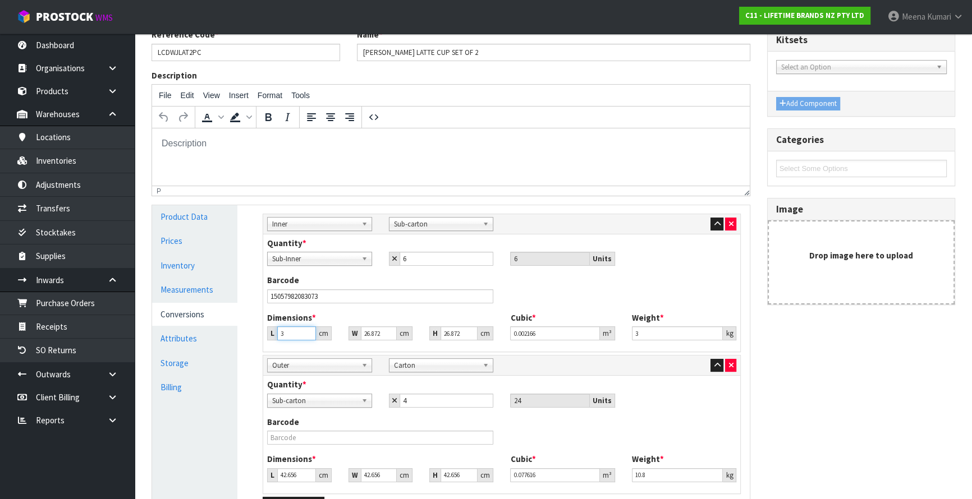
type input "0.023829"
type input "33"
type input "2"
type input "0.001774"
type input "21"
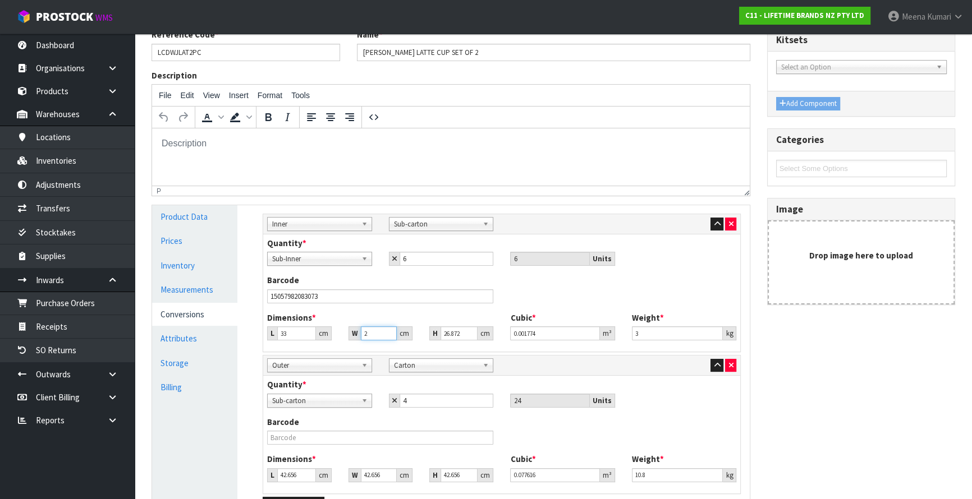
type input "0.018622"
type input "21"
type input "2"
type input "0.001386"
type input "28"
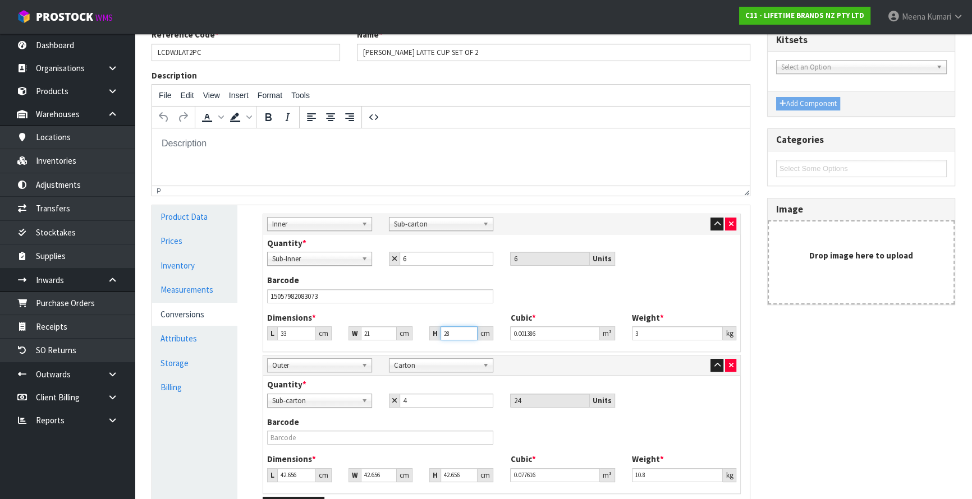
type input "0.019404"
type input "28"
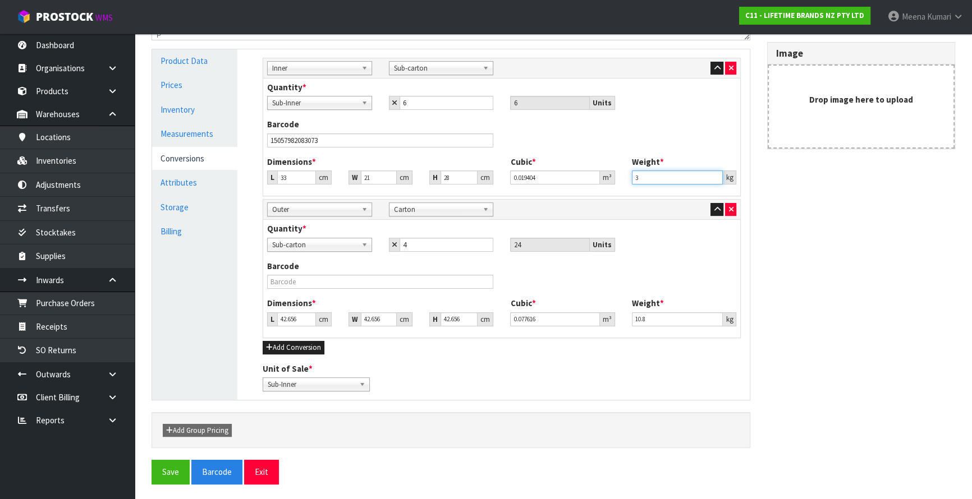
scroll to position [295, 0]
click at [317, 284] on input "text" at bounding box center [380, 281] width 226 height 14
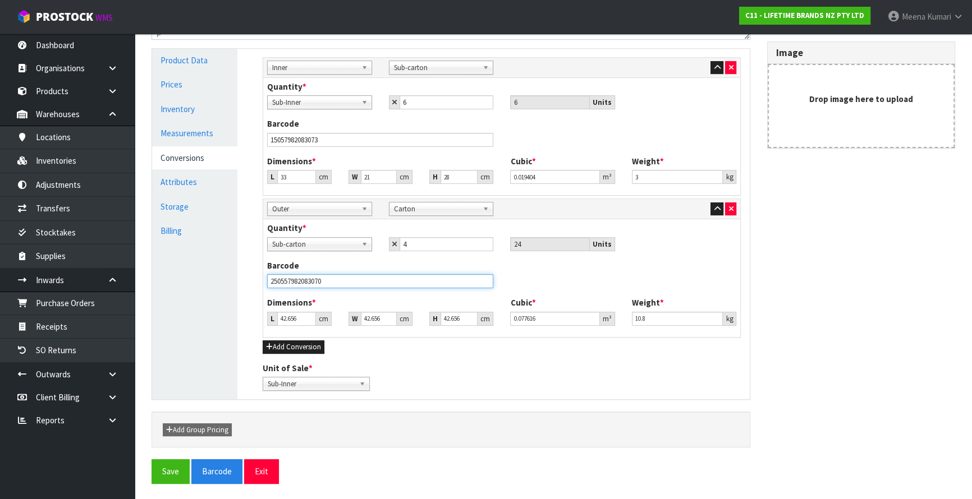
click at [281, 281] on input "250557982083070" at bounding box center [380, 281] width 226 height 14
click at [287, 283] on input "250557982083070" at bounding box center [380, 281] width 226 height 14
click at [287, 283] on input "25057982083070" at bounding box center [380, 281] width 226 height 14
click at [294, 281] on input "25057982083070" at bounding box center [380, 281] width 226 height 14
type input "25057982083070"
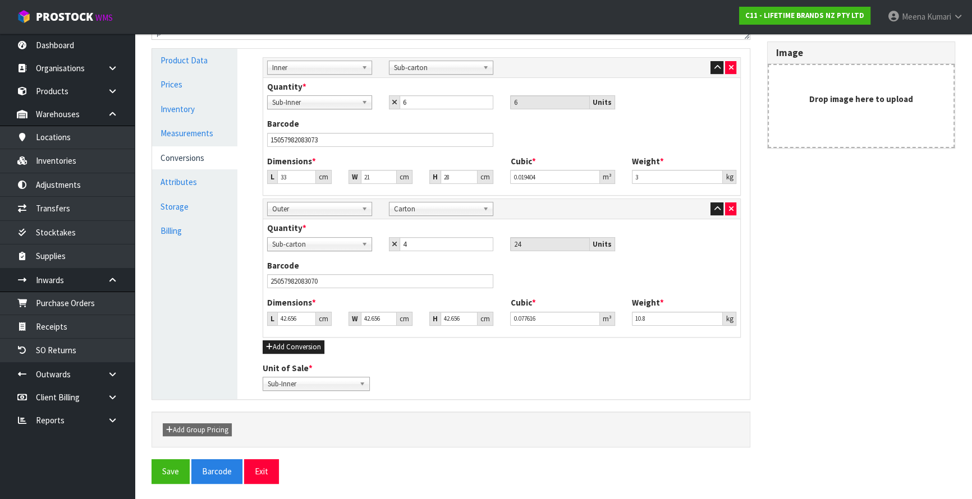
drag, startPoint x: 387, startPoint y: 267, endPoint x: 386, endPoint y: 274, distance: 7.9
click at [387, 268] on div "Barcode 25057982083070" at bounding box center [380, 274] width 243 height 29
click at [386, 277] on input "25057982083070" at bounding box center [380, 281] width 226 height 14
type input "4"
type input "0.007278"
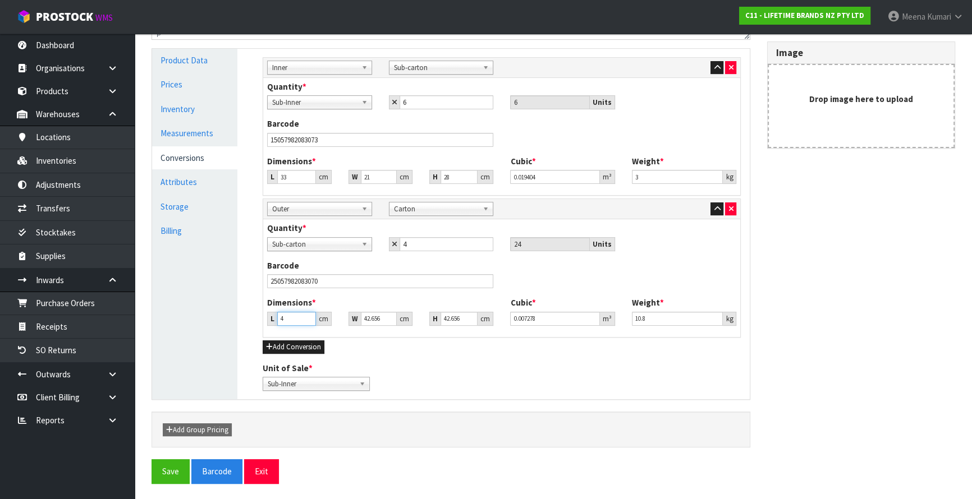
type input "44"
type input "0.08006"
type input "44"
type input "3"
type input "0.005631"
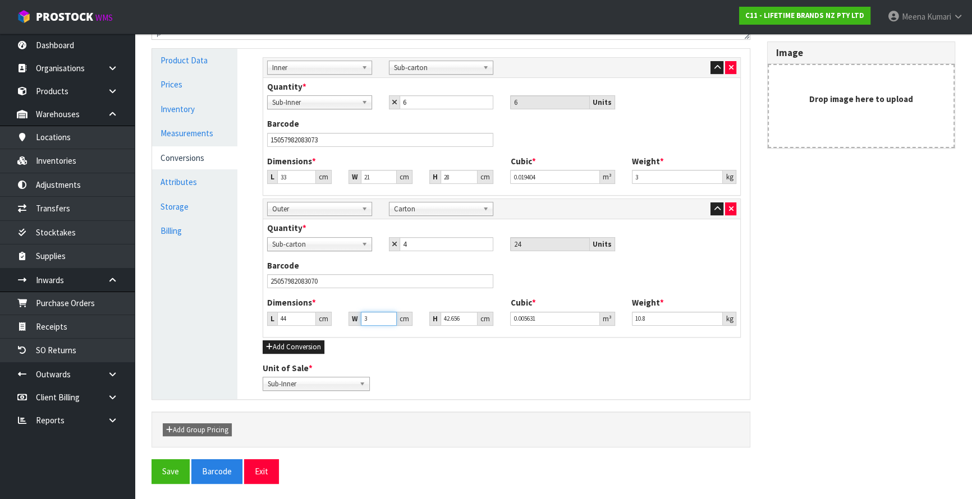
type input "36"
type input "0.067567"
type input "36"
type input "5"
type input "0.00792"
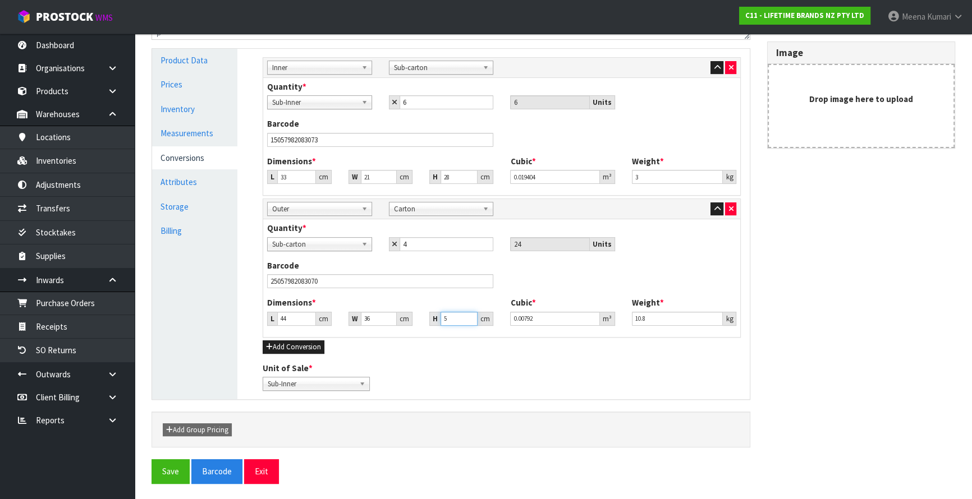
type input "58"
type input "0.091872"
type input "58"
type input "13"
click at [158, 467] on button "Save" at bounding box center [171, 472] width 38 height 24
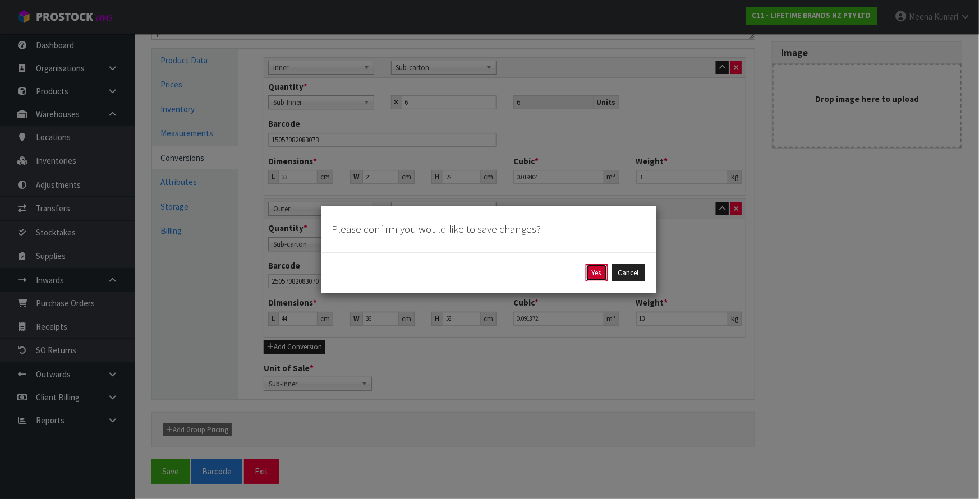
click at [595, 271] on button "Yes" at bounding box center [597, 273] width 22 height 18
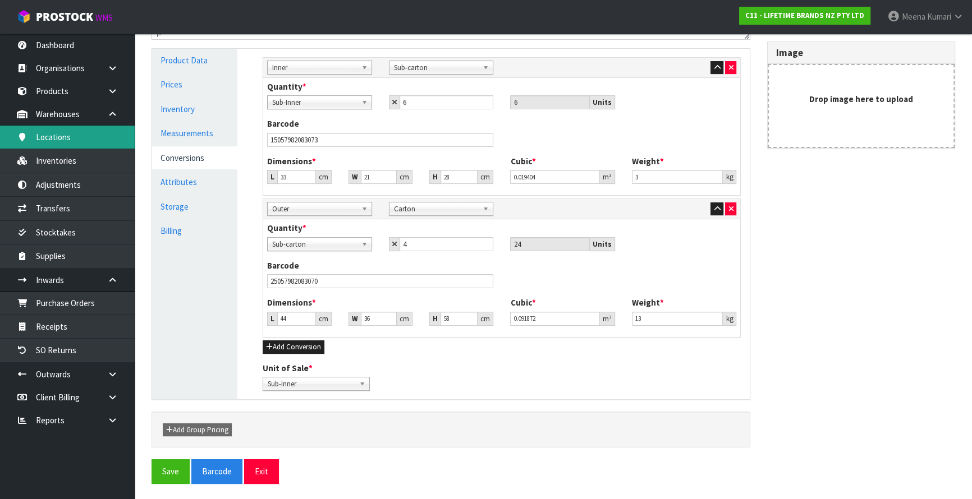
scroll to position [0, 0]
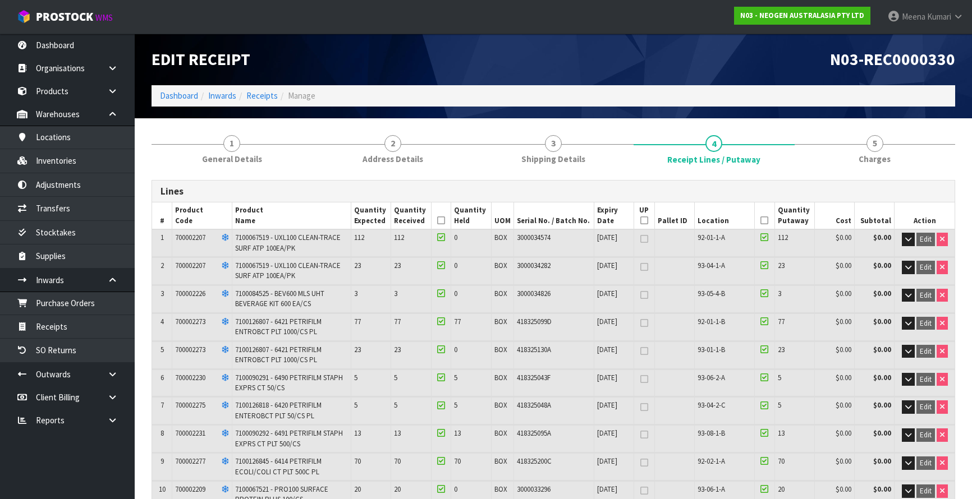
scroll to position [102, 0]
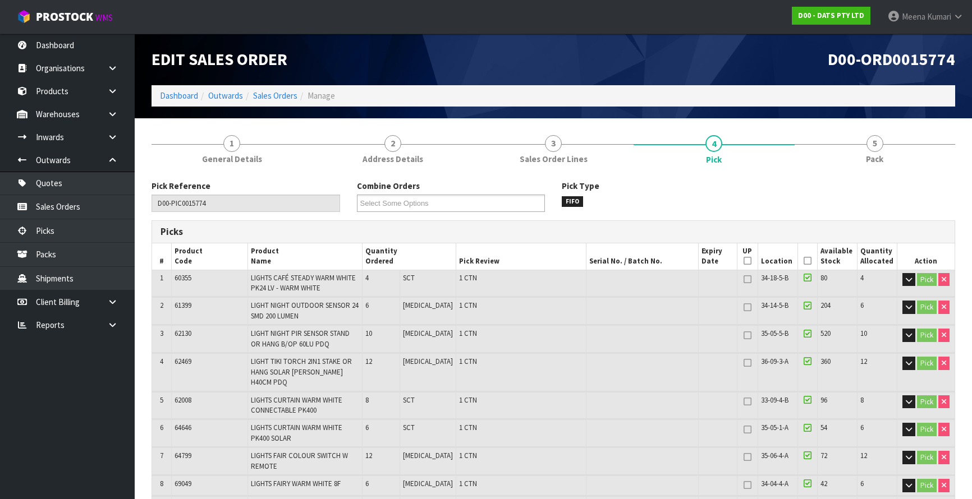
scroll to position [204, 0]
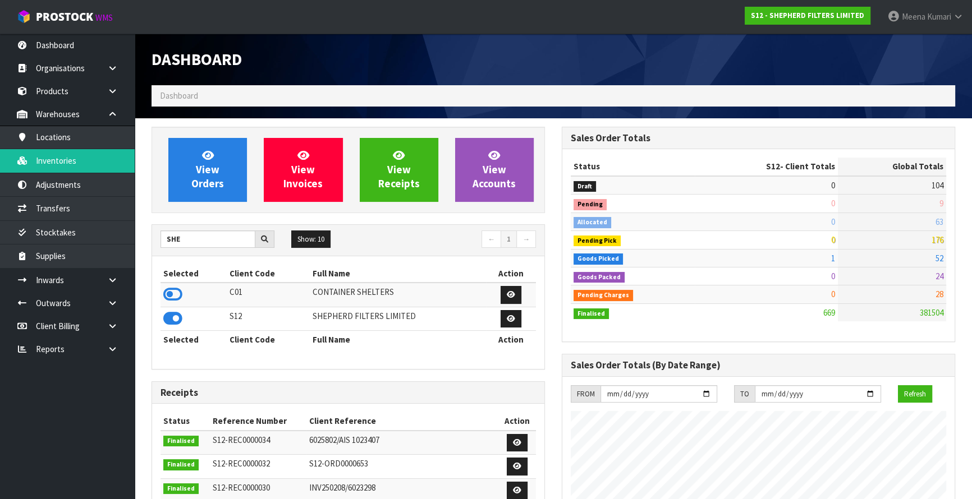
scroll to position [787, 410]
